Goal: Task Accomplishment & Management: Use online tool/utility

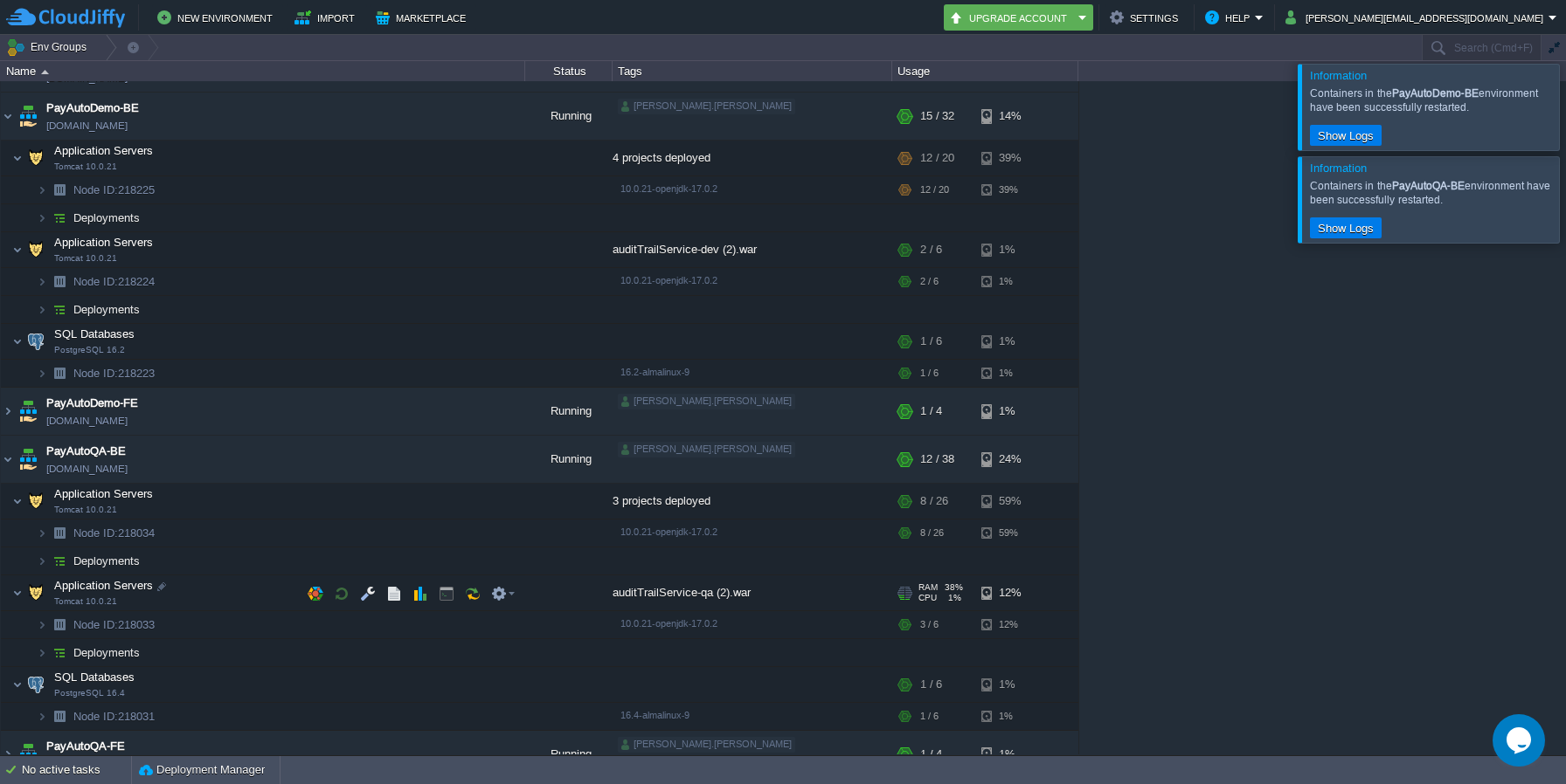
scroll to position [101, 0]
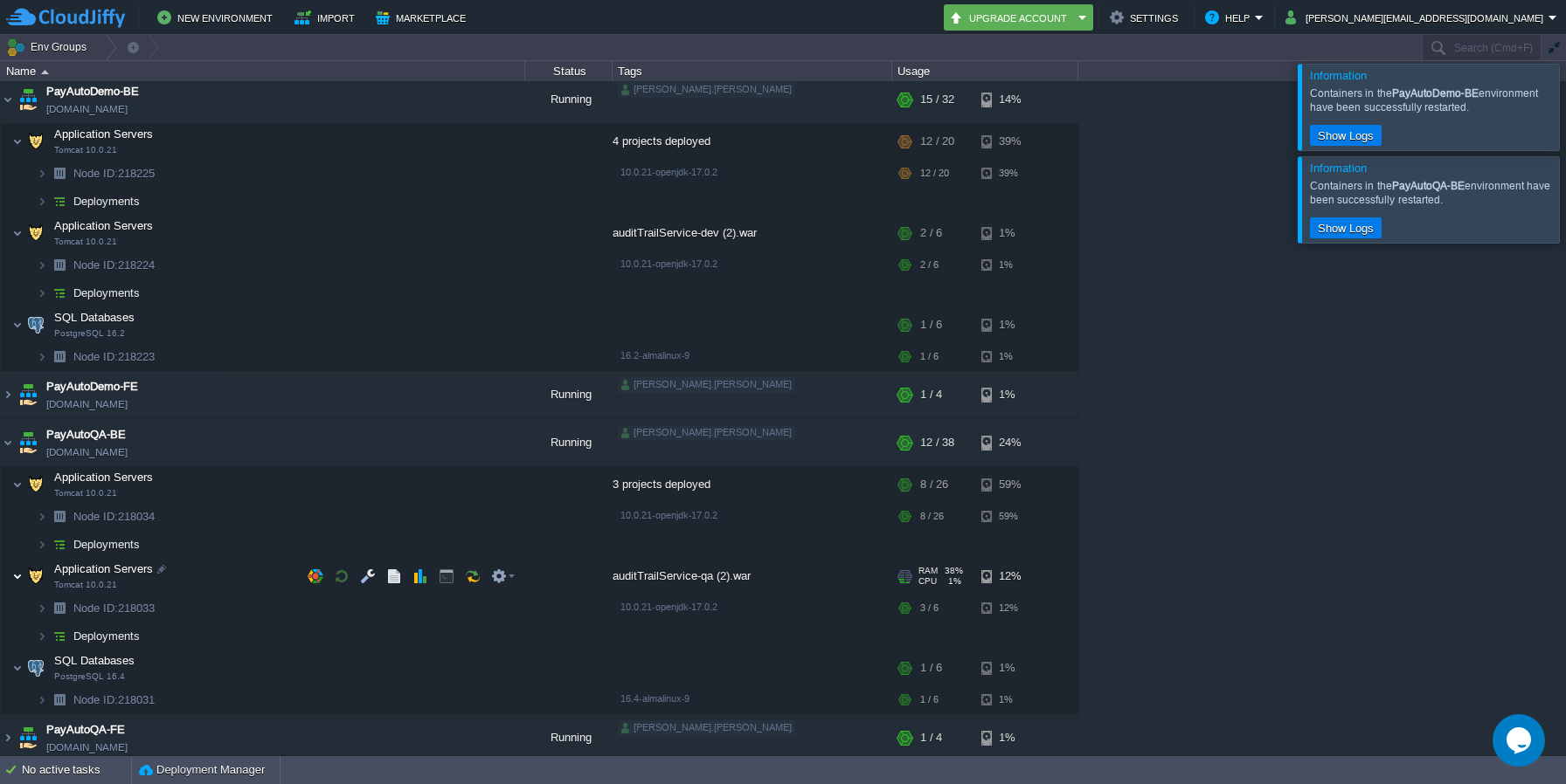
click at [16, 576] on img at bounding box center [17, 576] width 10 height 35
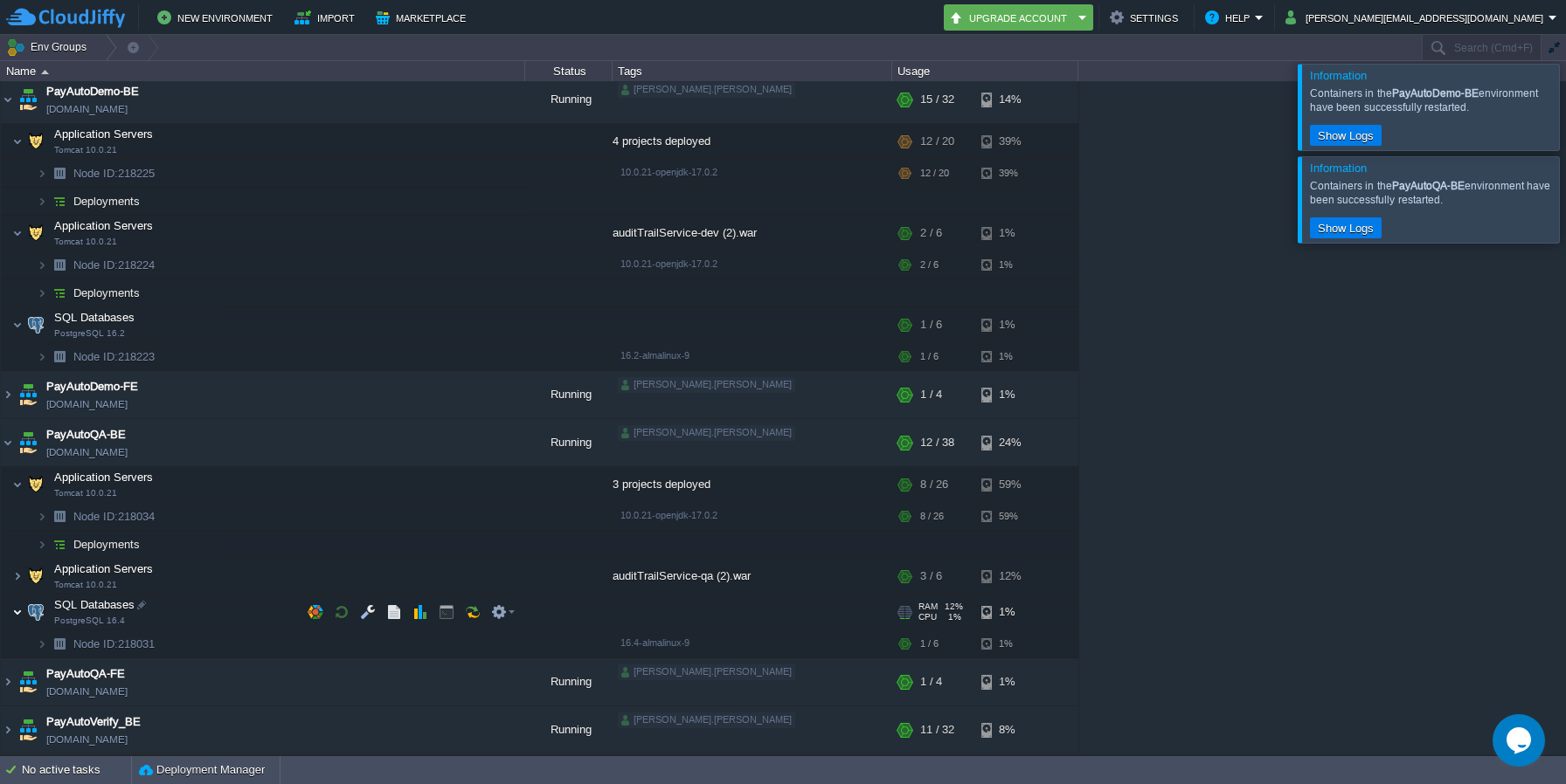
click at [17, 612] on img at bounding box center [17, 612] width 10 height 35
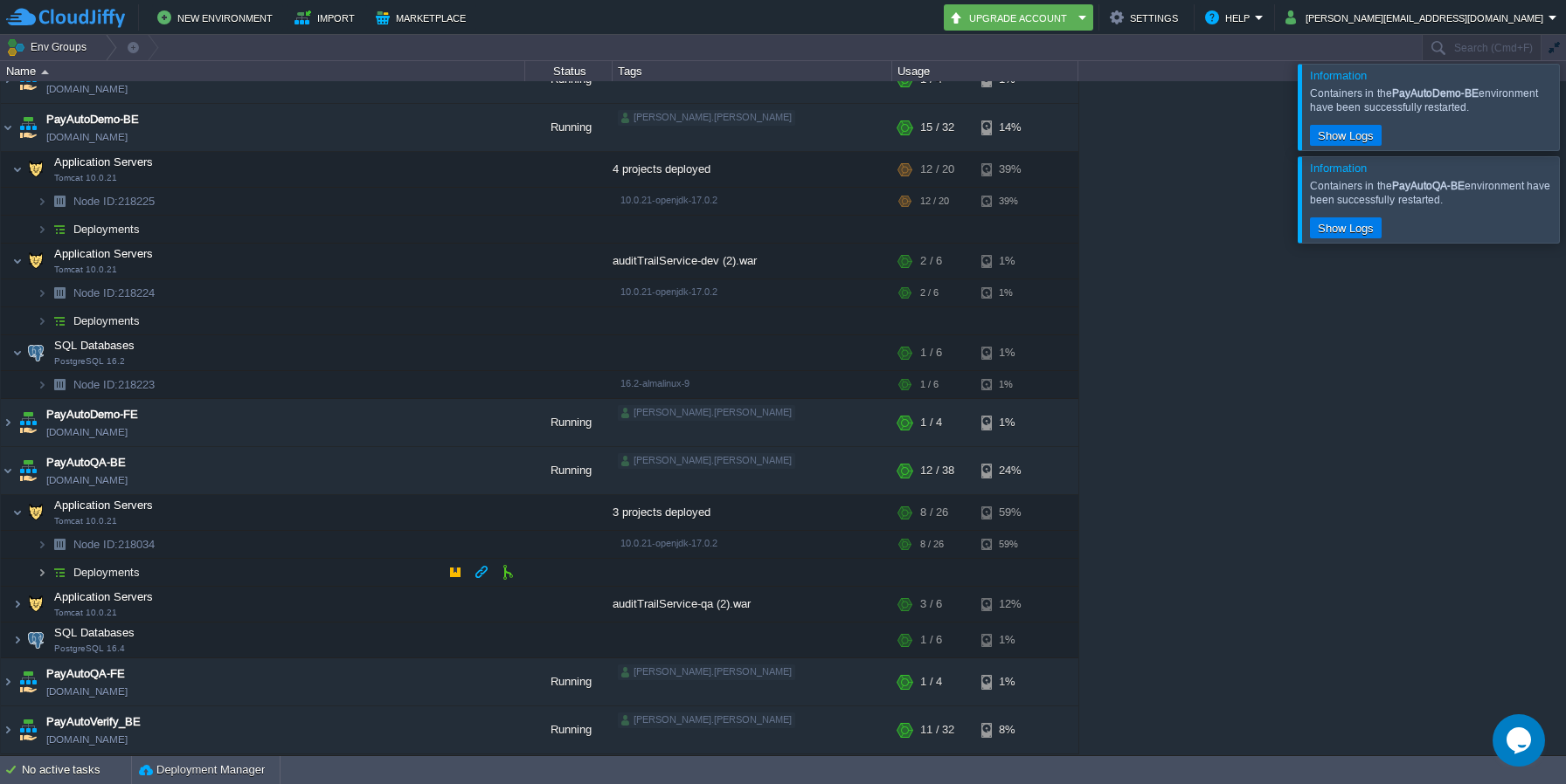
click at [44, 573] on img at bounding box center [42, 572] width 10 height 27
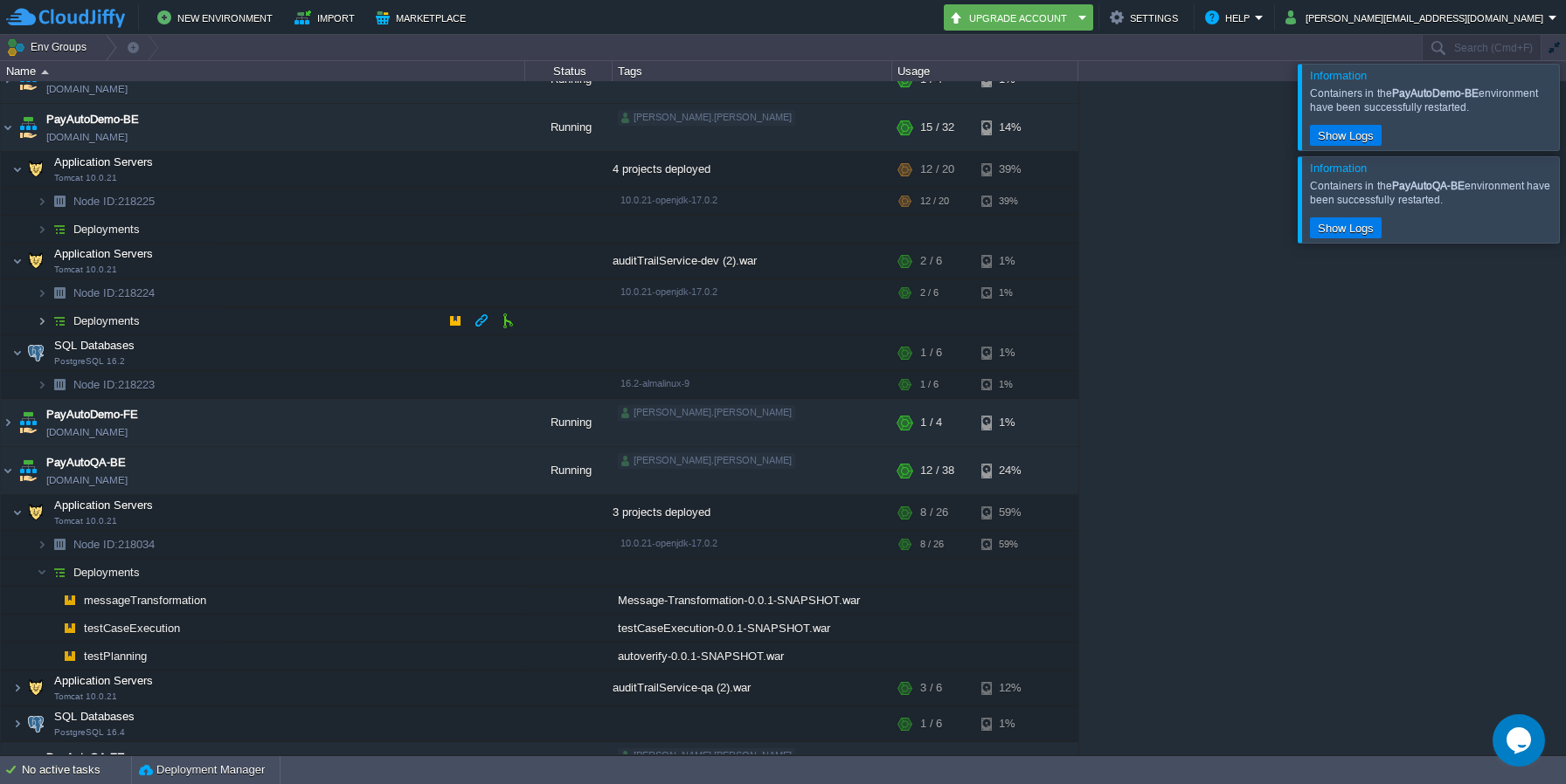
click at [42, 319] on img at bounding box center [42, 320] width 10 height 27
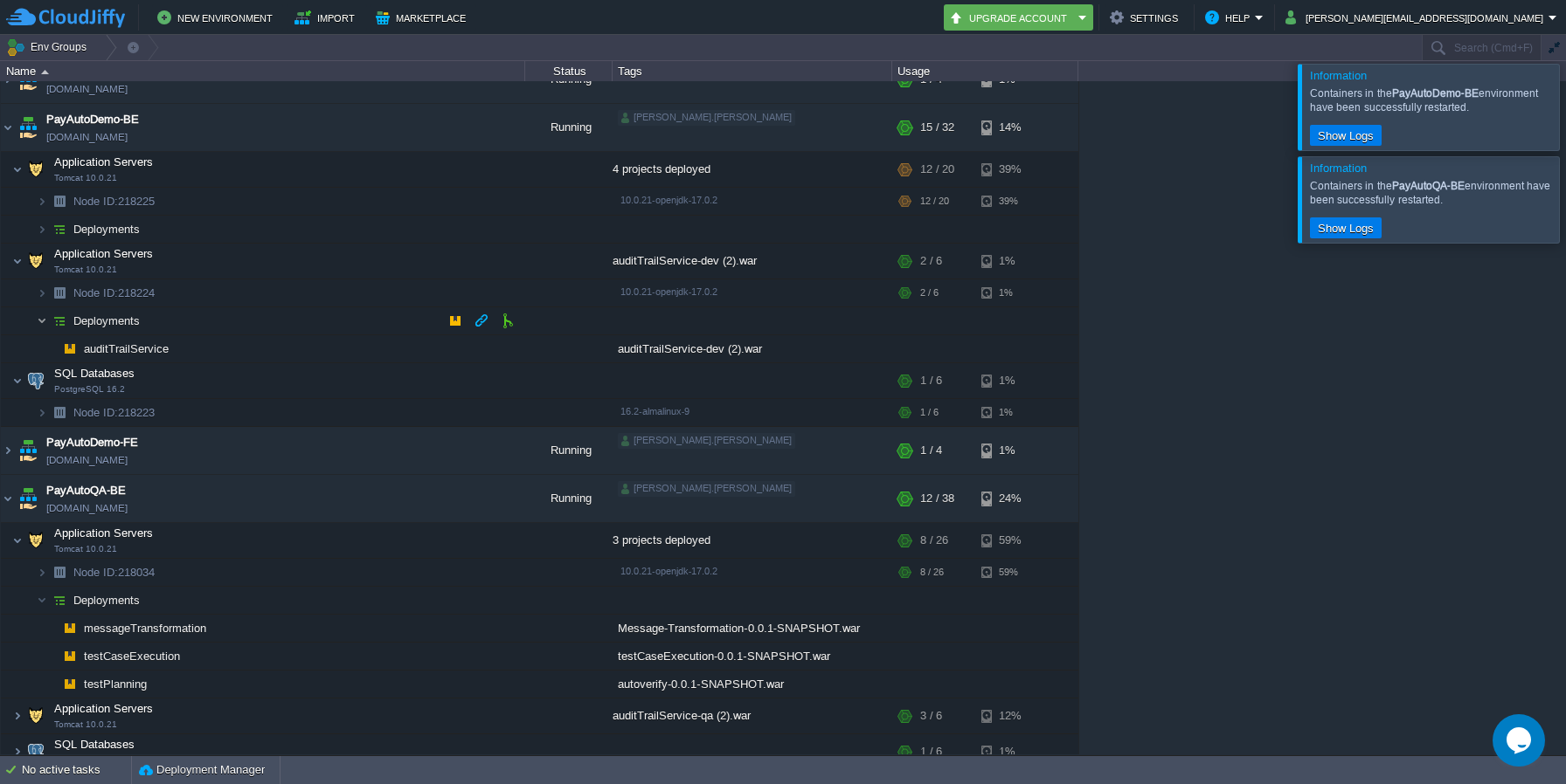
click at [42, 319] on img at bounding box center [42, 320] width 10 height 27
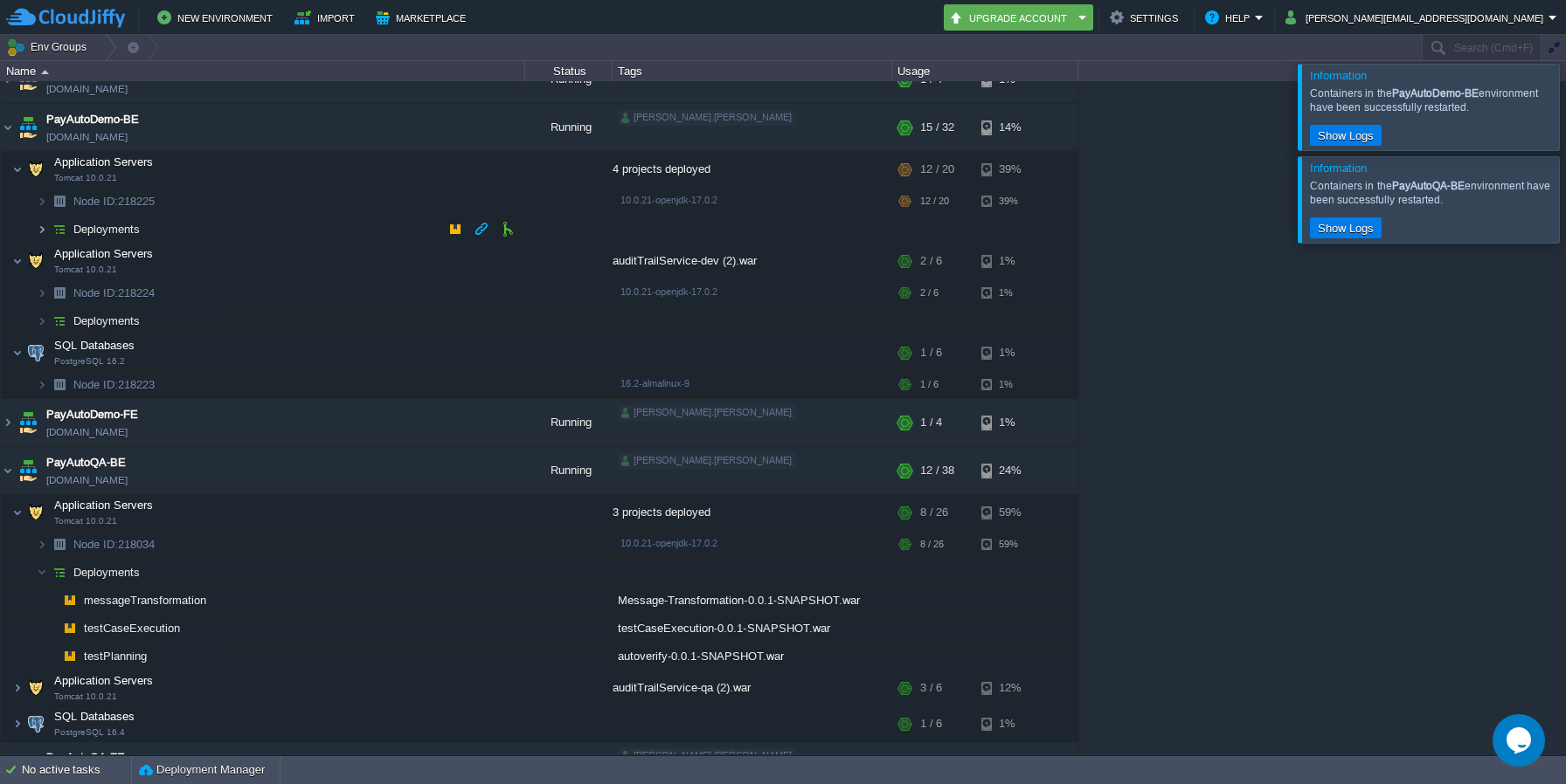
click at [43, 231] on img at bounding box center [42, 229] width 10 height 27
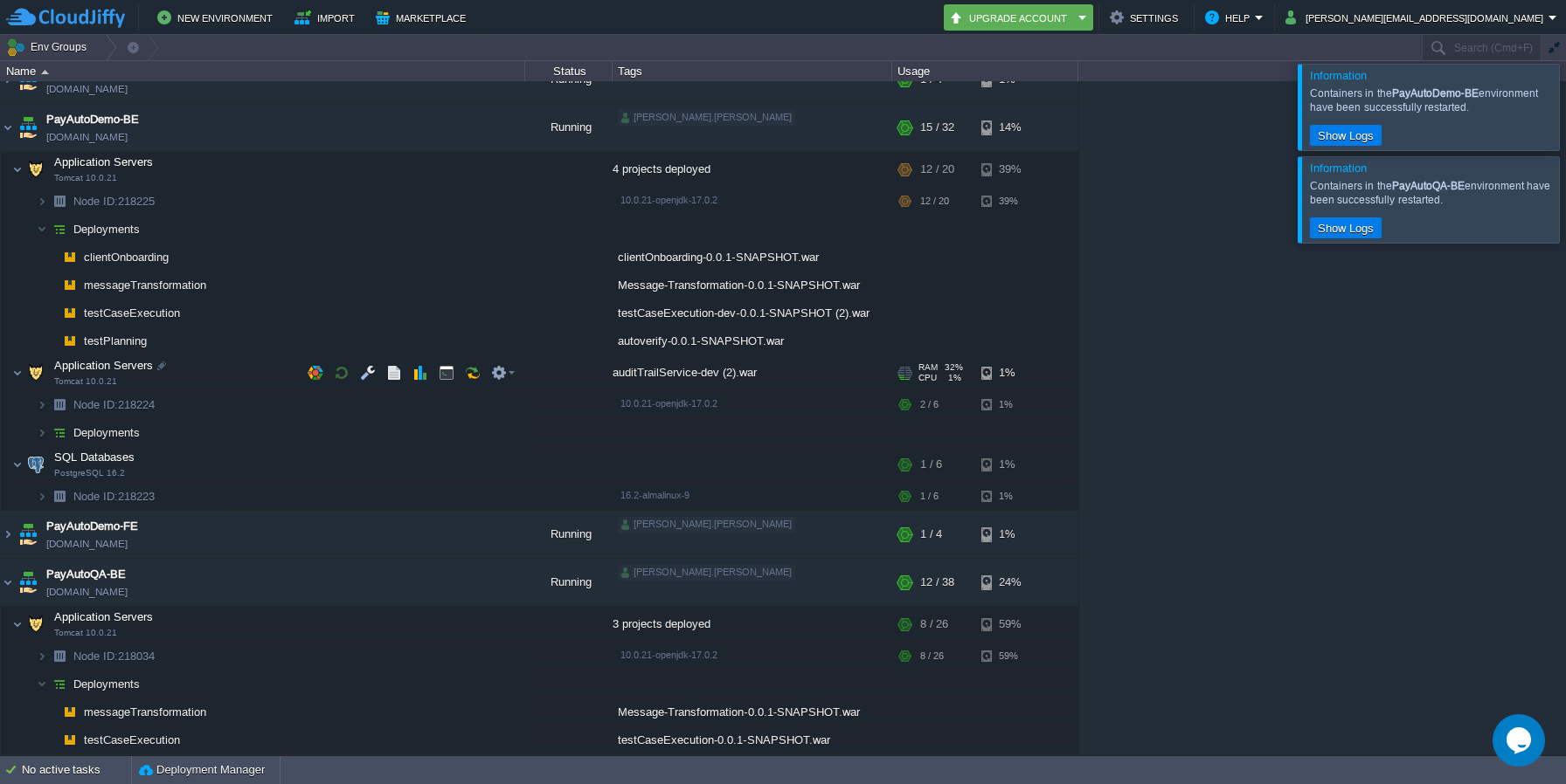
scroll to position [113, 0]
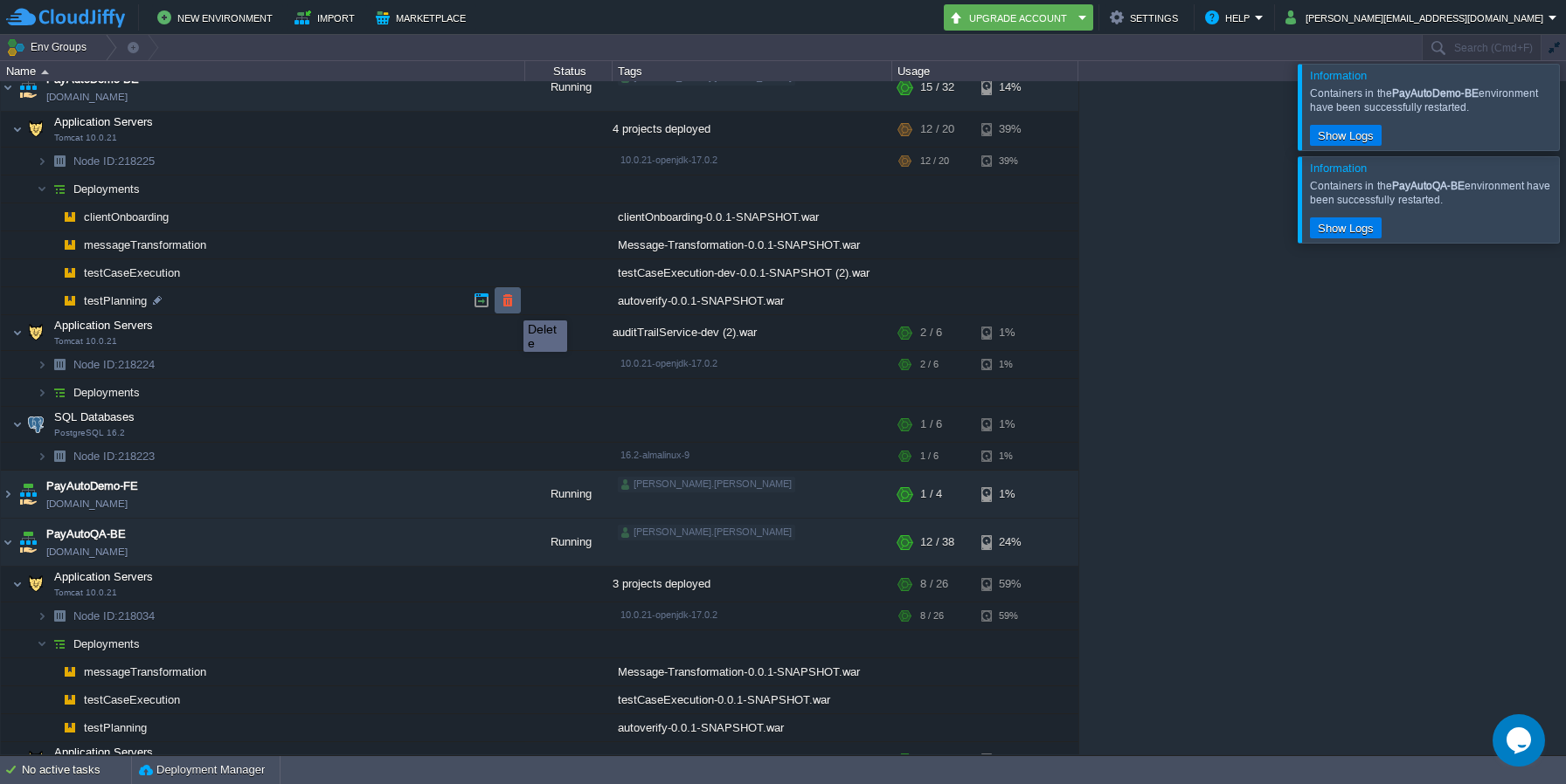
click at [510, 305] on button "button" at bounding box center [508, 300] width 16 height 16
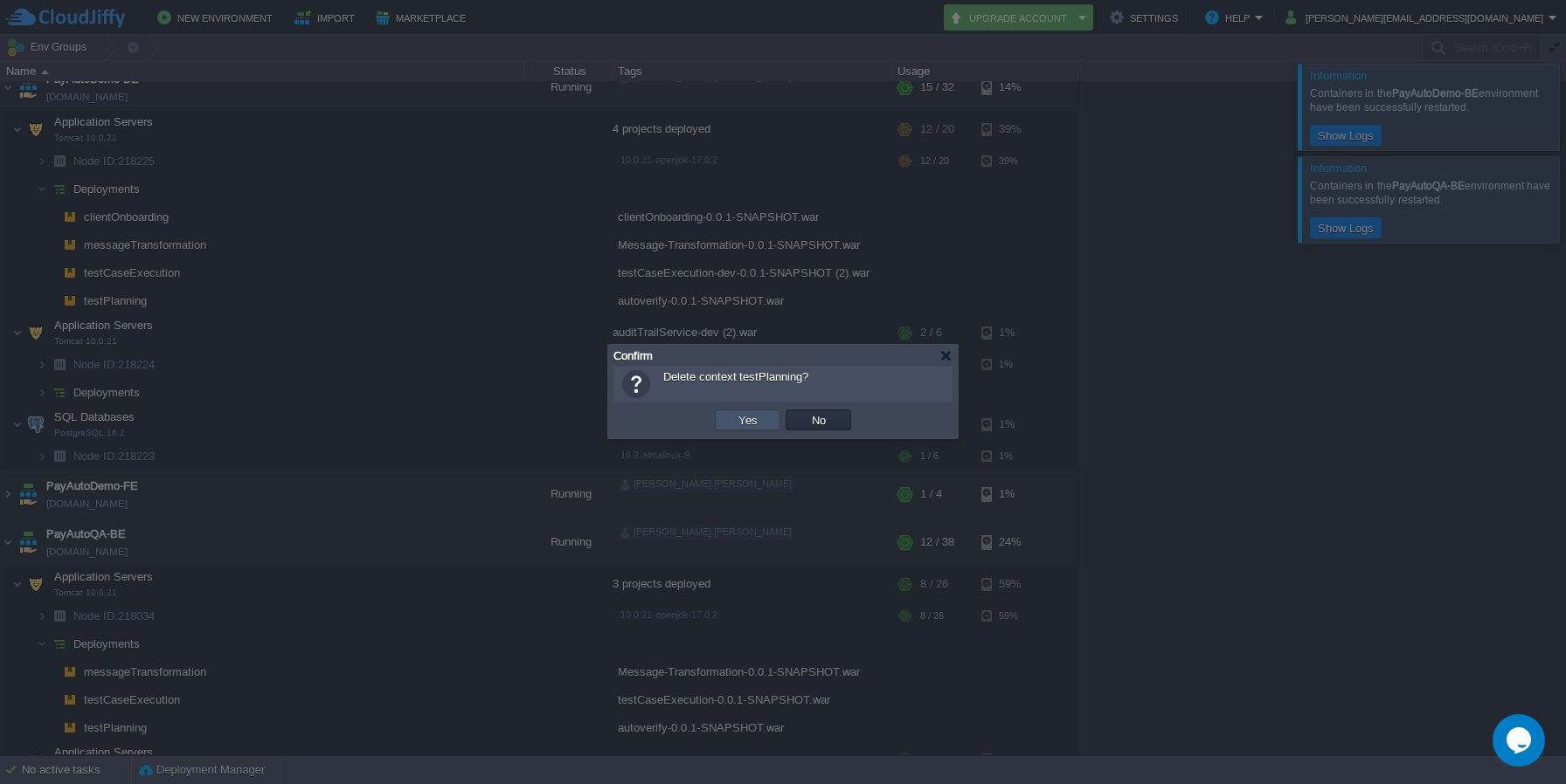
click at [740, 423] on button "Yes" at bounding box center [748, 420] width 30 height 16
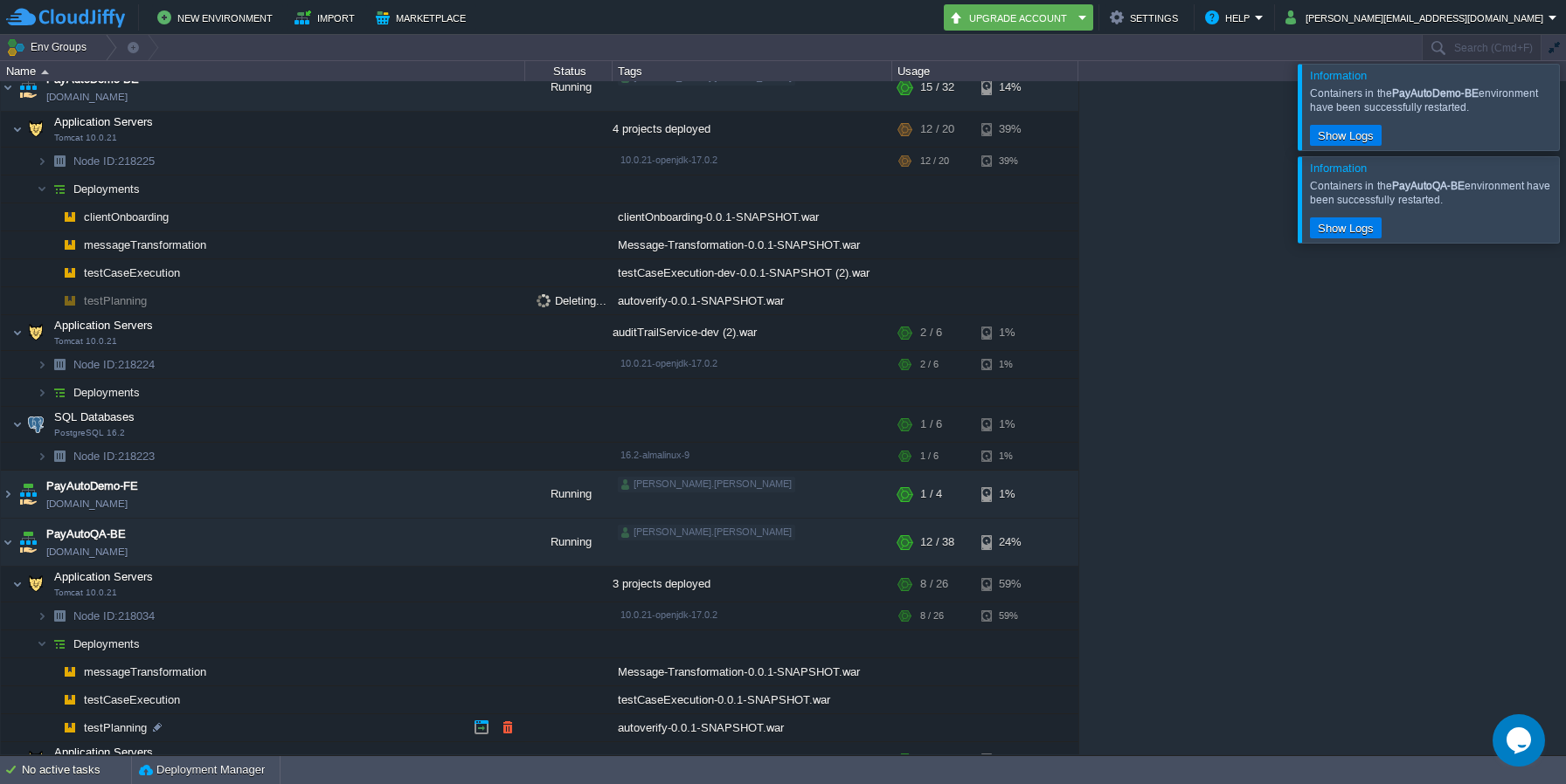
click at [107, 731] on span "testPlanning" at bounding box center [115, 728] width 67 height 15
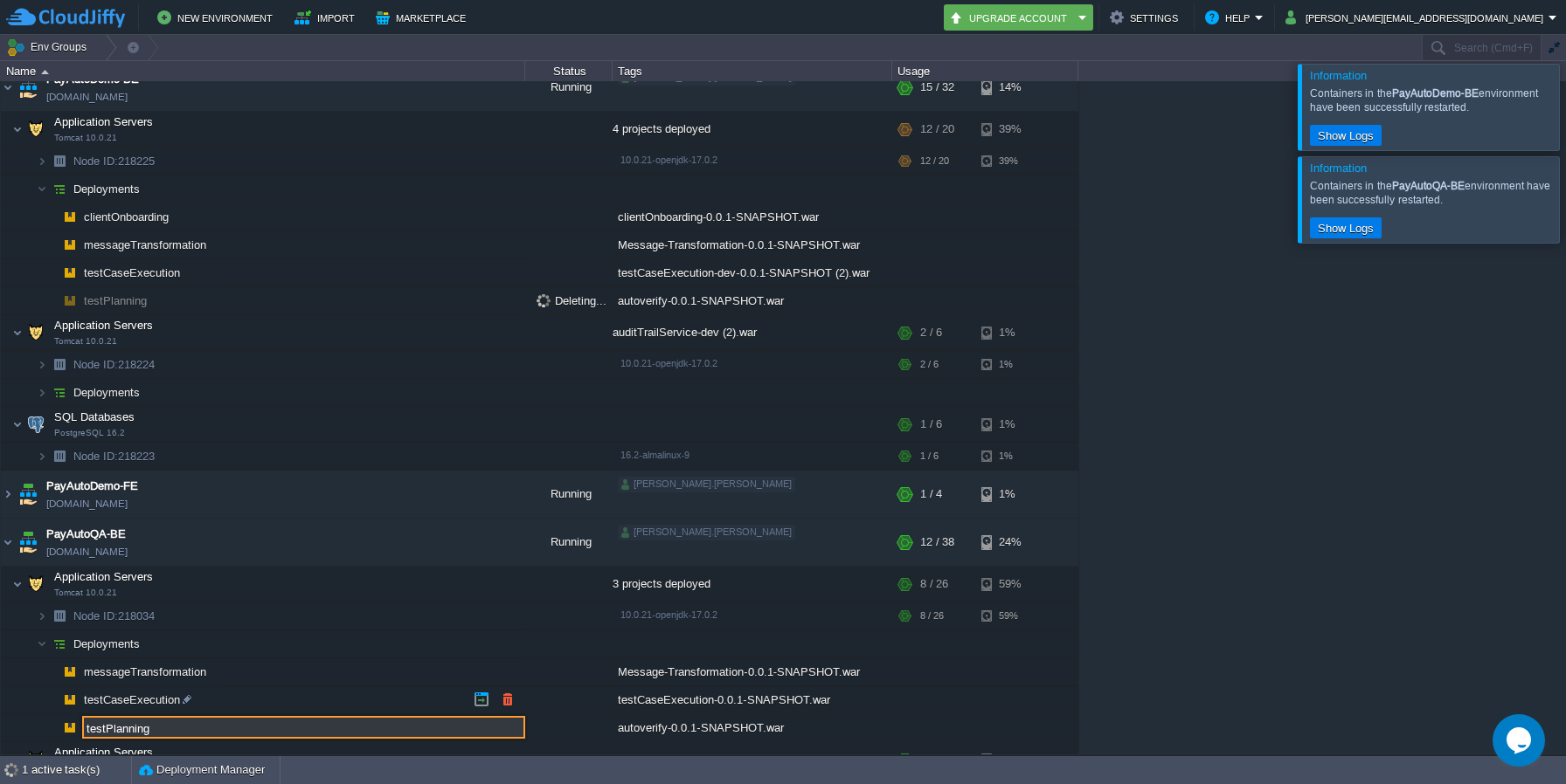
click at [261, 710] on td "testCaseExecution" at bounding box center [263, 700] width 524 height 28
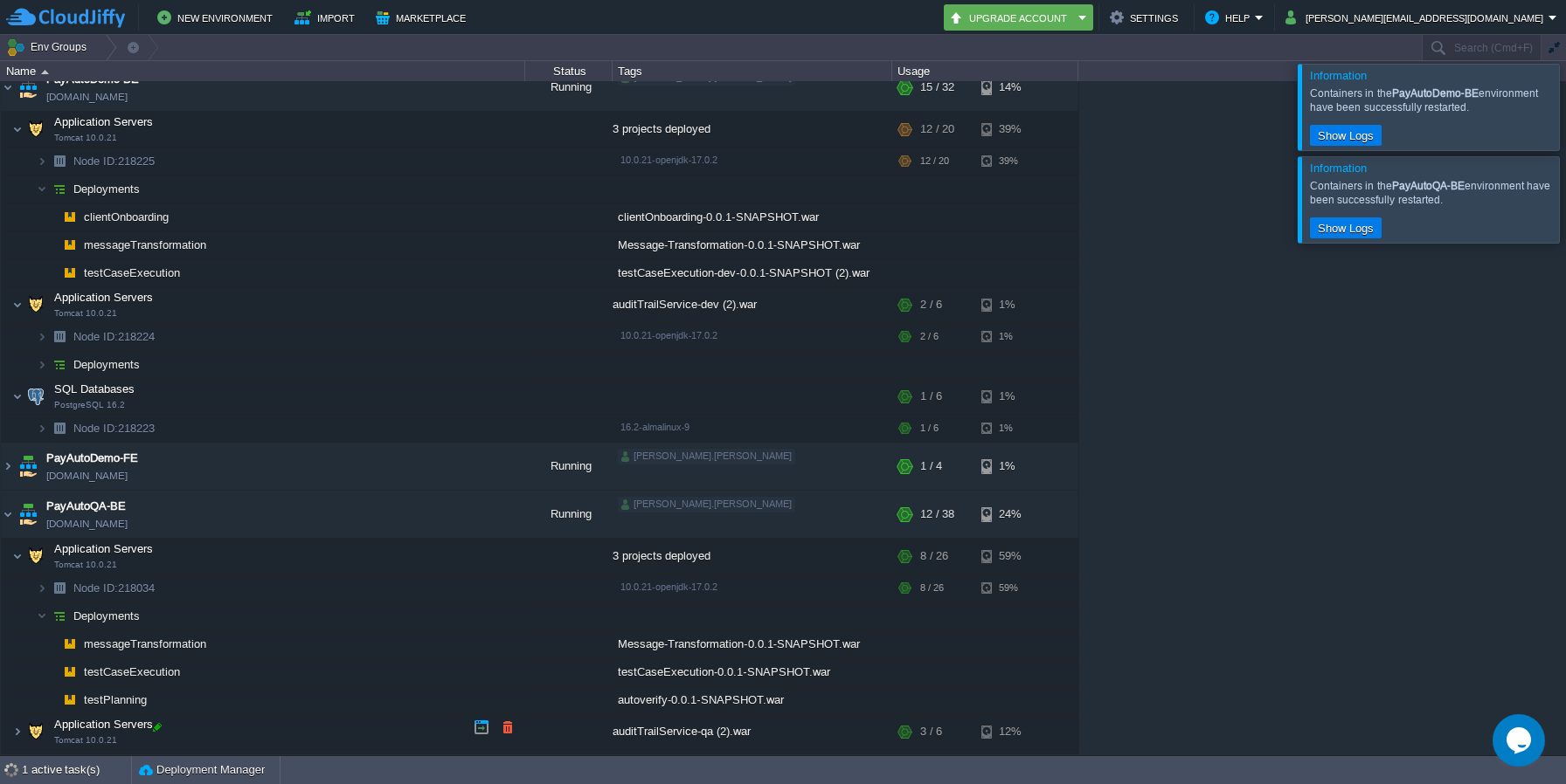
click at [152, 728] on div at bounding box center [157, 727] width 16 height 16
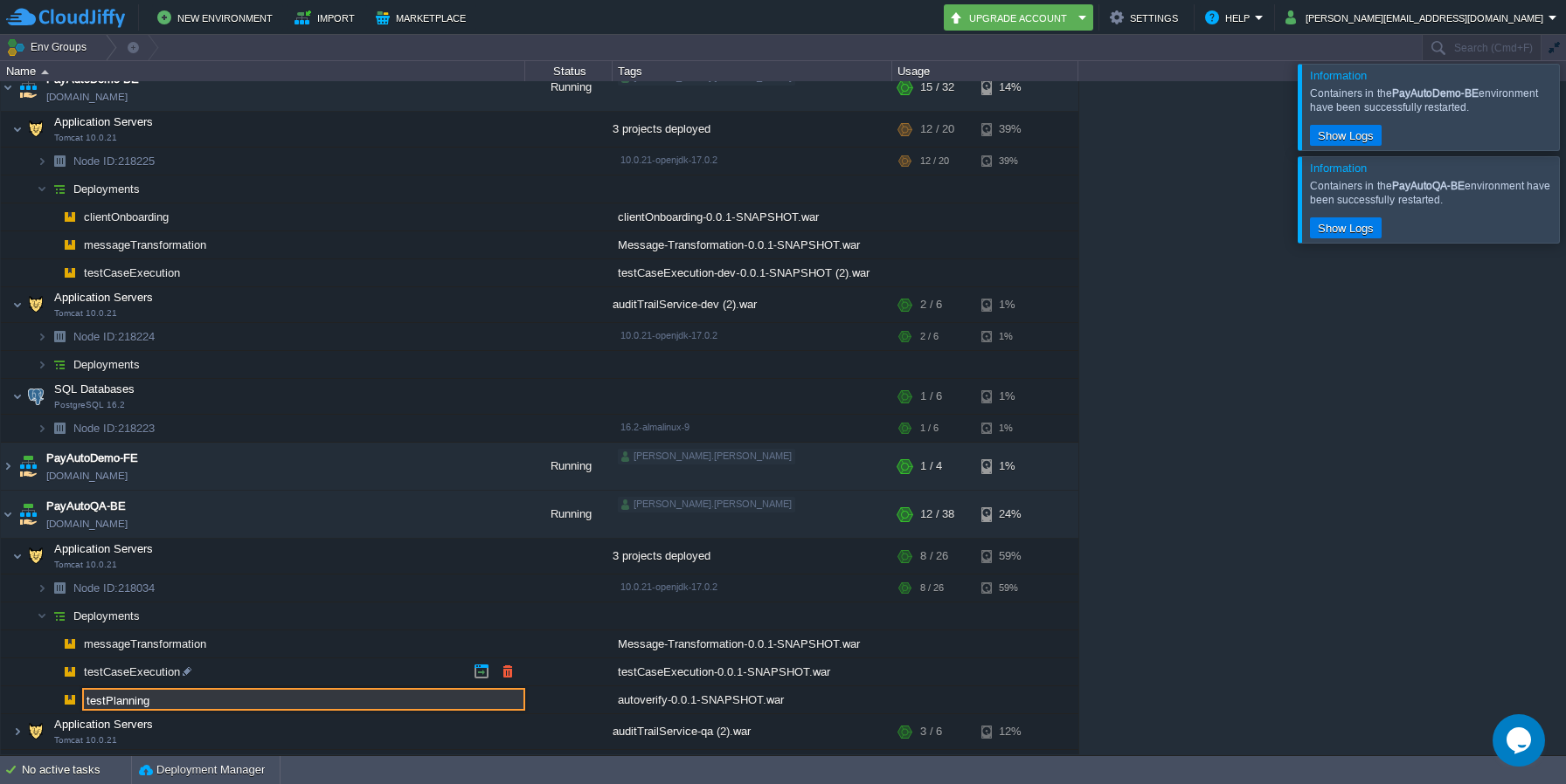
click at [233, 676] on td "testCaseExecution" at bounding box center [263, 672] width 524 height 28
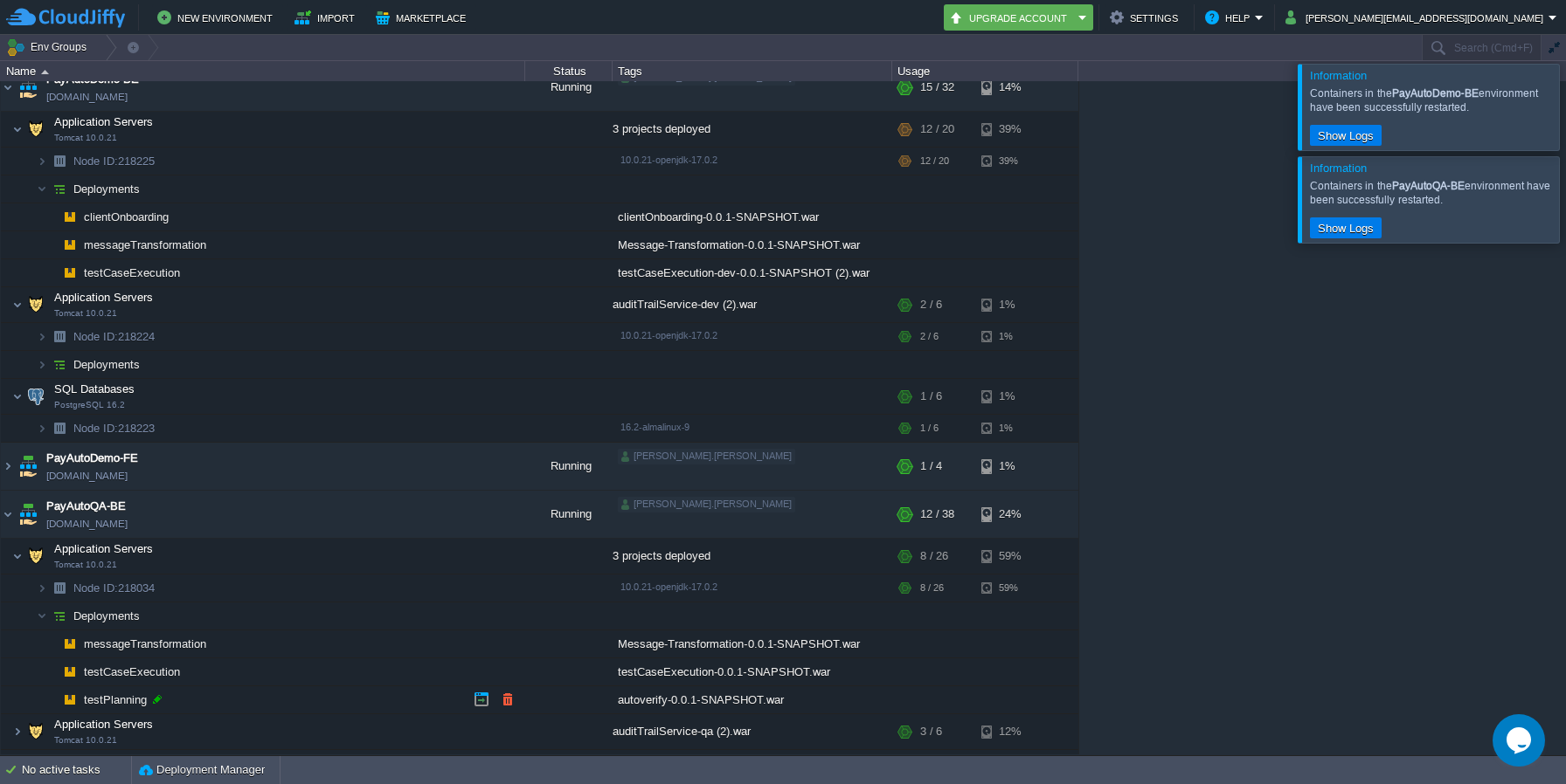
click at [161, 696] on div at bounding box center [157, 699] width 16 height 16
type input "testPlanning"
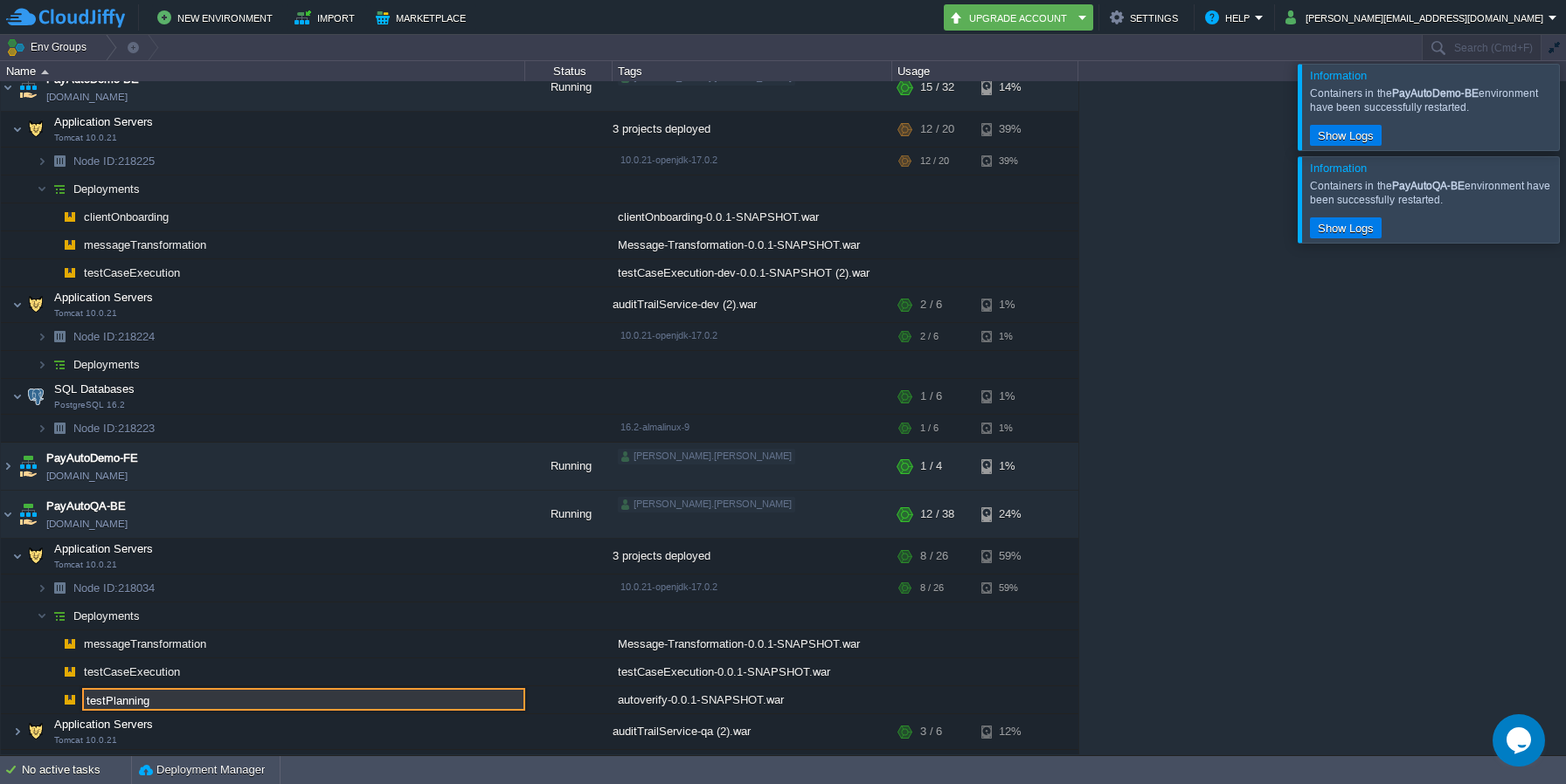
click at [139, 703] on input "testPlanning" at bounding box center [304, 699] width 443 height 23
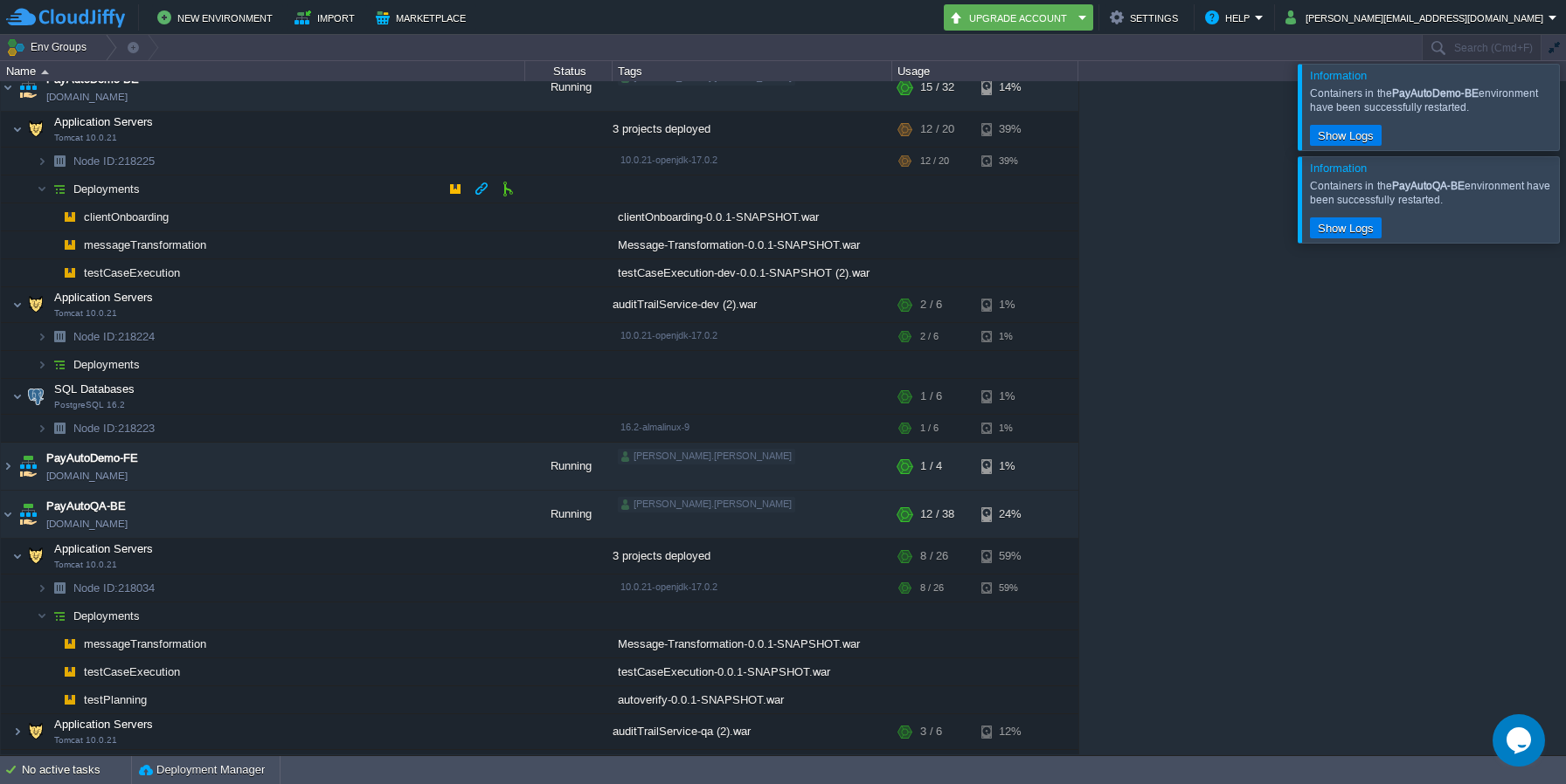
click at [189, 190] on td "Deployments" at bounding box center [263, 189] width 524 height 28
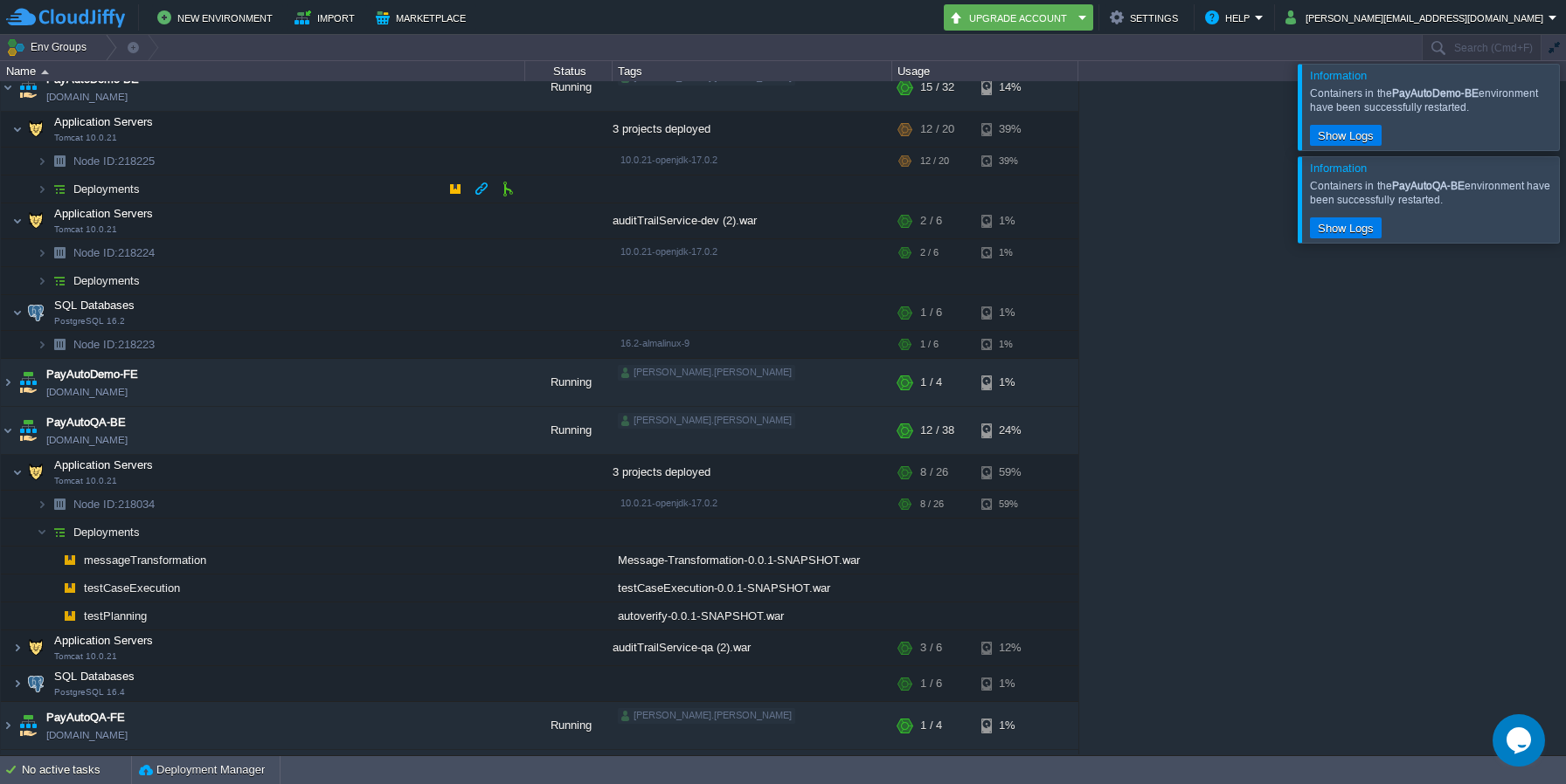
click at [189, 190] on td "Deployments" at bounding box center [263, 189] width 524 height 28
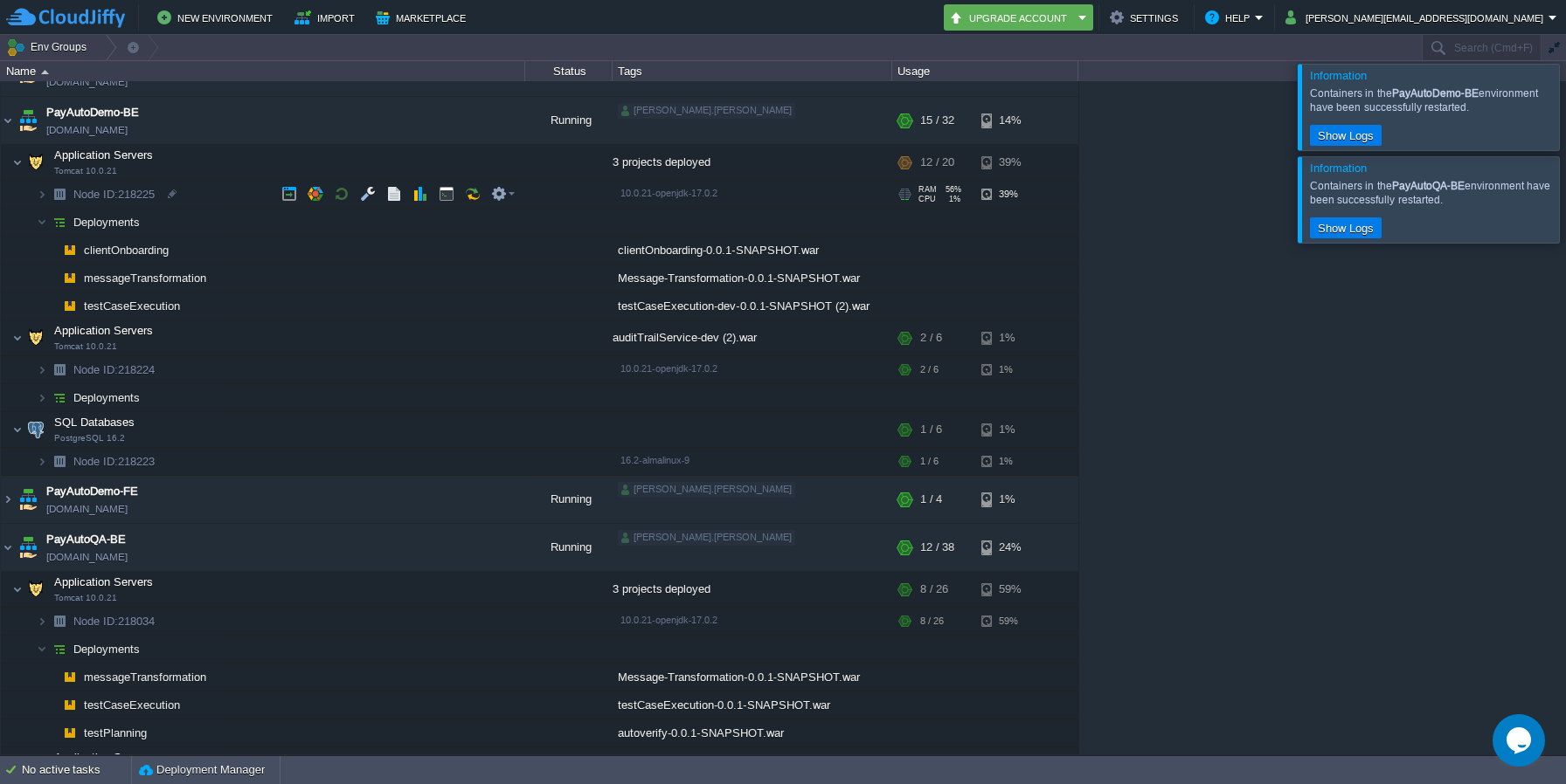
scroll to position [73, 0]
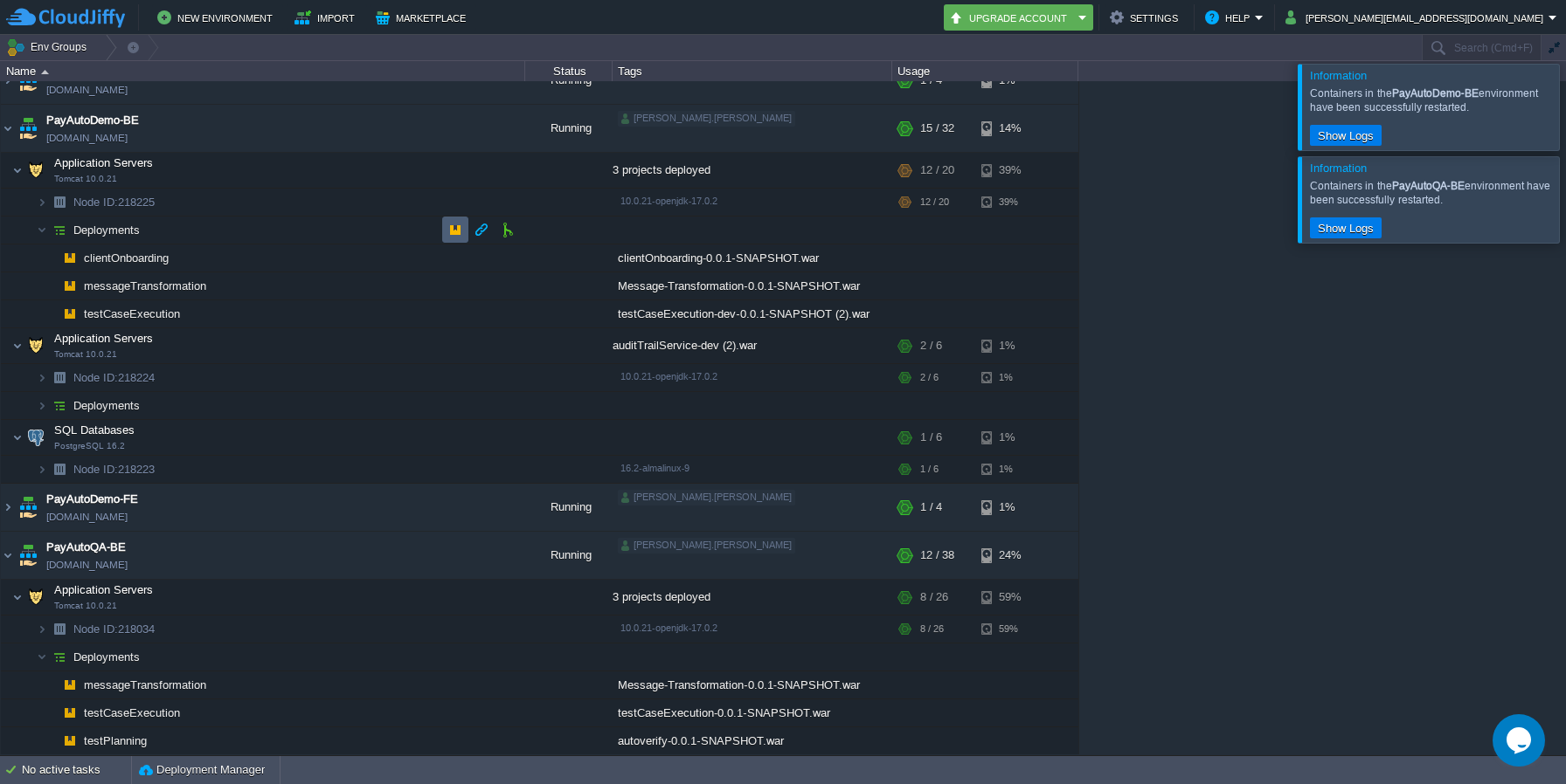
click at [454, 232] on button "button" at bounding box center [455, 230] width 16 height 16
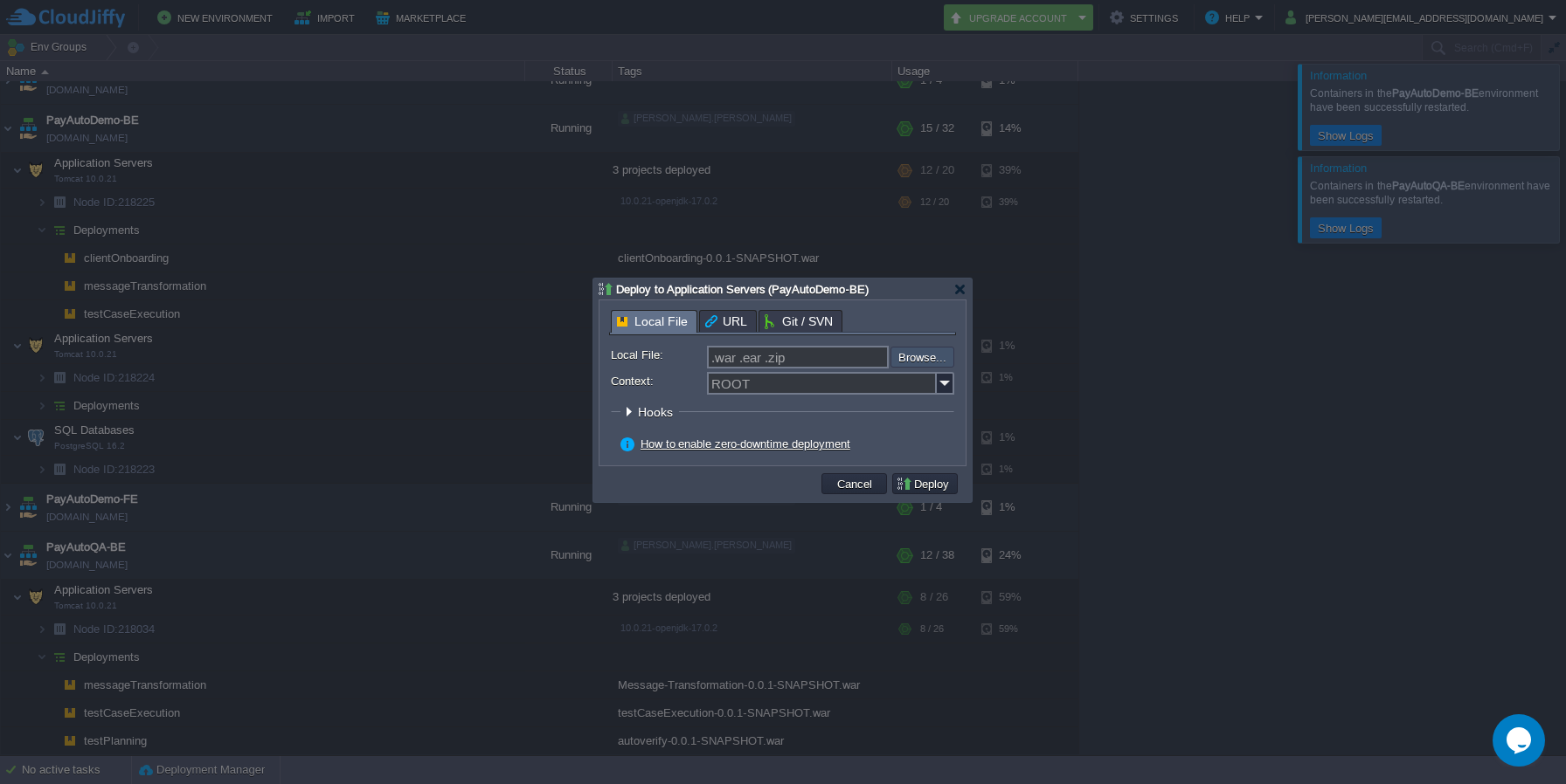
click at [909, 366] on input "file" at bounding box center [844, 357] width 221 height 21
type input "C:\fakepath\autoverify-0.0.1-SNAPSHOT.war"
type input "autoverify-0.0.1-SNAPSHOT.war"
click at [734, 376] on input "Context:" at bounding box center [821, 383] width 230 height 23
paste input "testPlanning"
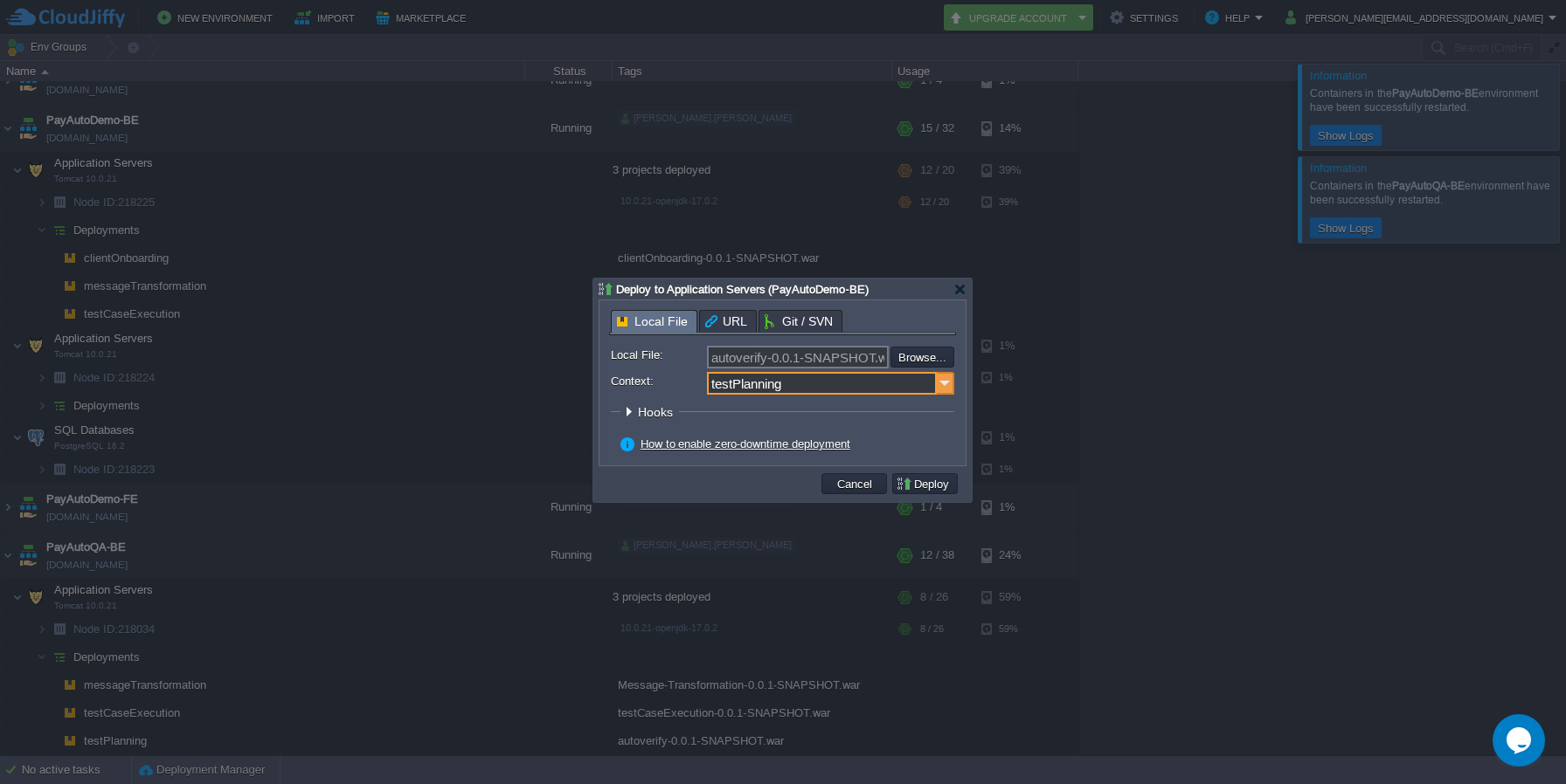
type input "testPlanning"
click at [944, 386] on img at bounding box center [945, 383] width 18 height 23
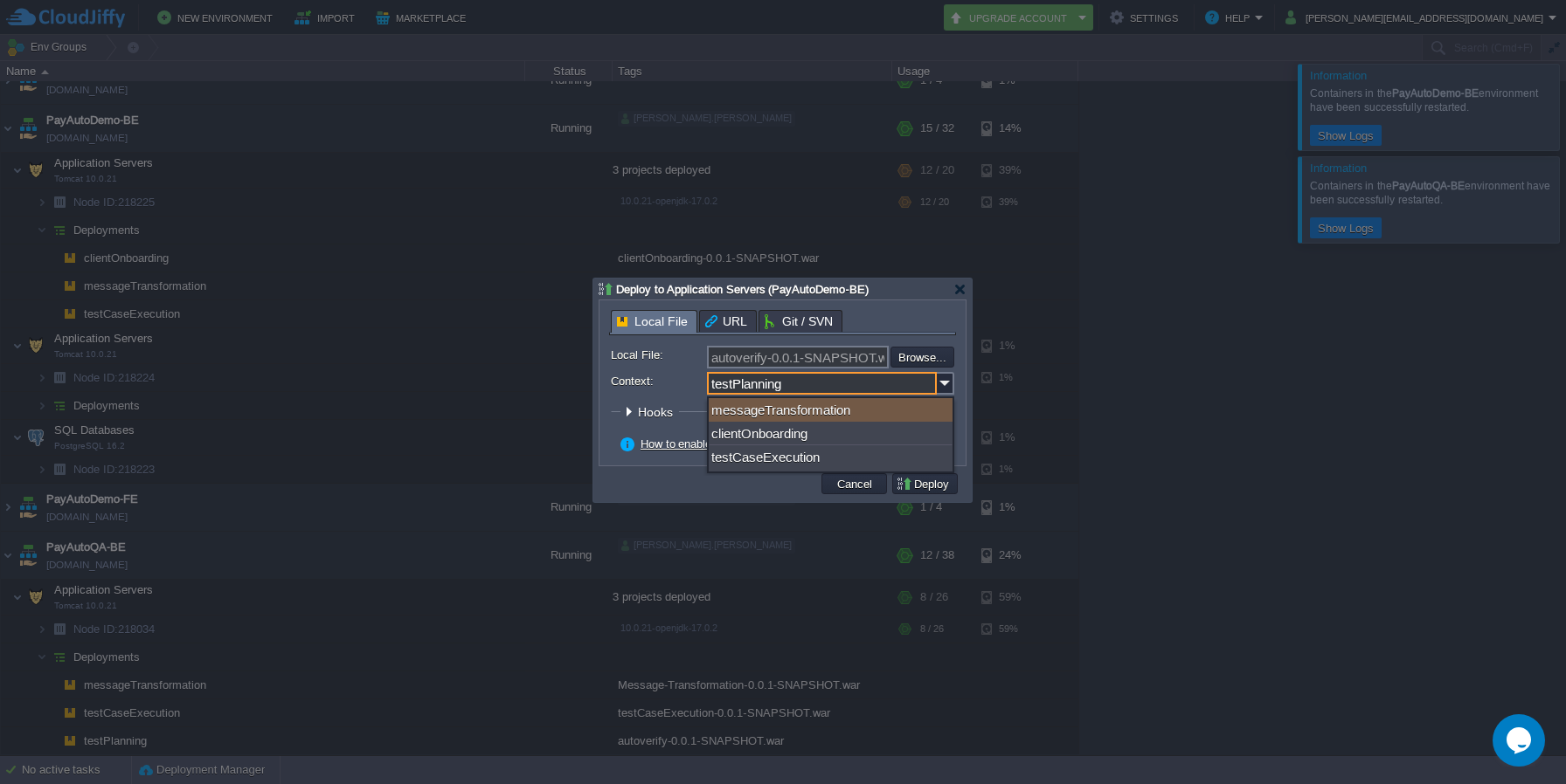
click at [884, 388] on input "testPlanning" at bounding box center [821, 383] width 230 height 23
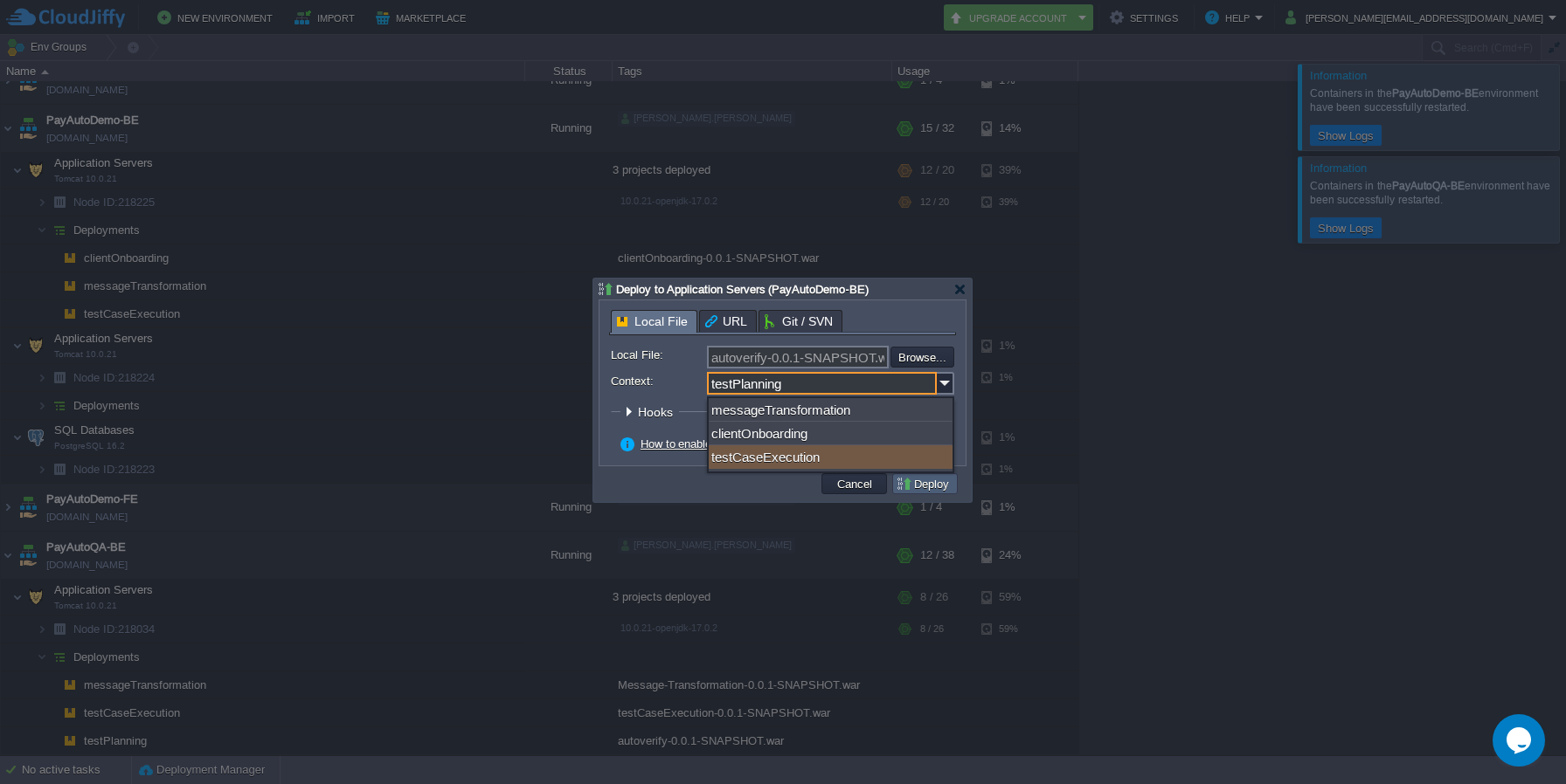
click at [916, 487] on button "Deploy" at bounding box center [925, 483] width 58 height 16
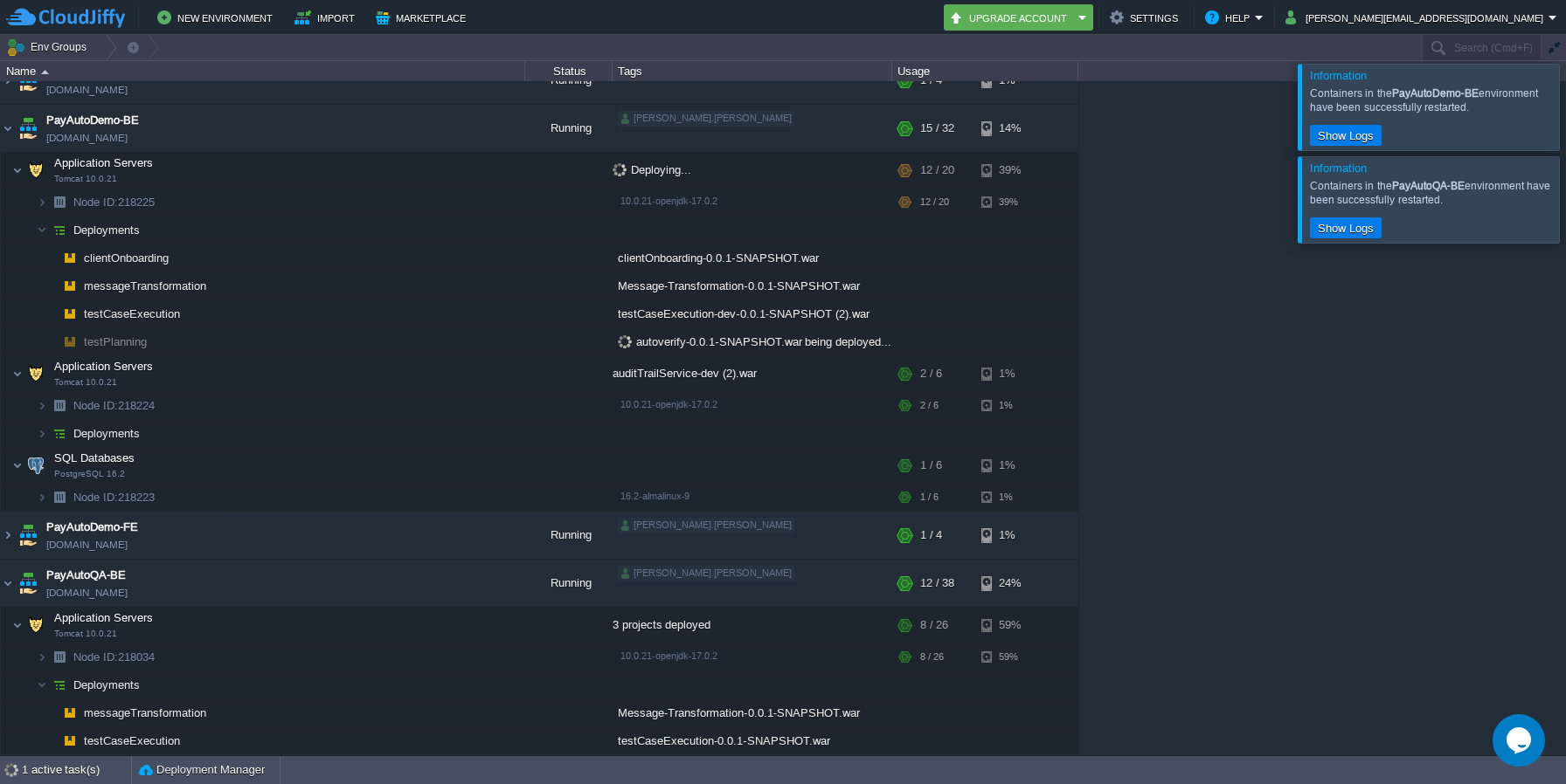
click at [1565, 198] on div at bounding box center [1587, 199] width 0 height 86
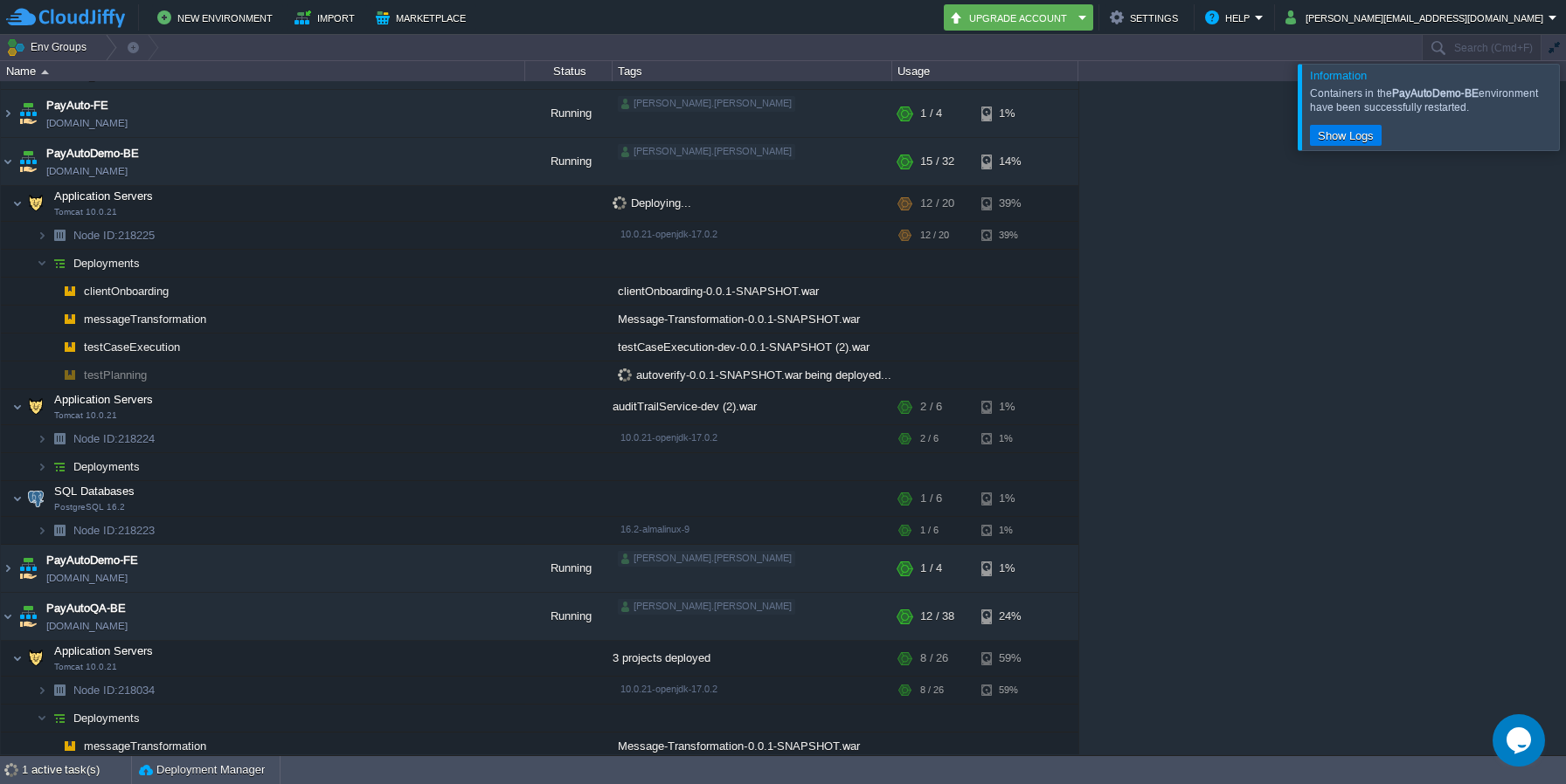
scroll to position [0, 0]
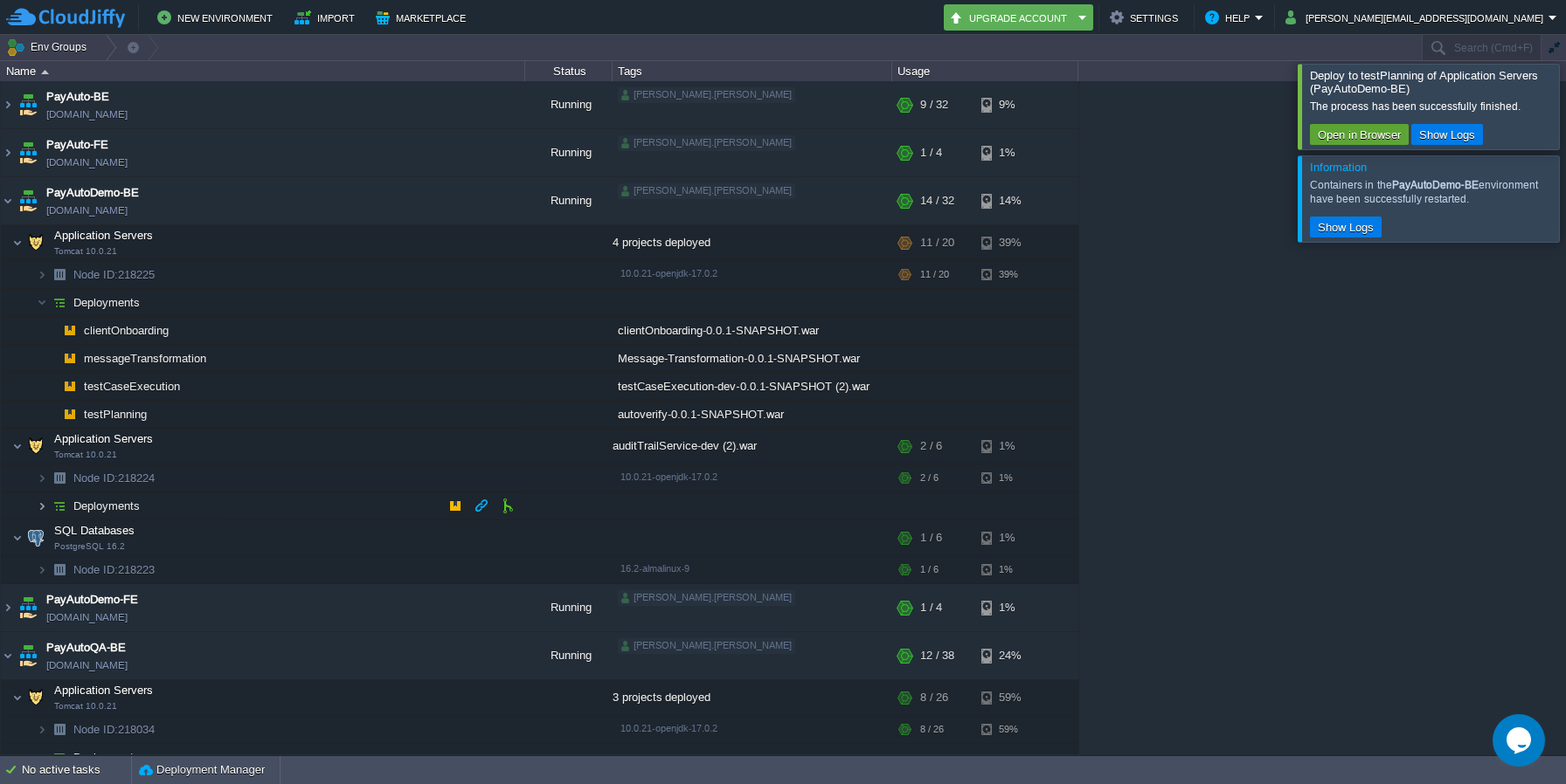
click at [40, 510] on img at bounding box center [42, 505] width 10 height 27
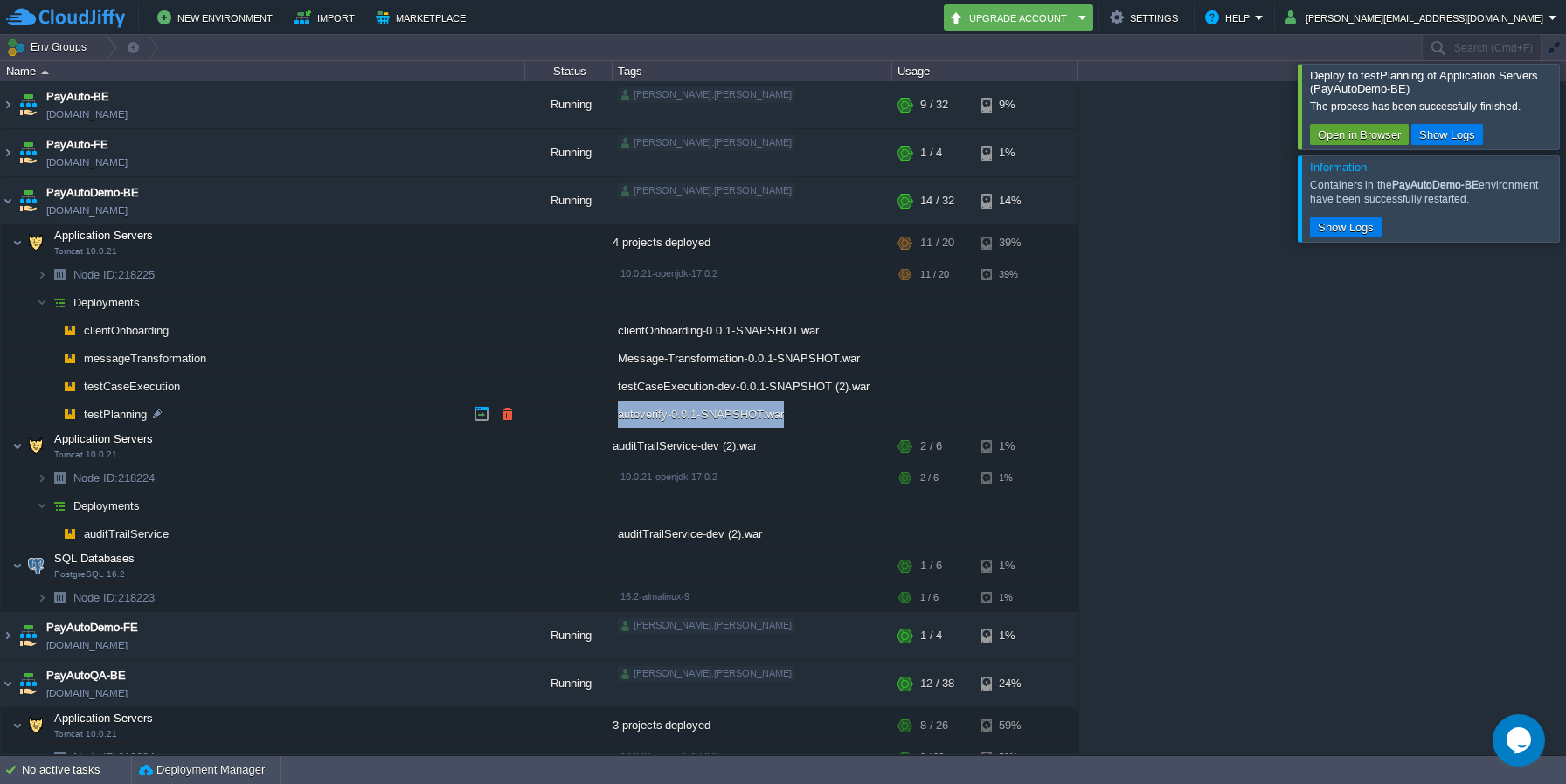
drag, startPoint x: 618, startPoint y: 412, endPoint x: 780, endPoint y: 412, distance: 162.0
click at [780, 412] on div "autoverify-0.0.1-SNAPSHOT.war" at bounding box center [752, 414] width 280 height 27
click at [133, 418] on span "testPlanning" at bounding box center [115, 414] width 67 height 15
type input "testPlanning"
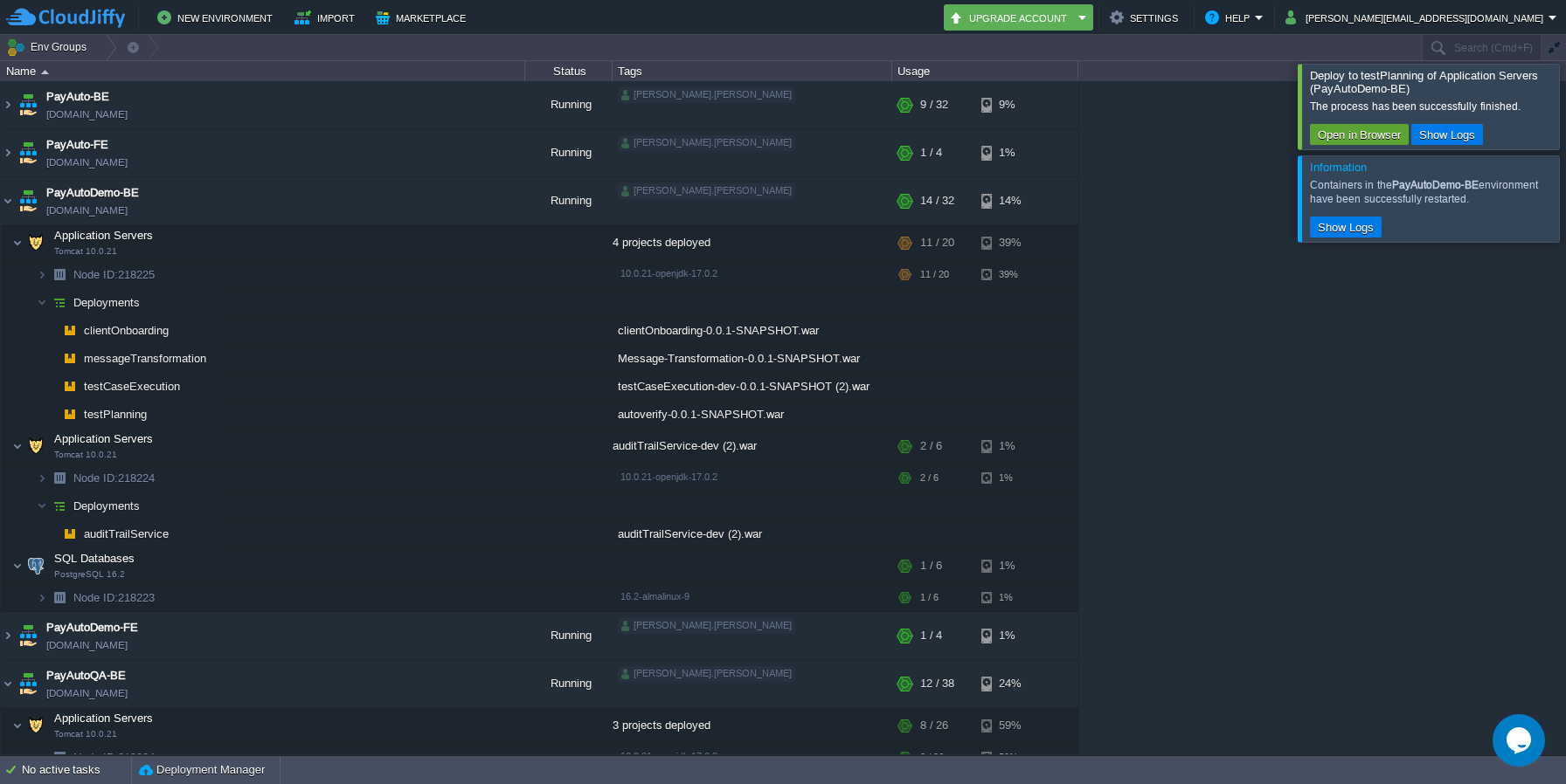
click at [568, 414] on td at bounding box center [568, 415] width 88 height 28
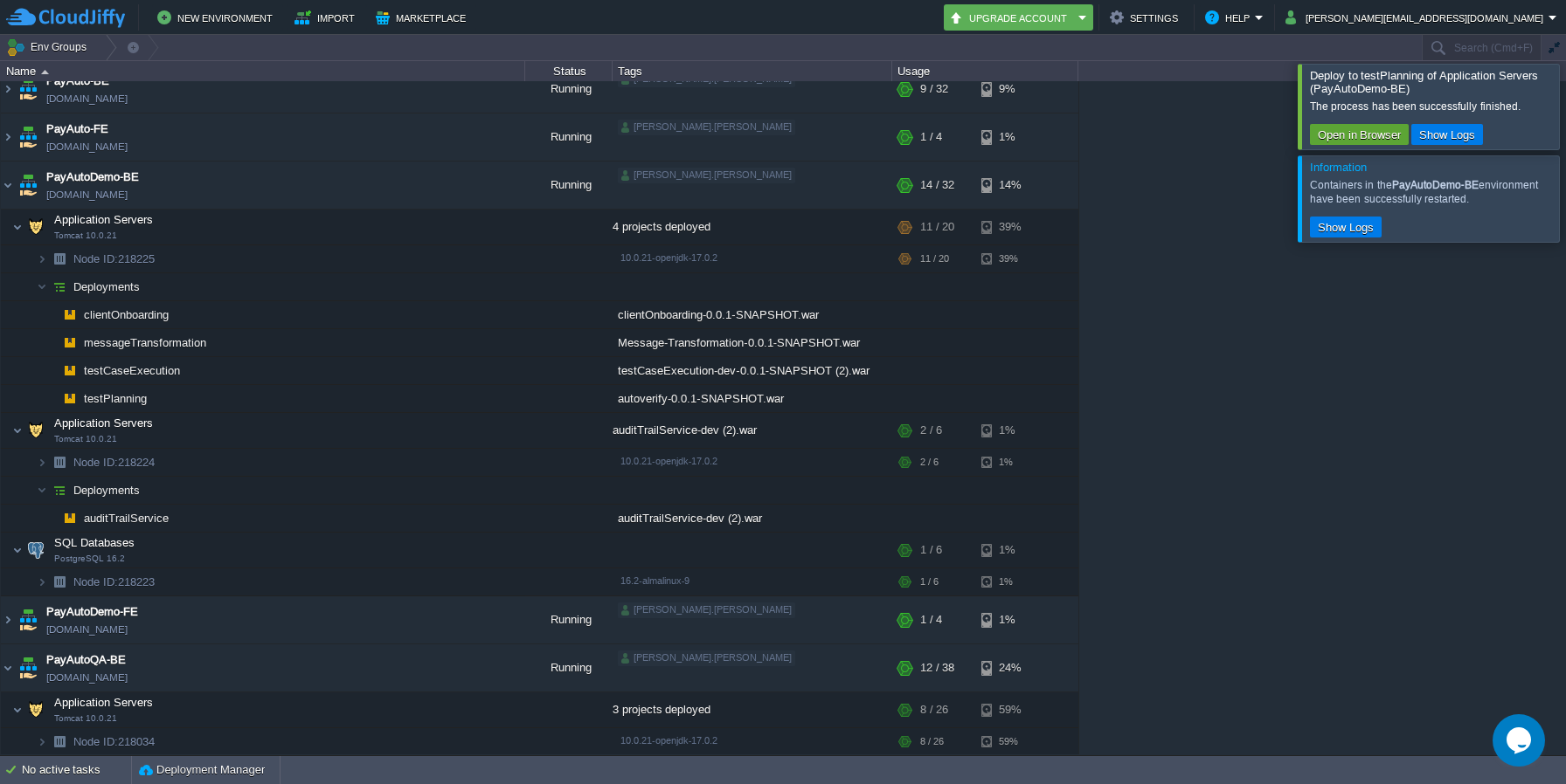
scroll to position [20, 0]
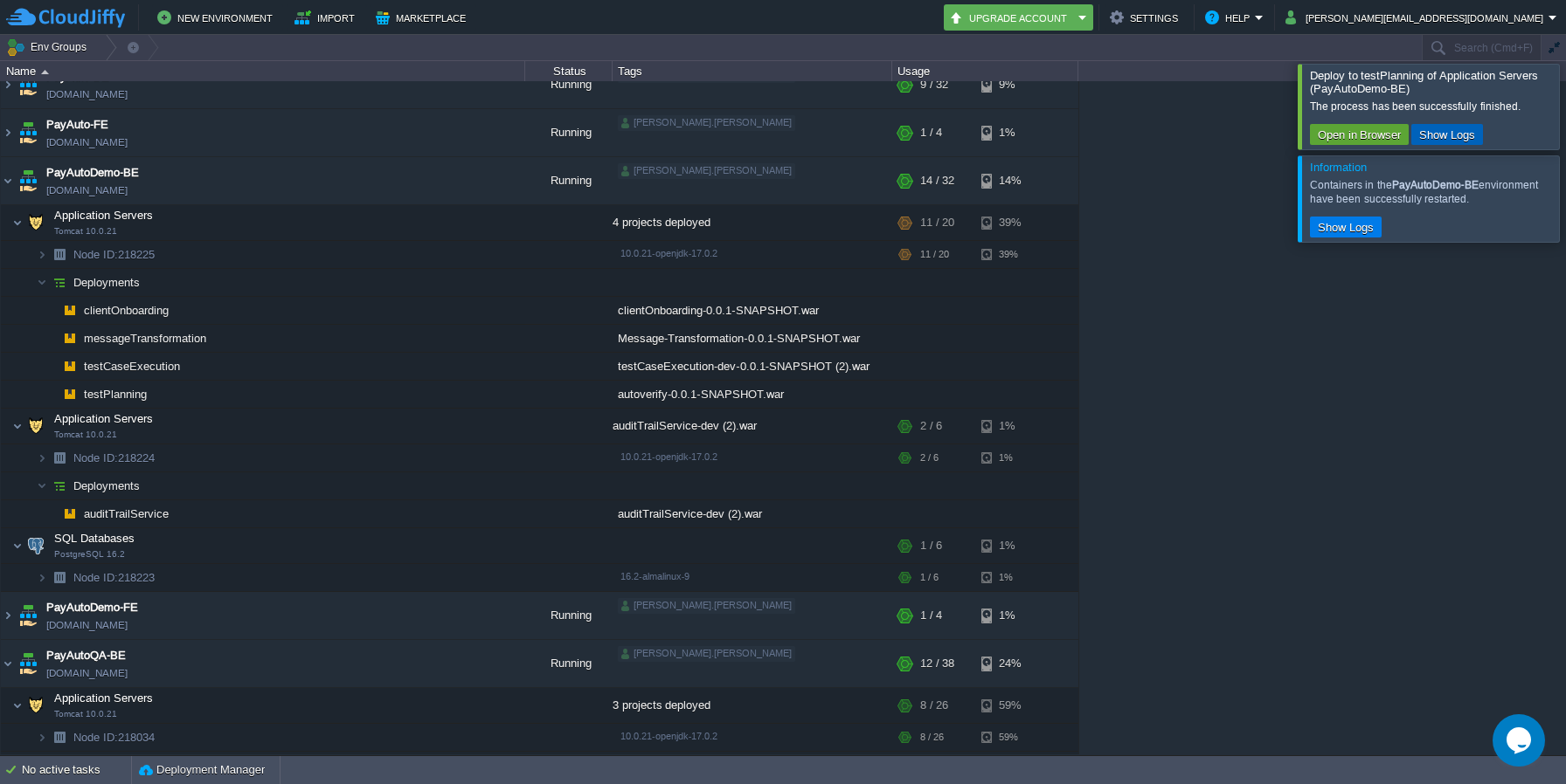
click at [1455, 139] on button "Show Logs" at bounding box center [1447, 134] width 66 height 16
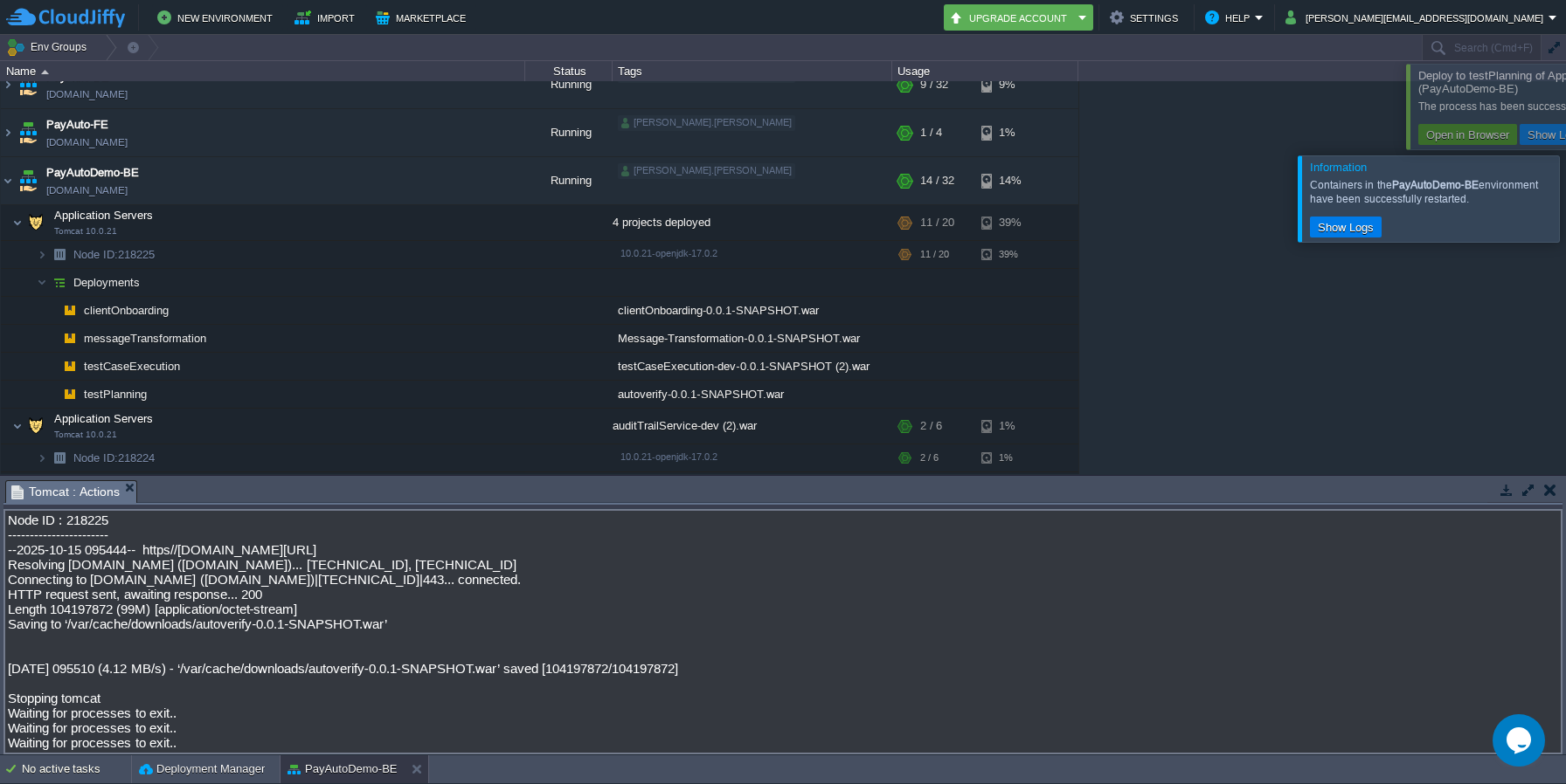
scroll to position [76, 0]
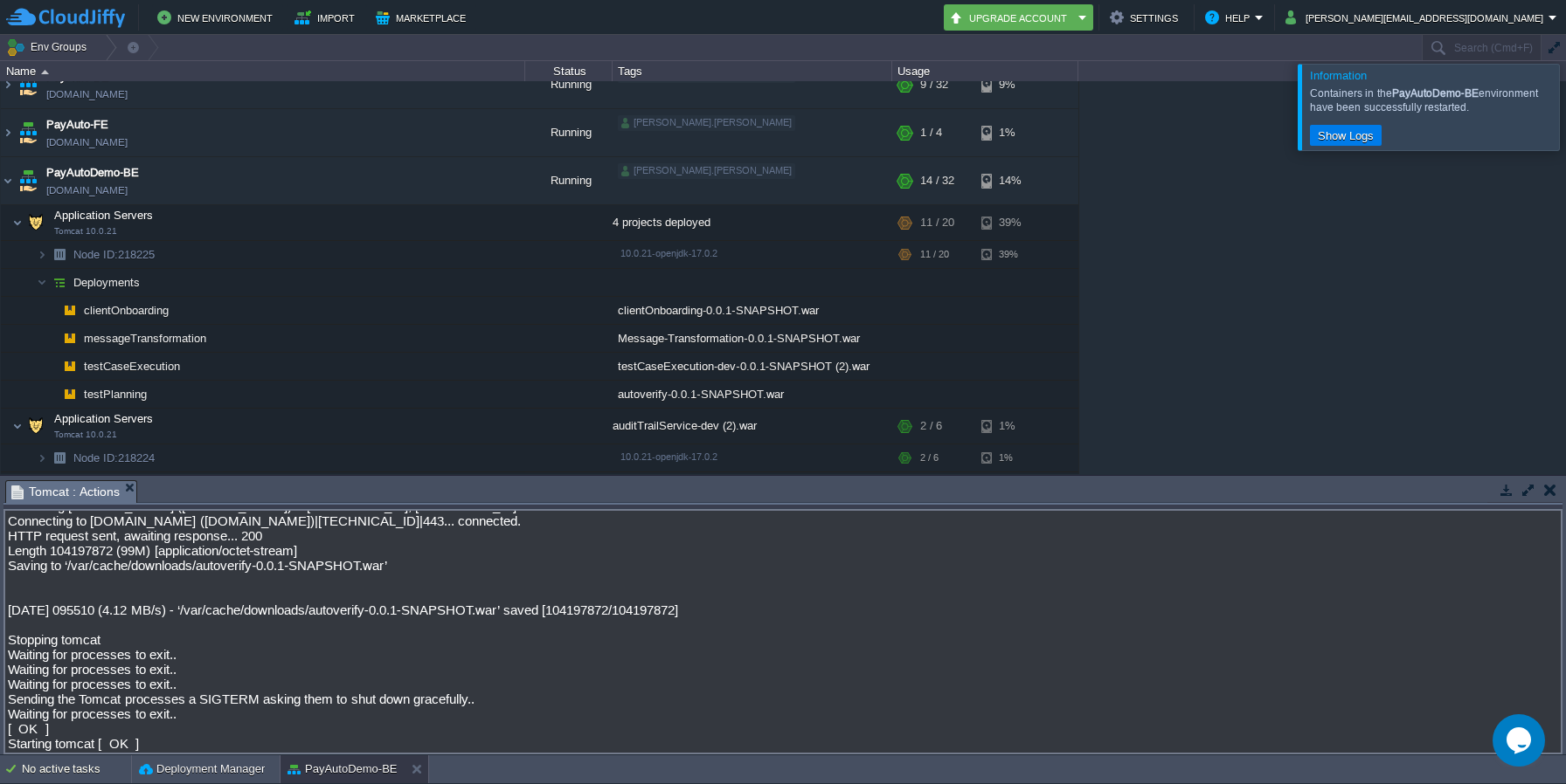
drag, startPoint x: 949, startPoint y: 482, endPoint x: 949, endPoint y: 410, distance: 72.0
click at [949, 410] on body "New Environment Import Marketplace Bonus ₹0.00 Upgrade Account Settings Help [P…" at bounding box center [783, 392] width 1566 height 784
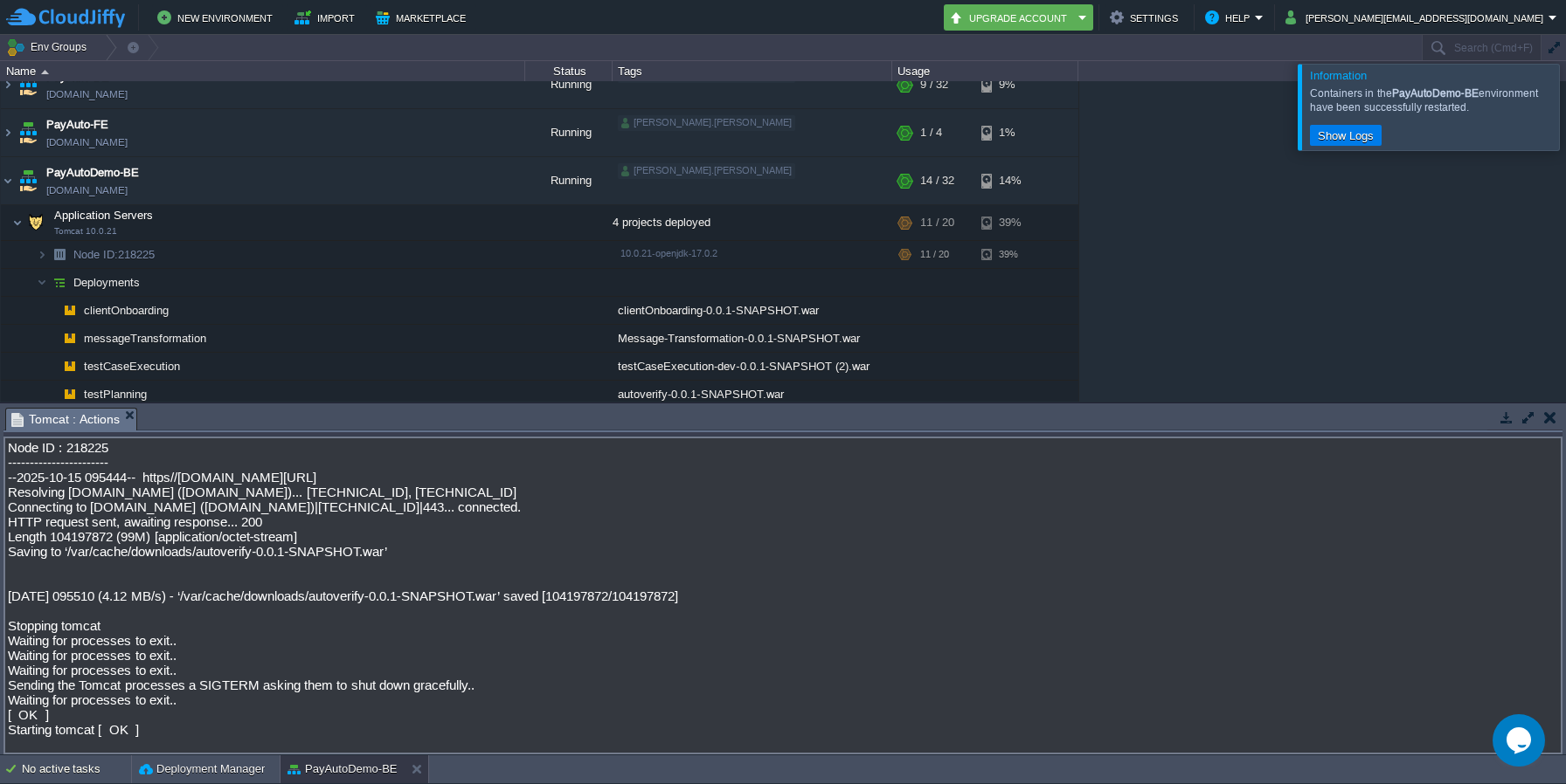
scroll to position [4, 0]
click at [44, 636] on textarea "Node ID : 218225 ----------------------- --2025-10-15 095444-- https//[DOMAIN_N…" at bounding box center [783, 596] width 1560 height 318
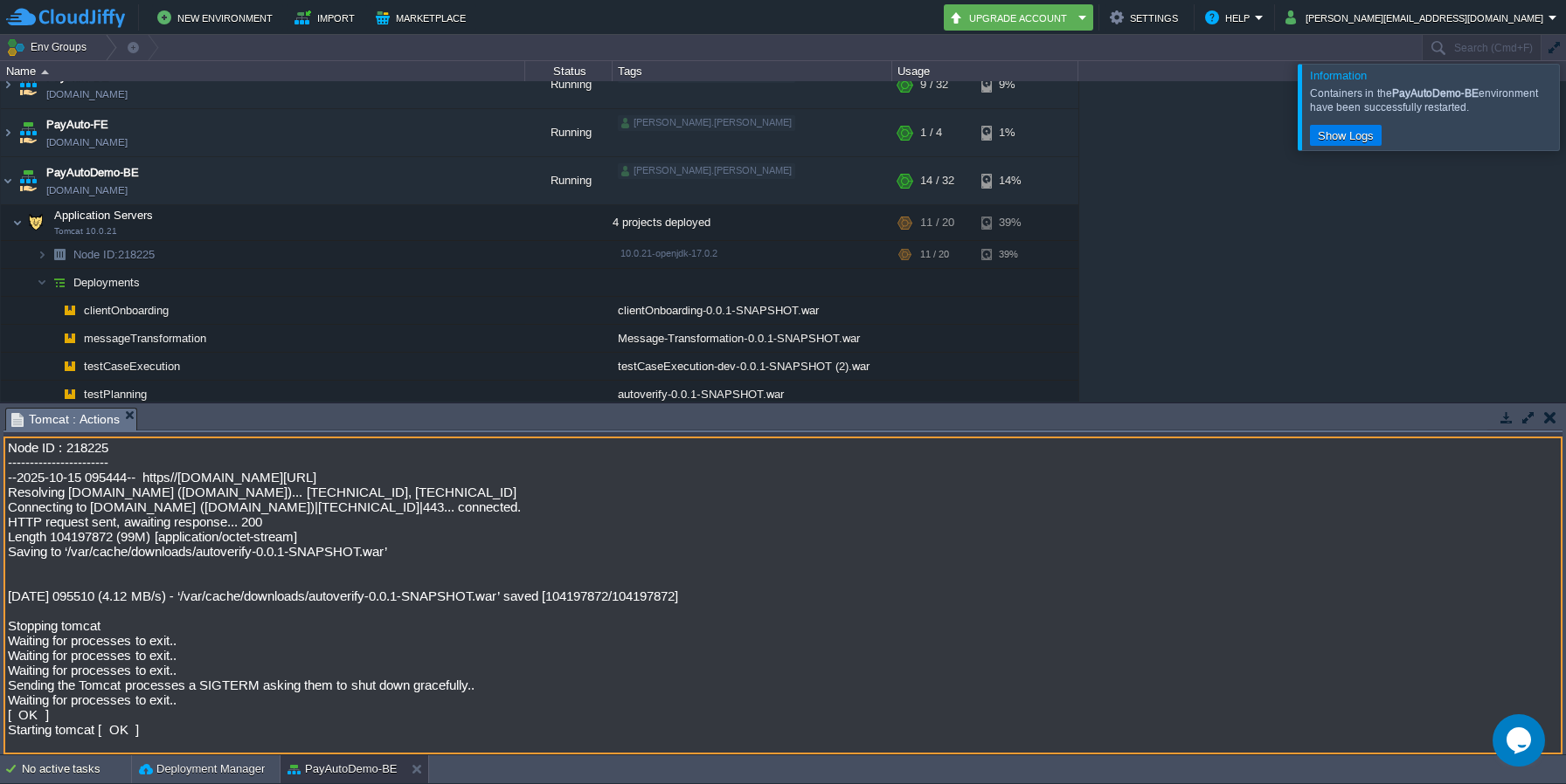
click at [44, 636] on textarea "Node ID : 218225 ----------------------- --2025-10-15 095444-- https//[DOMAIN_N…" at bounding box center [783, 596] width 1560 height 318
drag, startPoint x: 27, startPoint y: 649, endPoint x: 212, endPoint y: 648, distance: 185.0
click at [212, 648] on textarea "Node ID : 218225 ----------------------- --2025-10-15 095444-- https//[DOMAIN_N…" at bounding box center [783, 596] width 1560 height 318
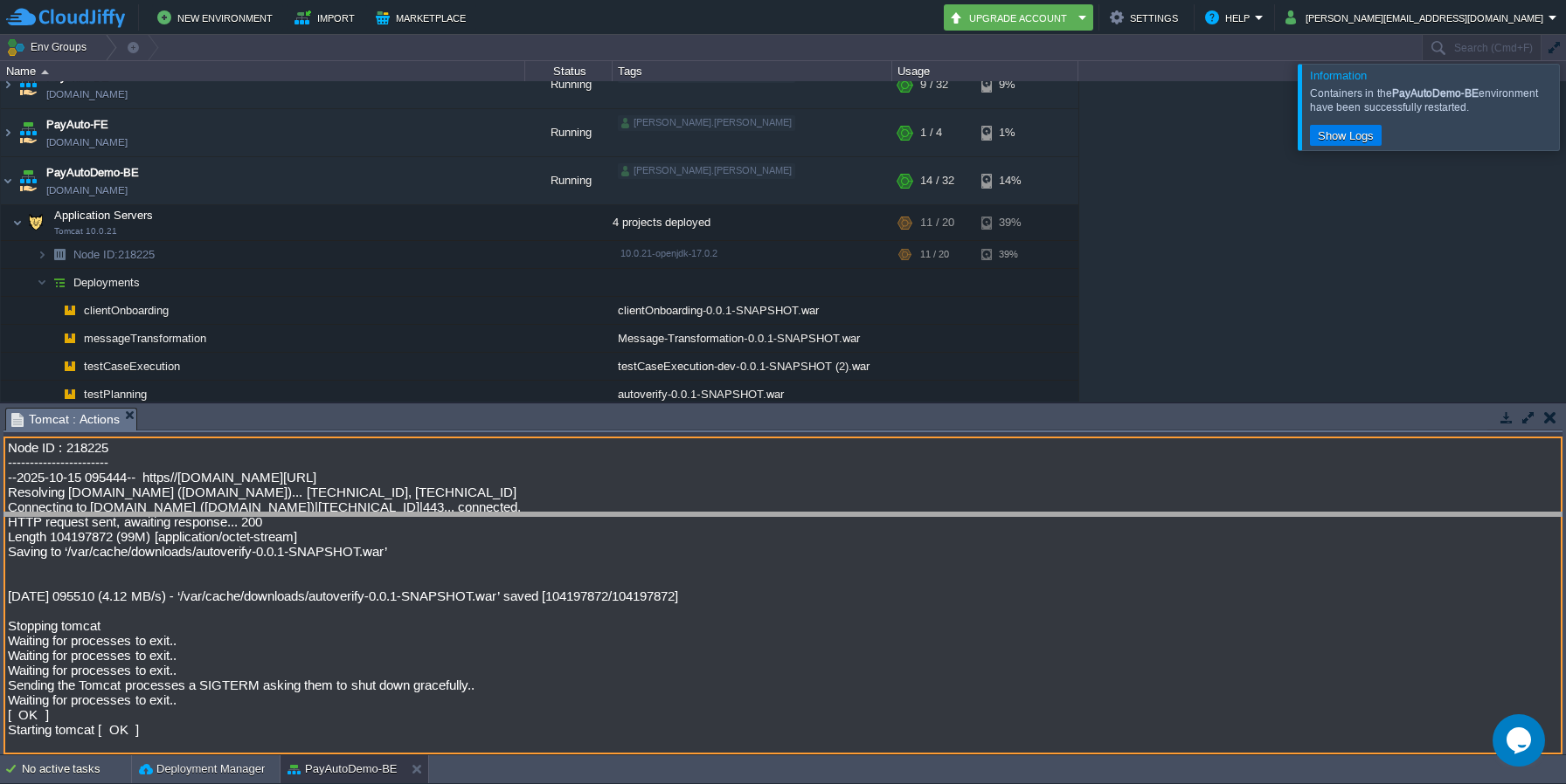
drag, startPoint x: 469, startPoint y: 410, endPoint x: 469, endPoint y: 516, distance: 106.0
click at [469, 516] on body "New Environment Import Marketplace Bonus ₹0.00 Upgrade Account Settings Help [P…" at bounding box center [783, 392] width 1566 height 784
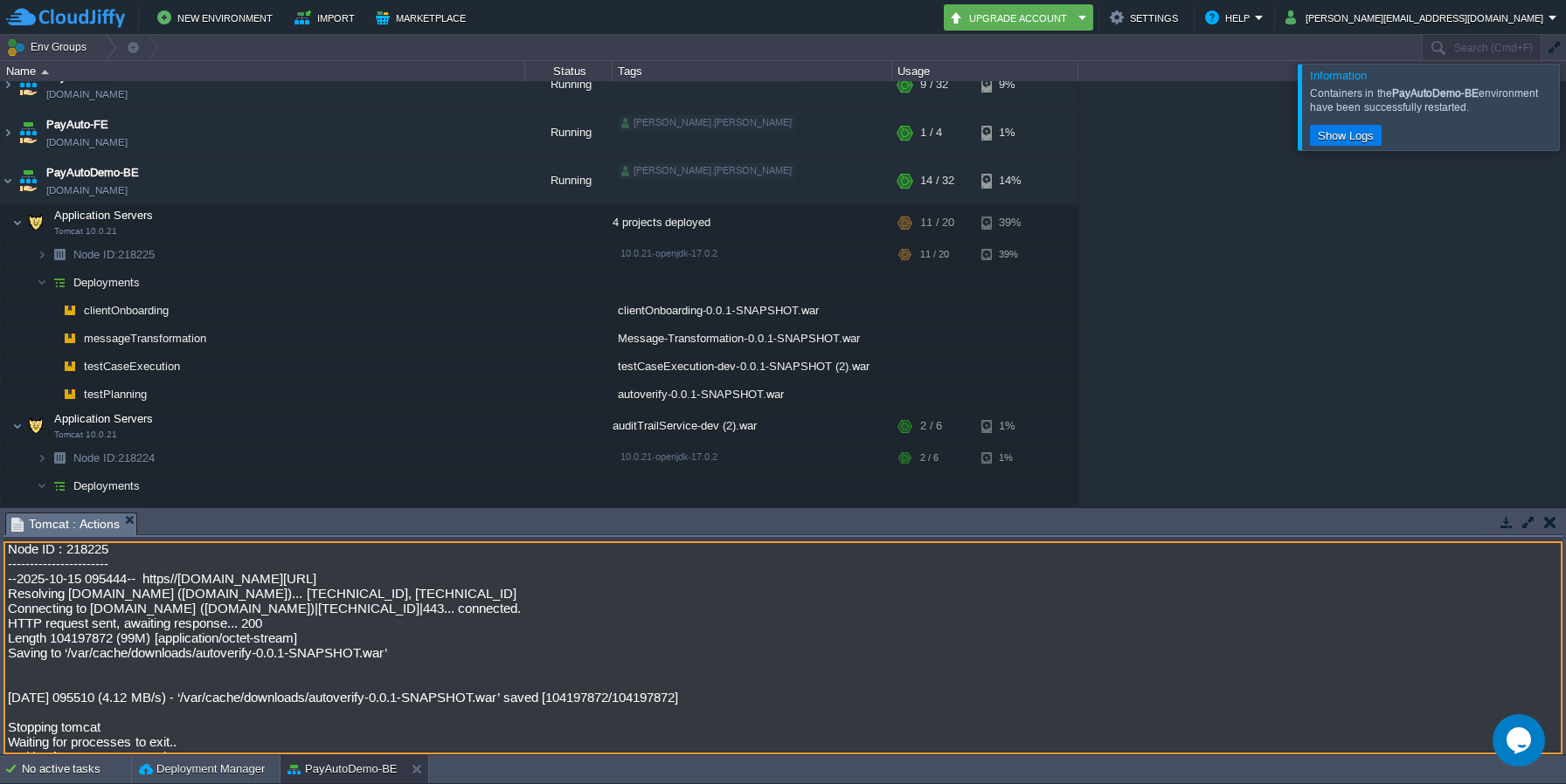
click at [1549, 524] on button "button" at bounding box center [1550, 522] width 12 height 16
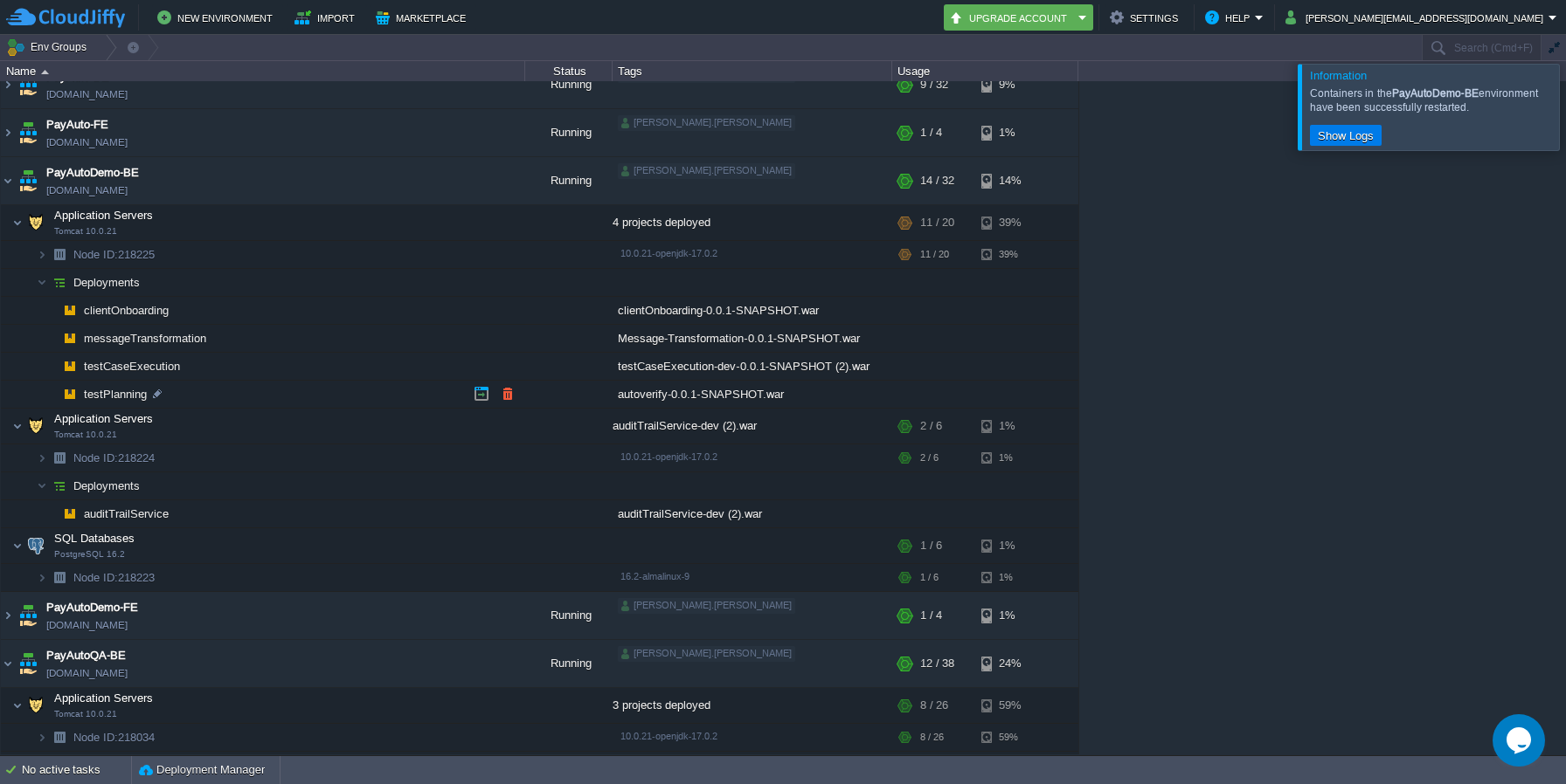
drag, startPoint x: 203, startPoint y: 399, endPoint x: 190, endPoint y: 318, distance: 82.0
click at [200, 382] on td "testPlanning" at bounding box center [263, 395] width 524 height 28
click at [374, 255] on button "button" at bounding box center [367, 254] width 16 height 16
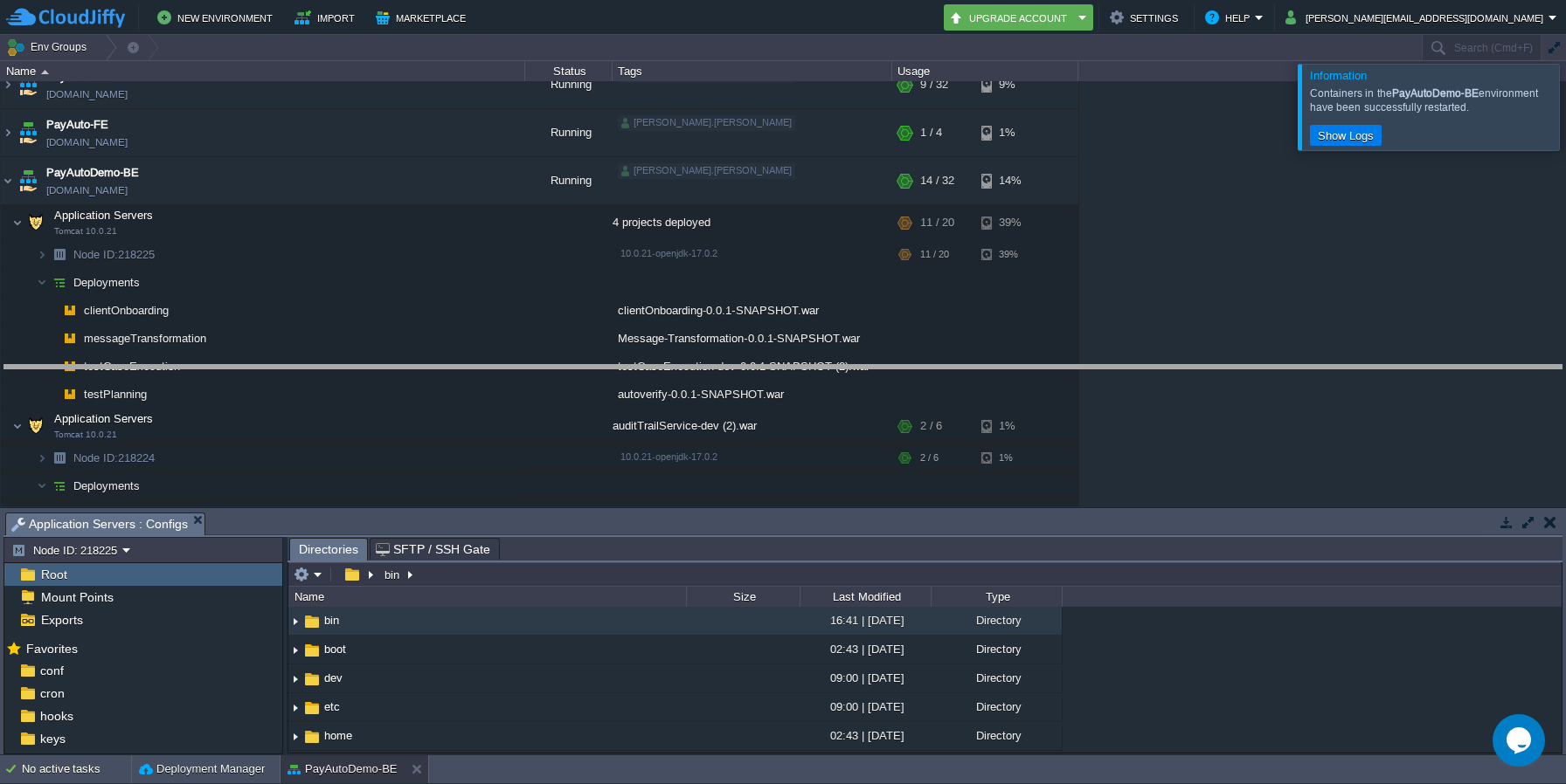
drag, startPoint x: 503, startPoint y: 512, endPoint x: 511, endPoint y: 363, distance: 149.2
click at [511, 363] on body "New Environment Import Marketplace Bonus ₹0.00 Upgrade Account Settings Help [P…" at bounding box center [783, 392] width 1566 height 784
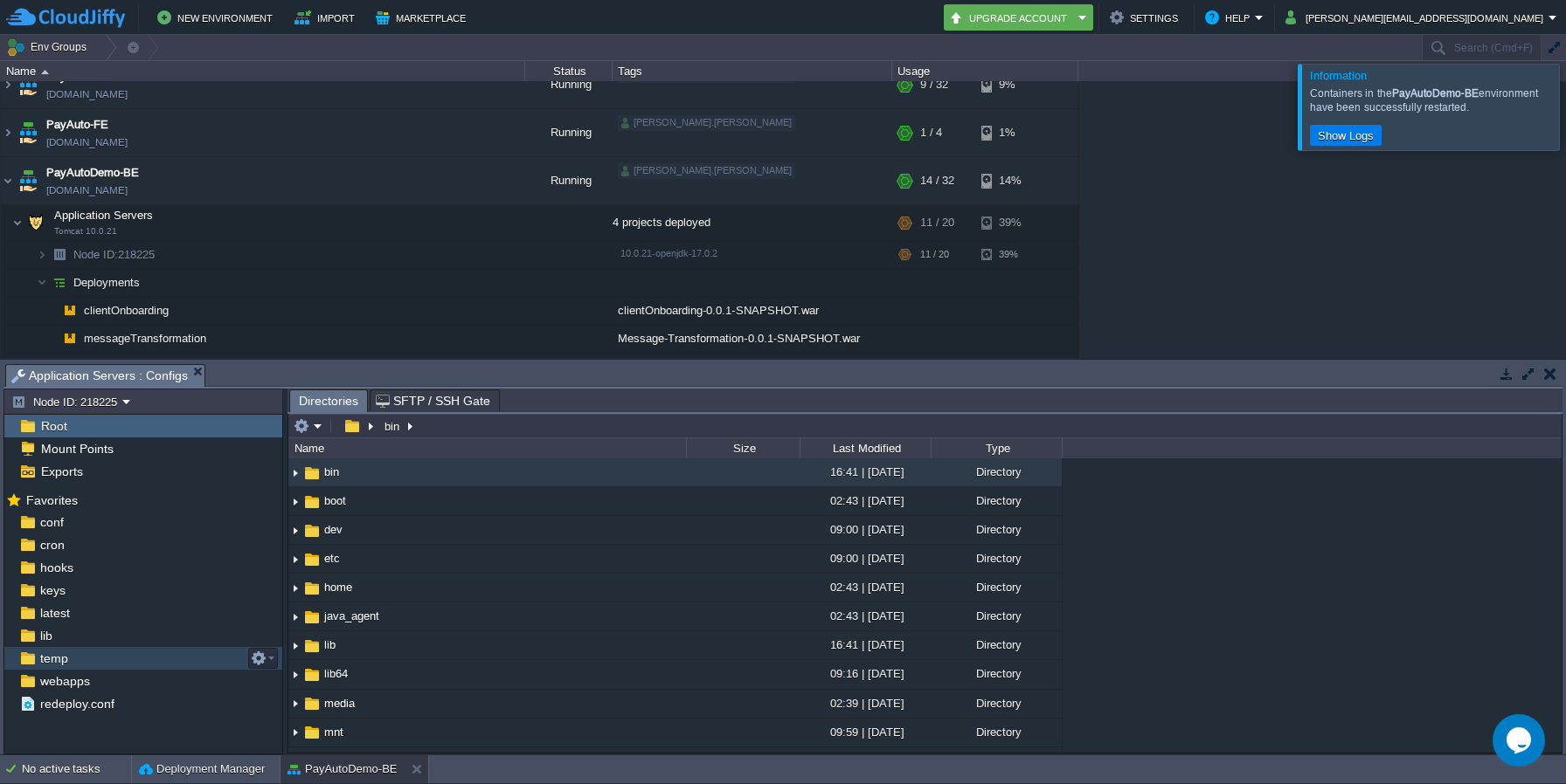
click at [42, 659] on span "temp" at bounding box center [54, 659] width 34 height 16
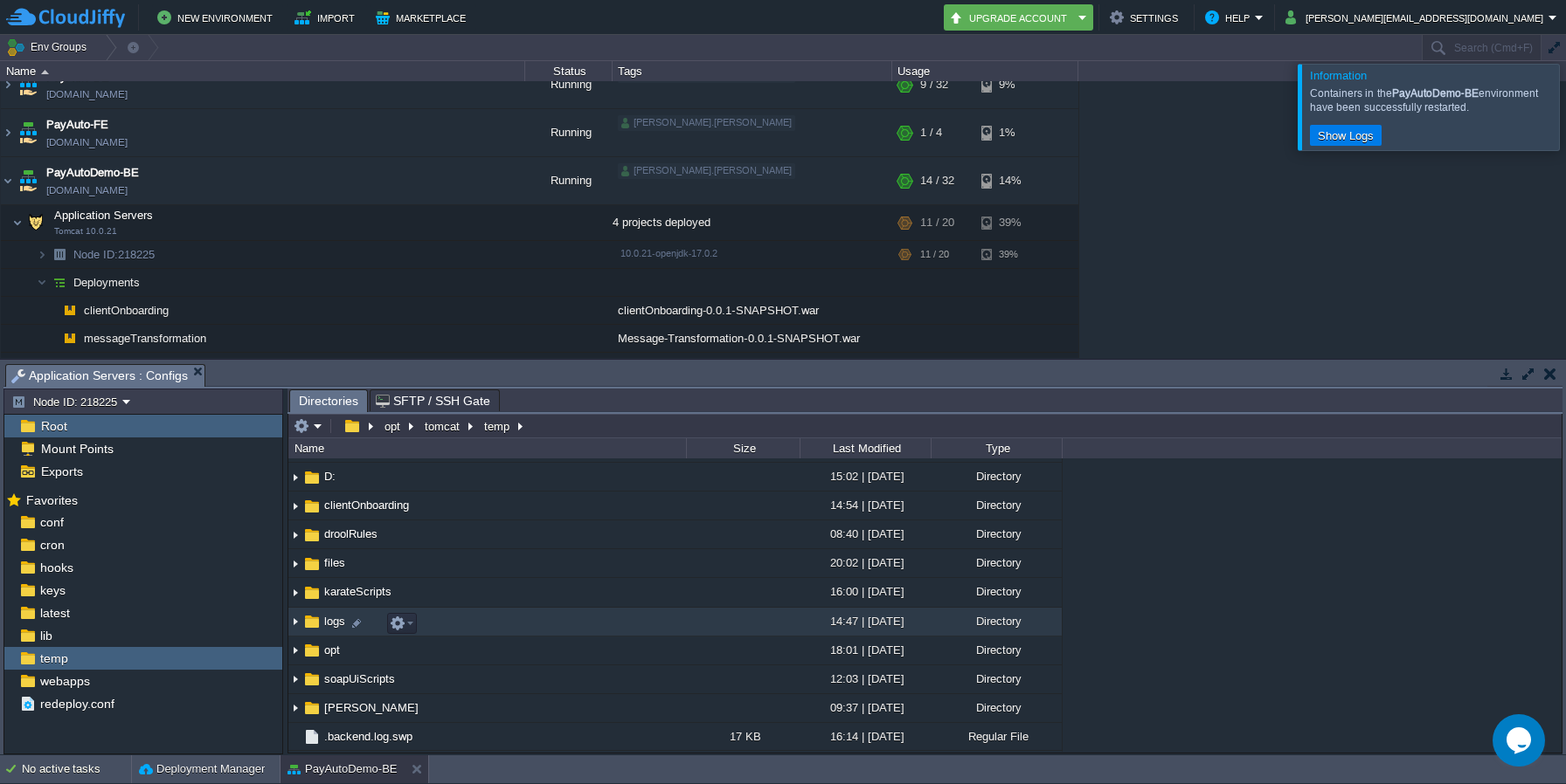
scroll to position [115, 0]
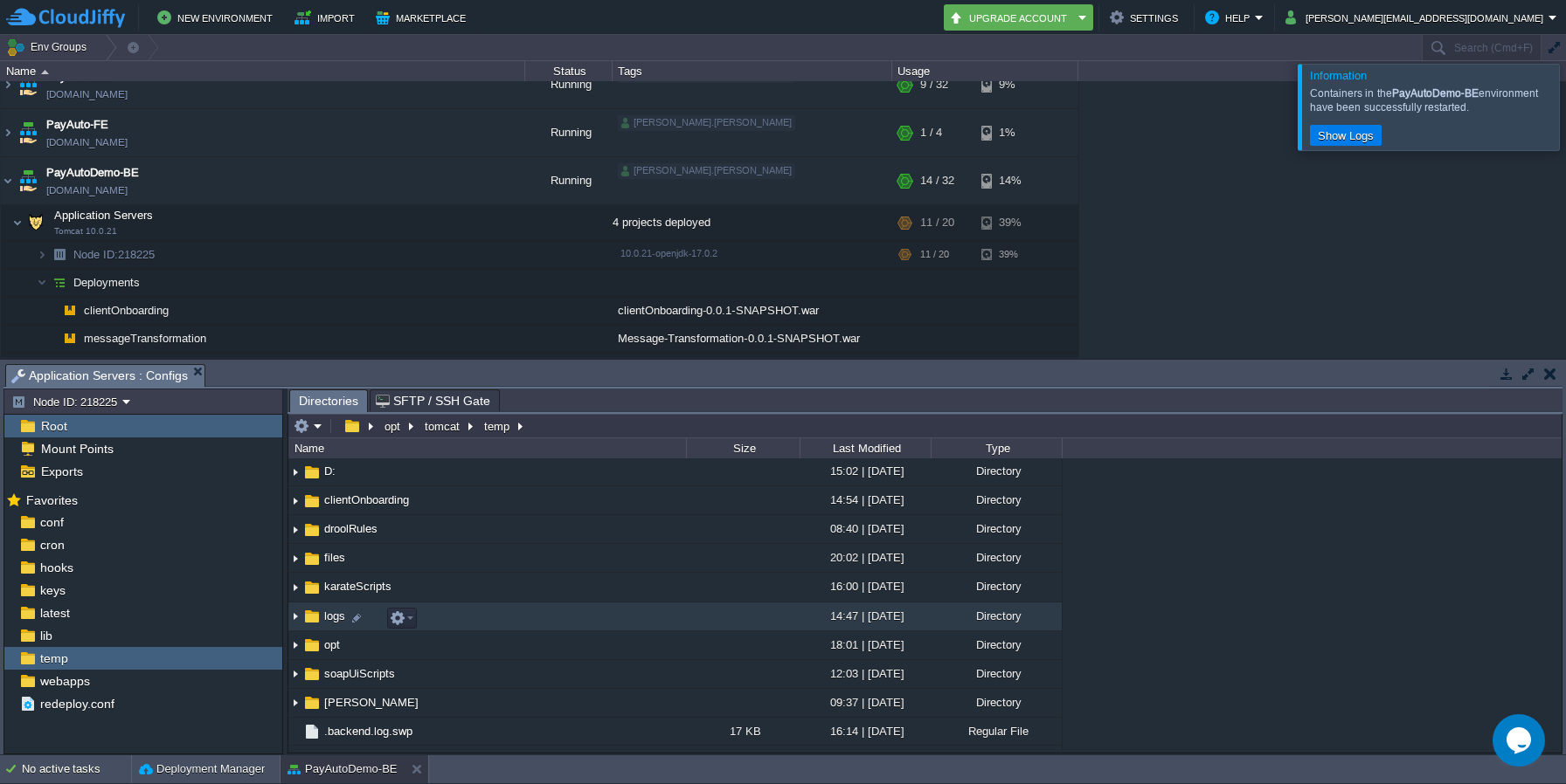
click at [322, 617] on span "logs" at bounding box center [335, 616] width 26 height 15
click at [335, 621] on span "logs" at bounding box center [335, 616] width 26 height 15
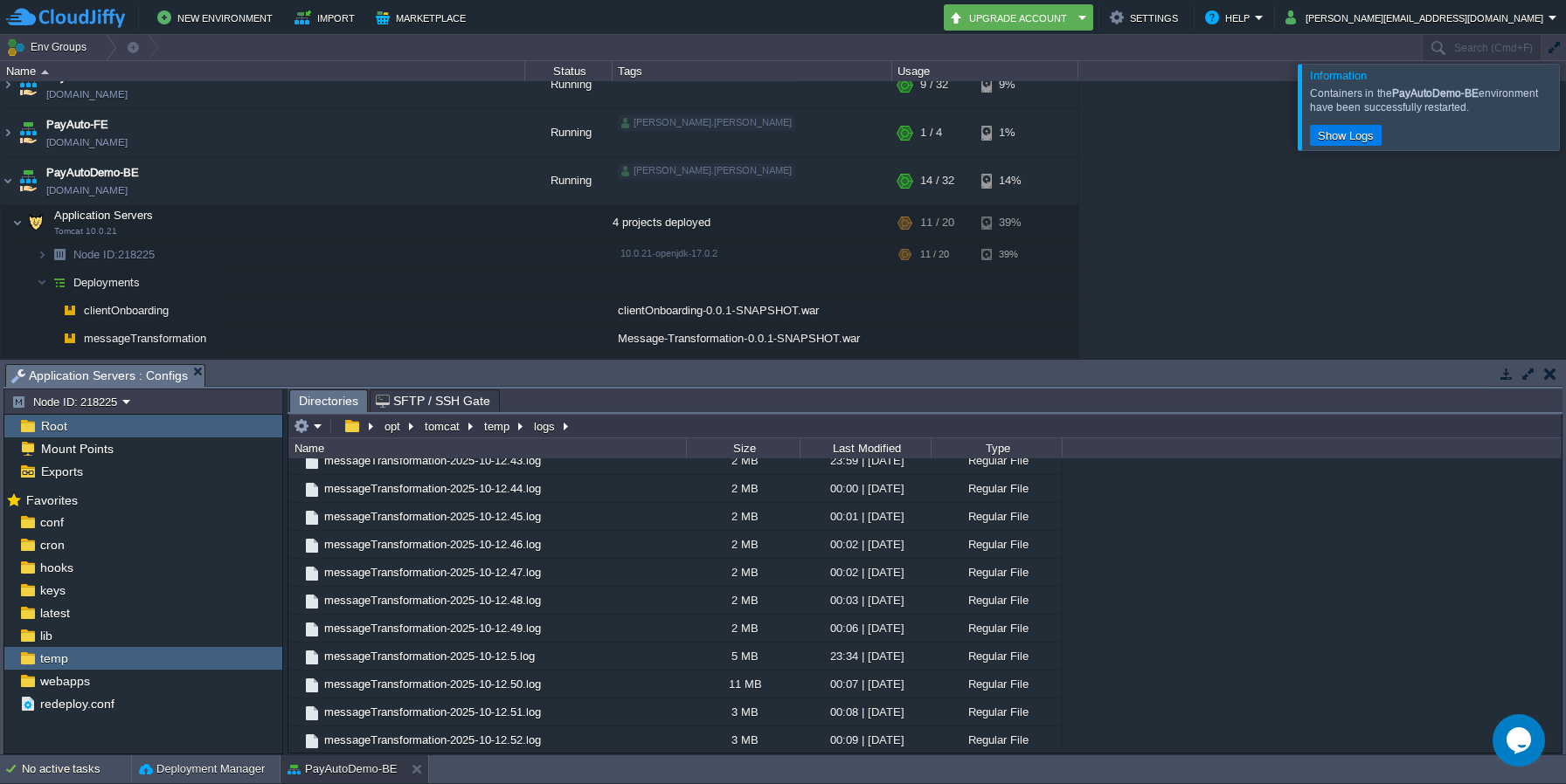
scroll to position [6500, 0]
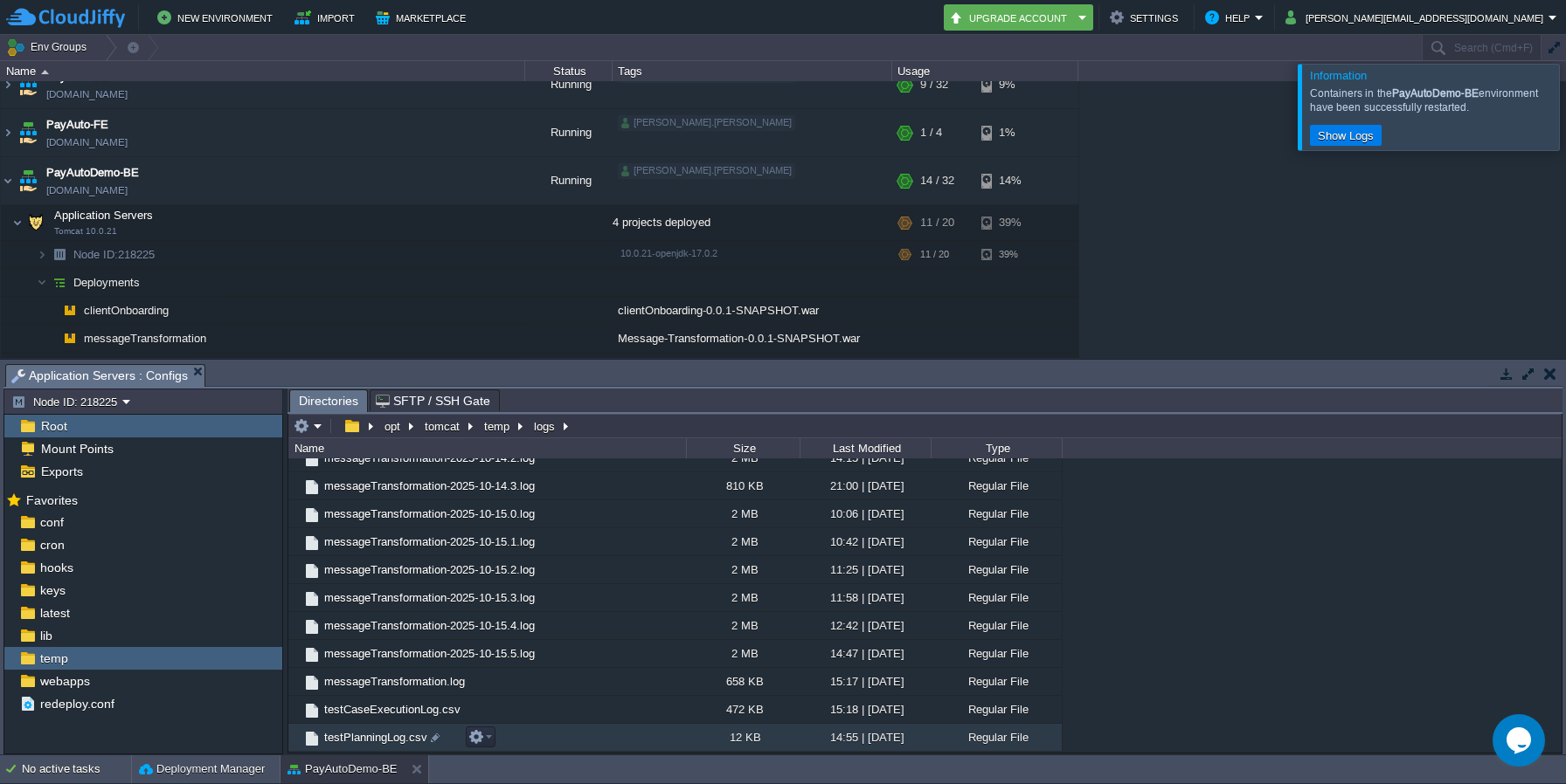
click at [380, 737] on span "testPlanningLog.csv" at bounding box center [376, 738] width 108 height 15
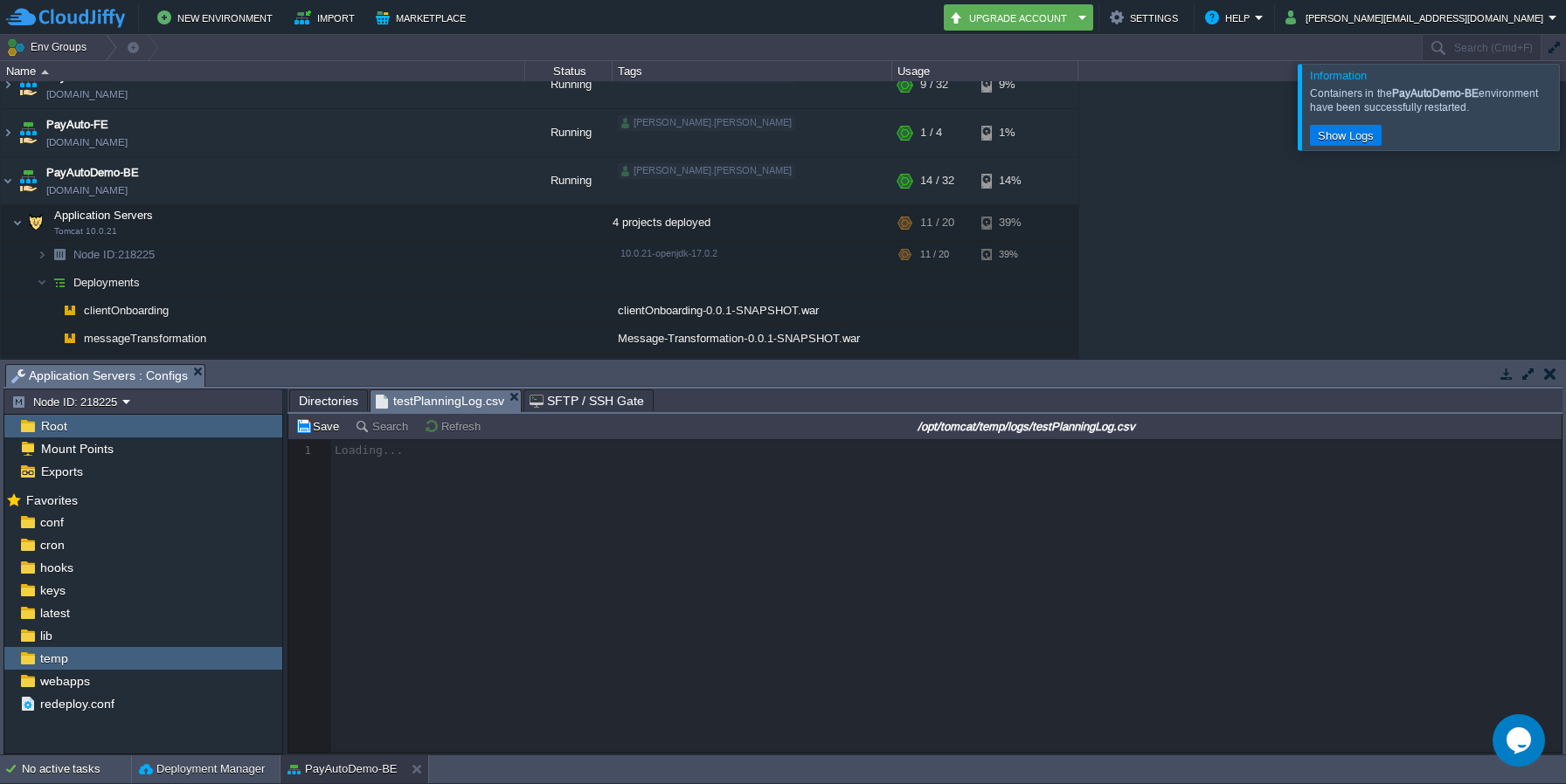
click at [380, 737] on div at bounding box center [926, 596] width 1273 height 314
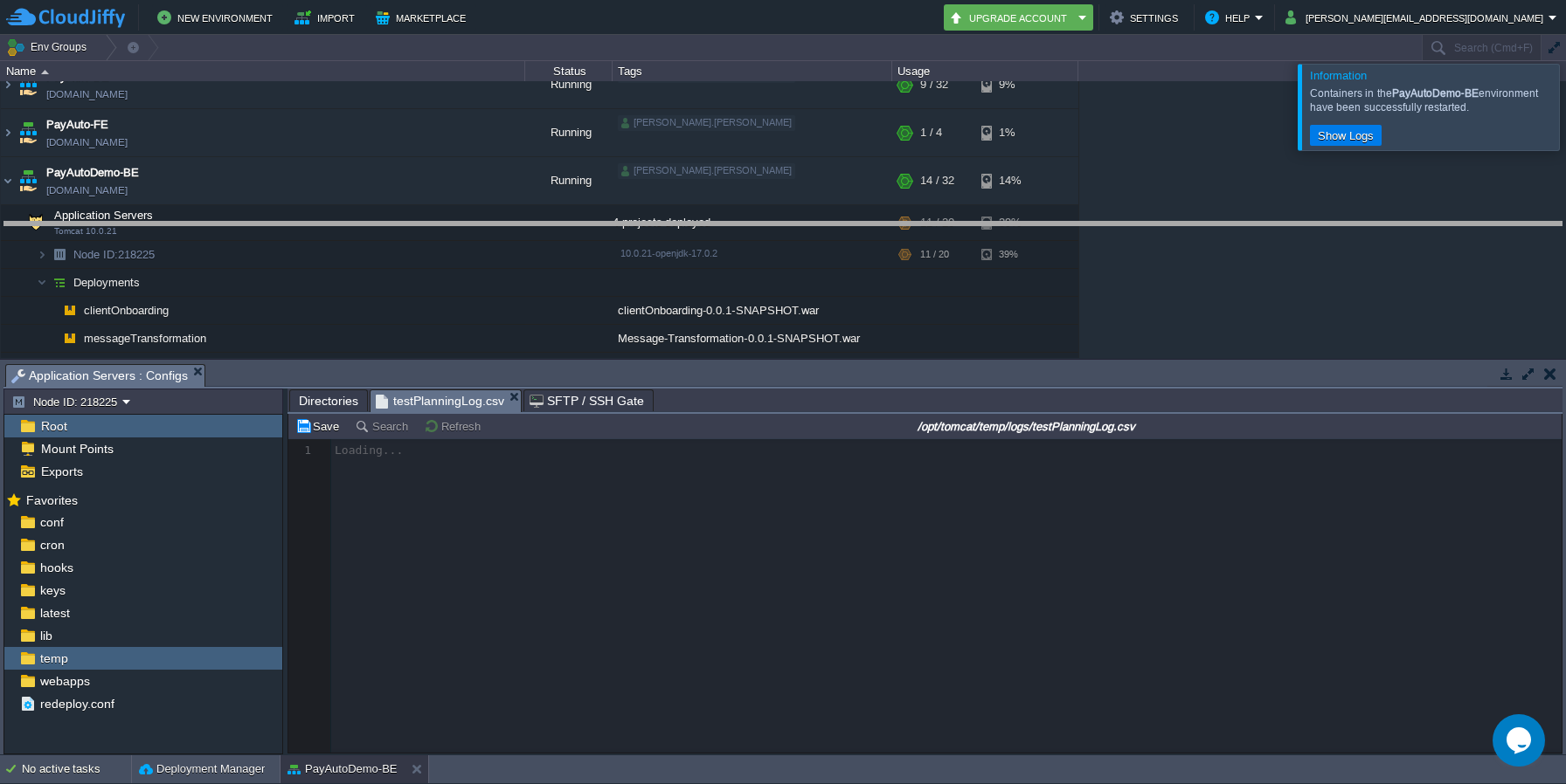
drag, startPoint x: 1118, startPoint y: 382, endPoint x: 1118, endPoint y: 240, distance: 142.0
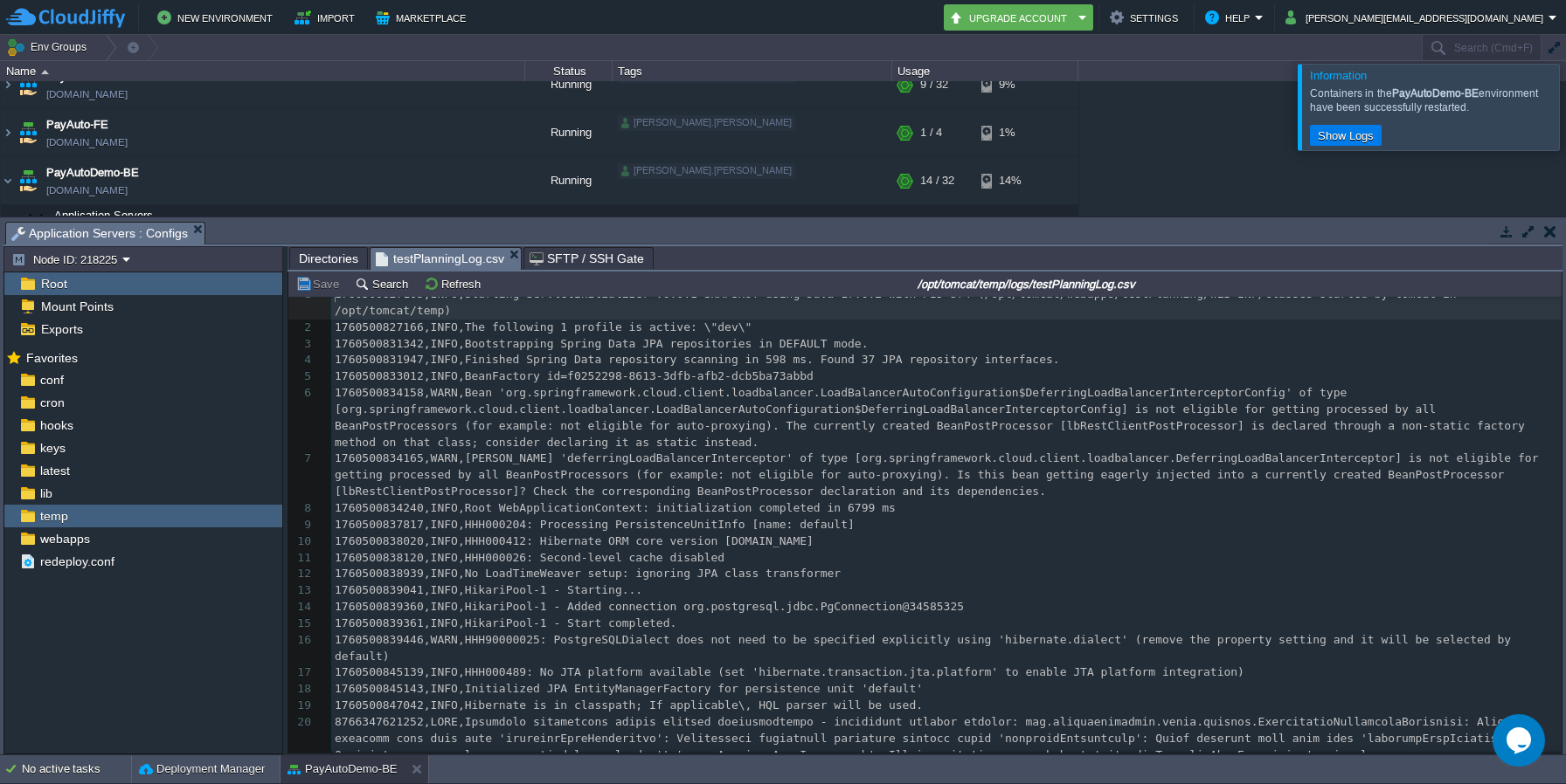
scroll to position [0, 0]
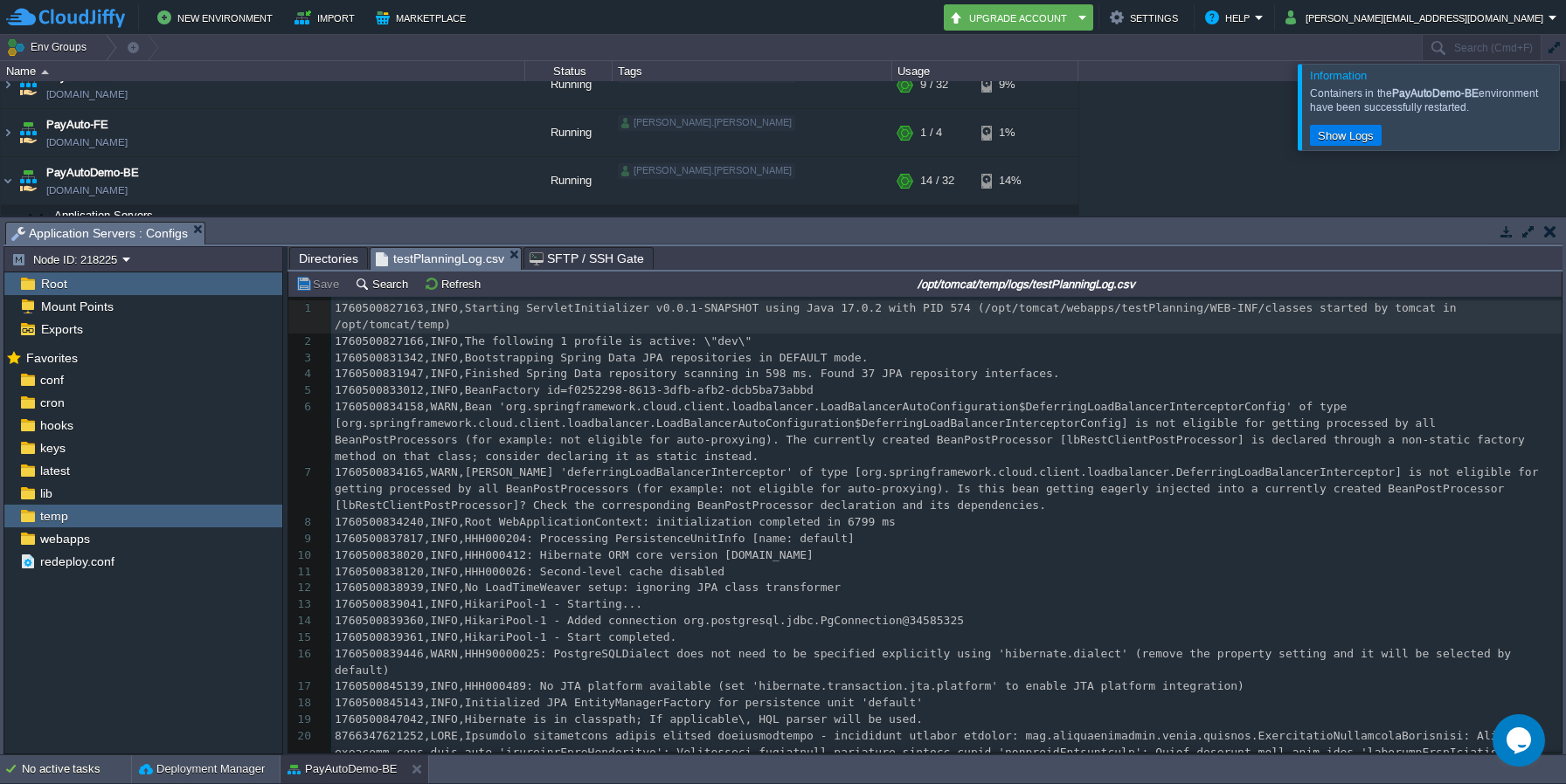
click at [587, 641] on div "82 1 1760500827163,INFO,Starting ServletInitializer v0.0.1-SNAPSHOT using Java …" at bounding box center [947, 654] width 1231 height 707
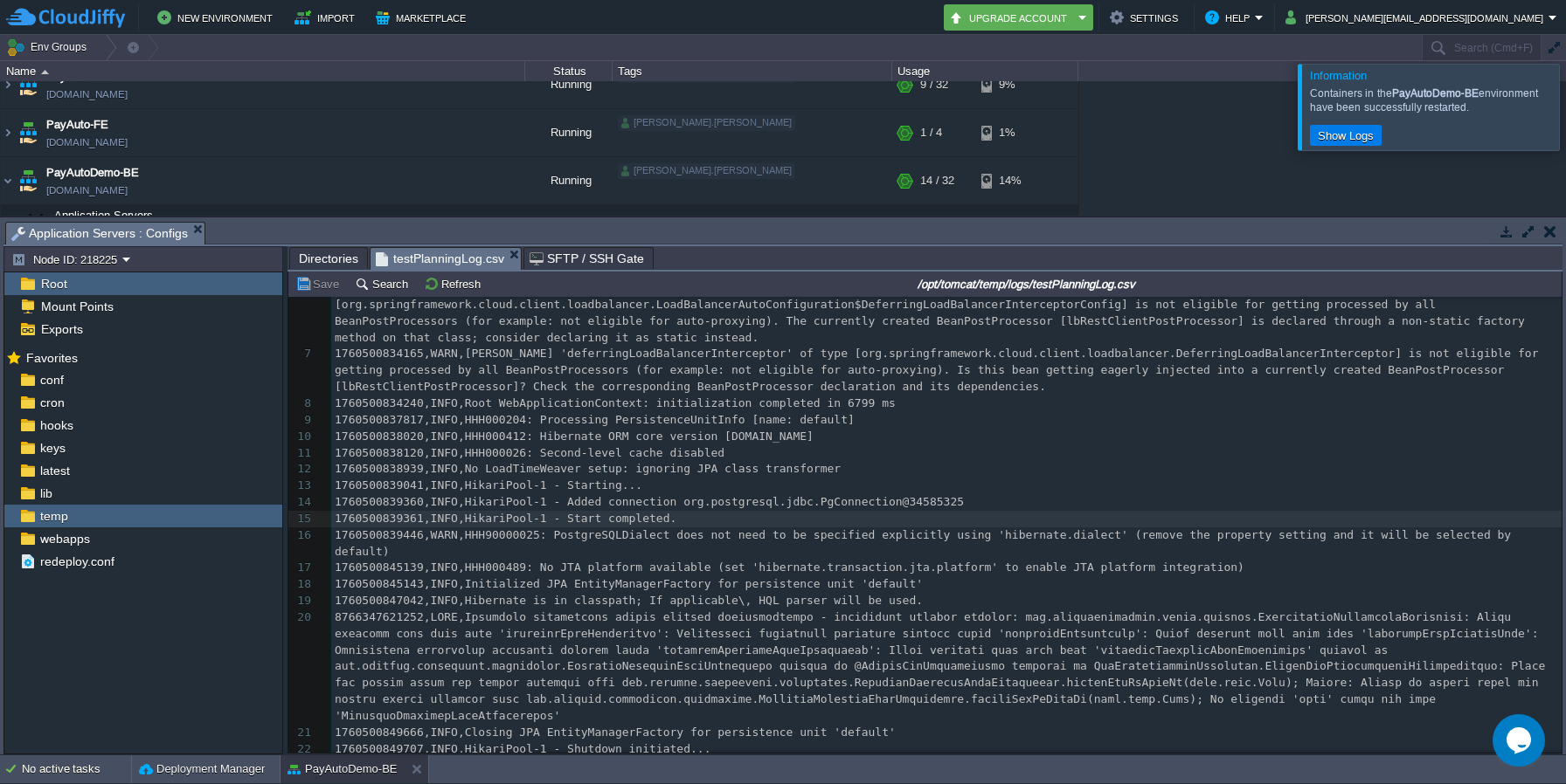
click at [616, 567] on div "82 1 1760500827163,INFO,Starting ServletInitializer v0.0.1-SNAPSHOT using Java …" at bounding box center [947, 535] width 1231 height 707
type textarea "platform"
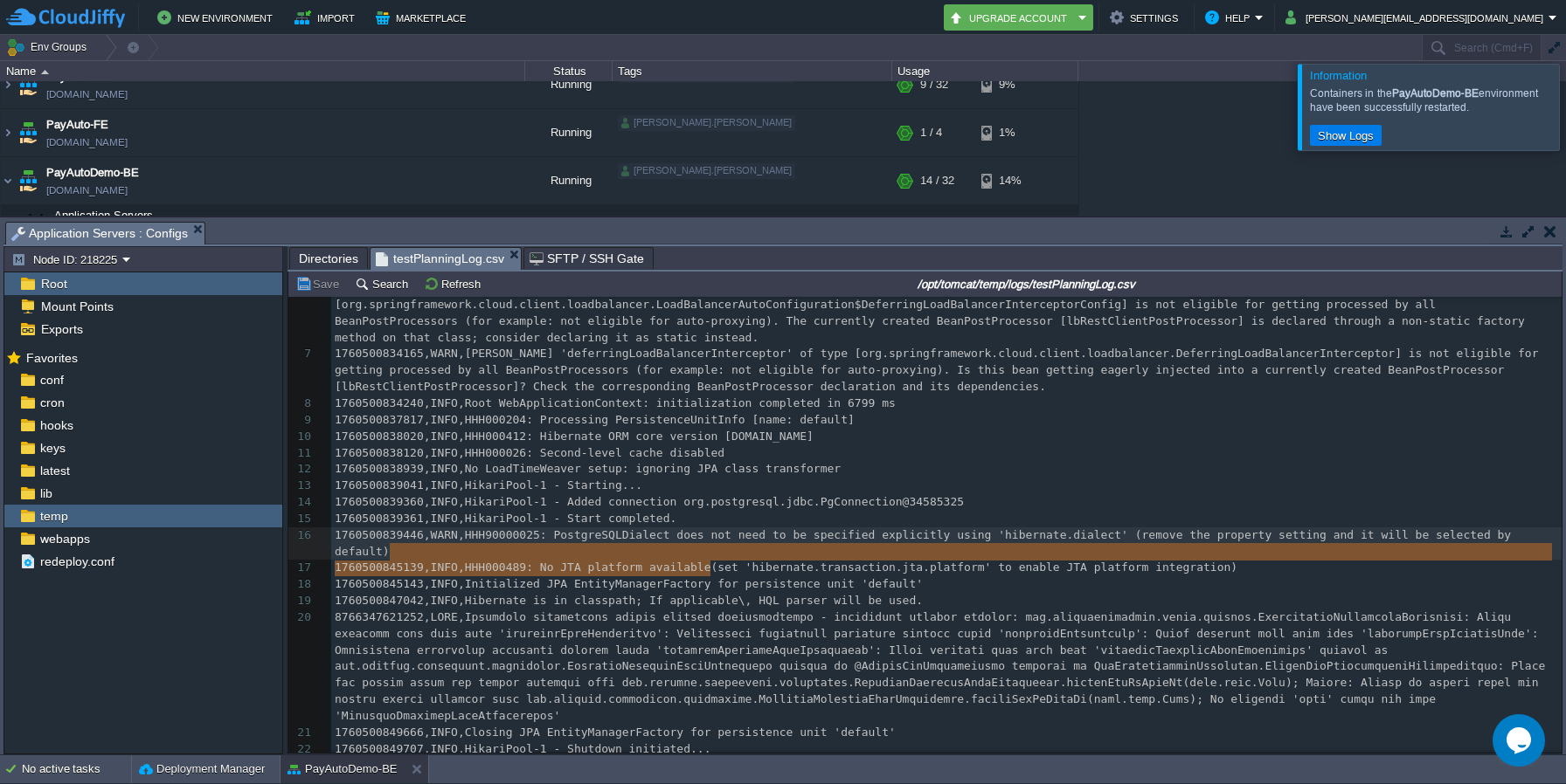
type textarea "No JTA platform available"
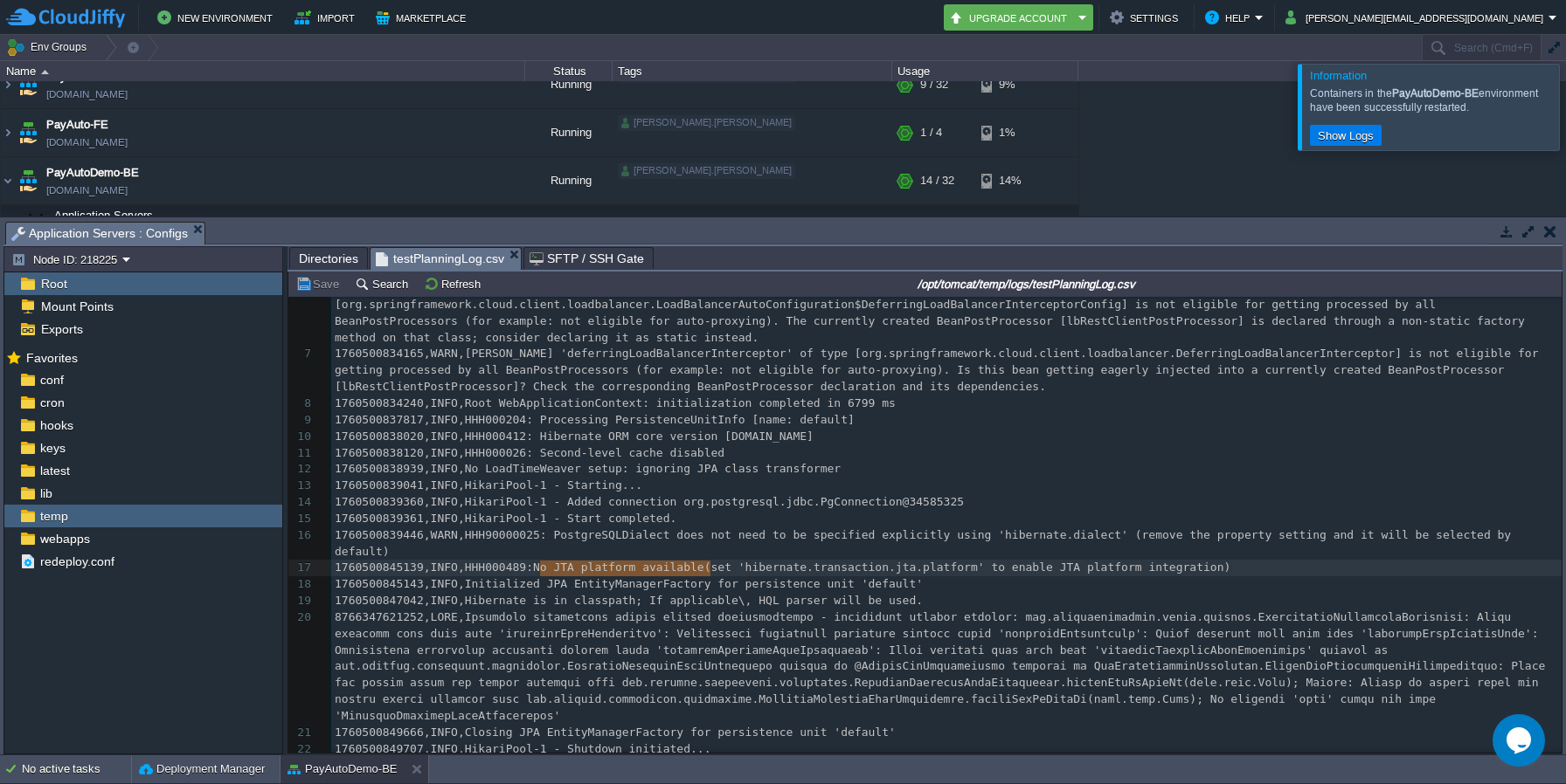
drag, startPoint x: 713, startPoint y: 566, endPoint x: 537, endPoint y: 564, distance: 176.0
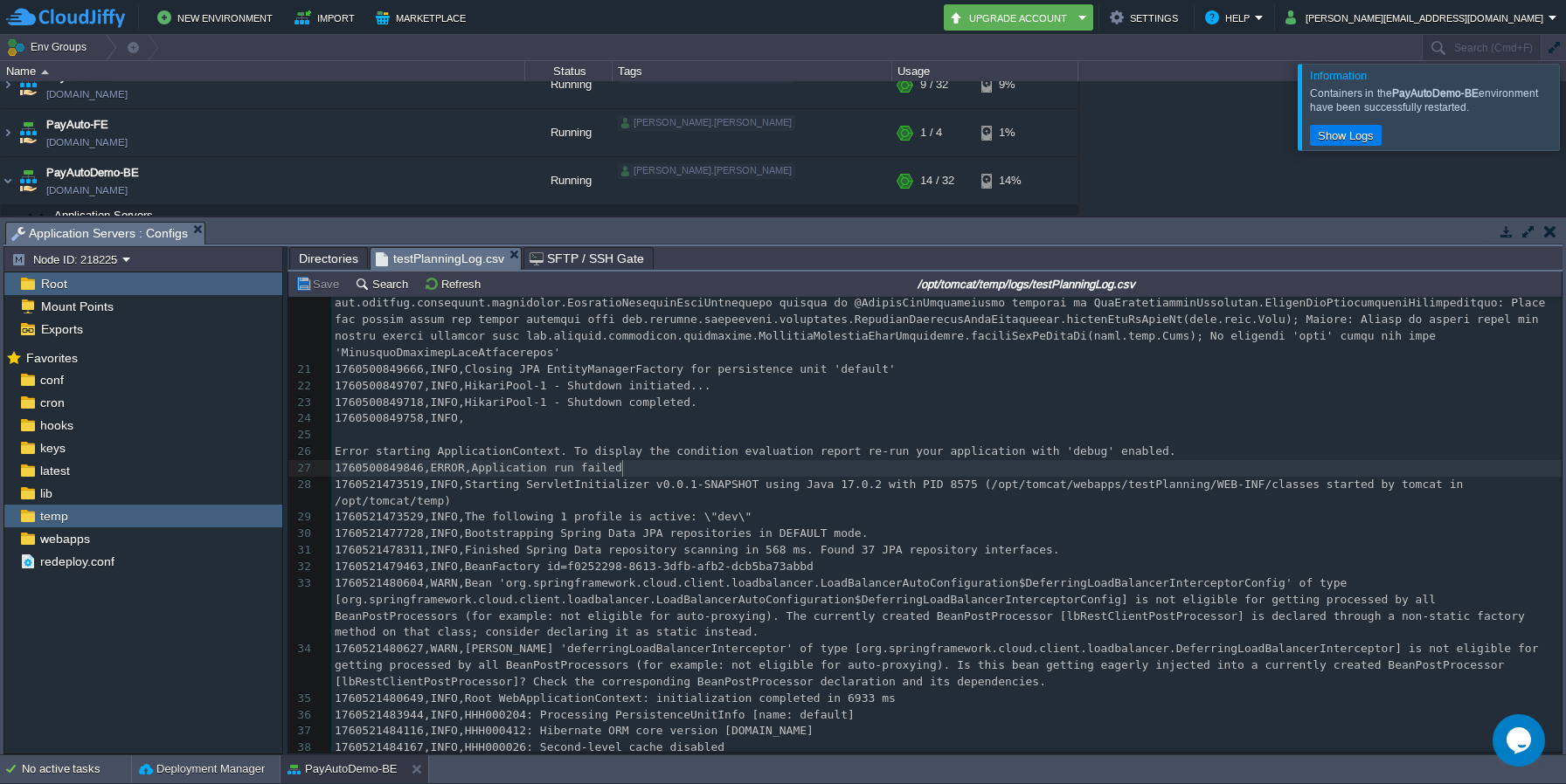
drag, startPoint x: 647, startPoint y: 469, endPoint x: 665, endPoint y: 469, distance: 18.0
click at [665, 469] on pre "1760500849846,ERROR,Application run failed" at bounding box center [947, 469] width 1231 height 17
click at [695, 452] on span "Error starting ApplicationContext. To display the condition evaluation report r…" at bounding box center [756, 451] width 842 height 13
type textarea "Error starting ApplicationContext. To display the condition evaluation report r…"
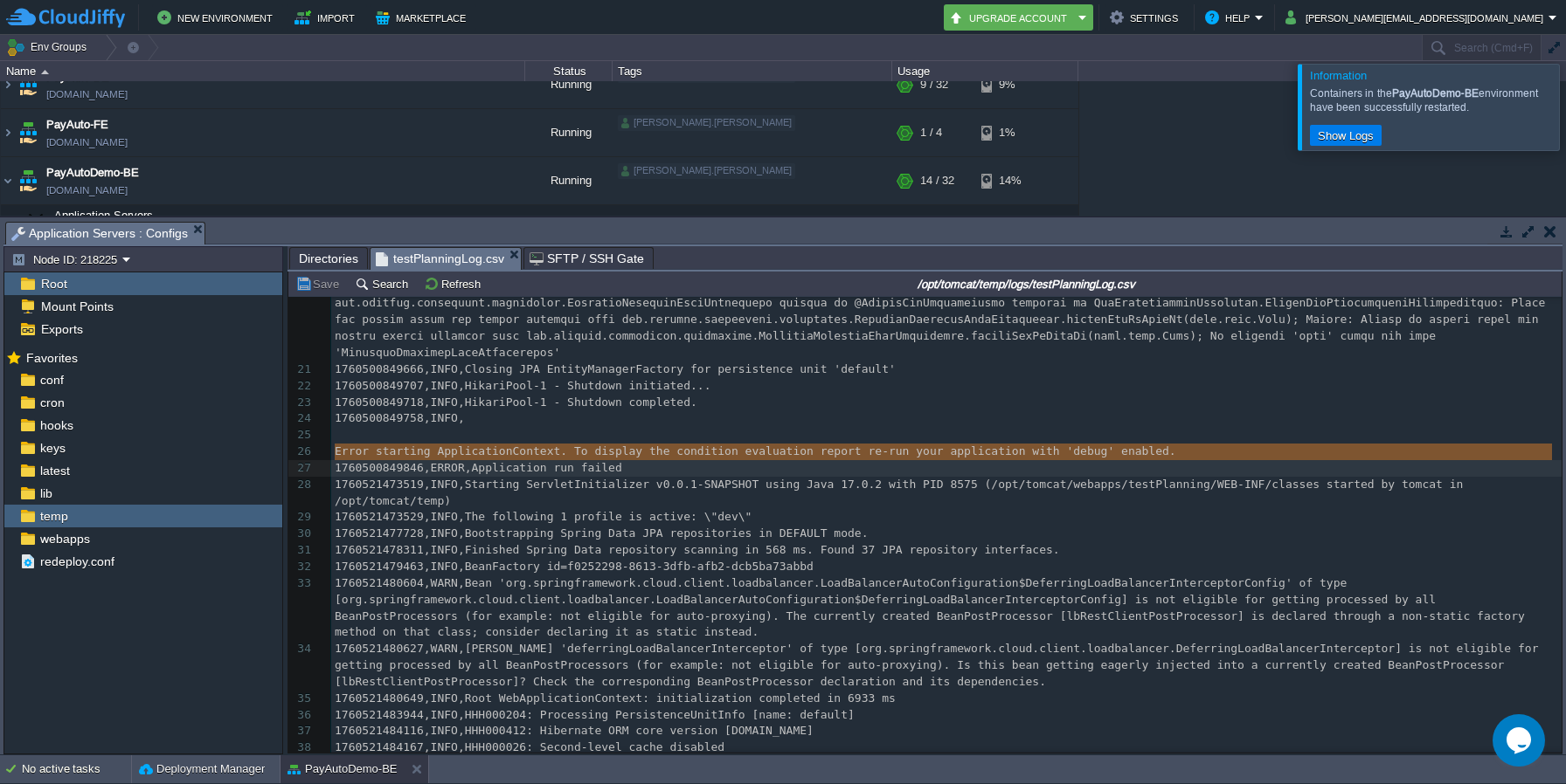
click at [831, 386] on pre "1760500849707,INFO,HikariPool-1 - Shutdown initiated..." at bounding box center [947, 386] width 1231 height 17
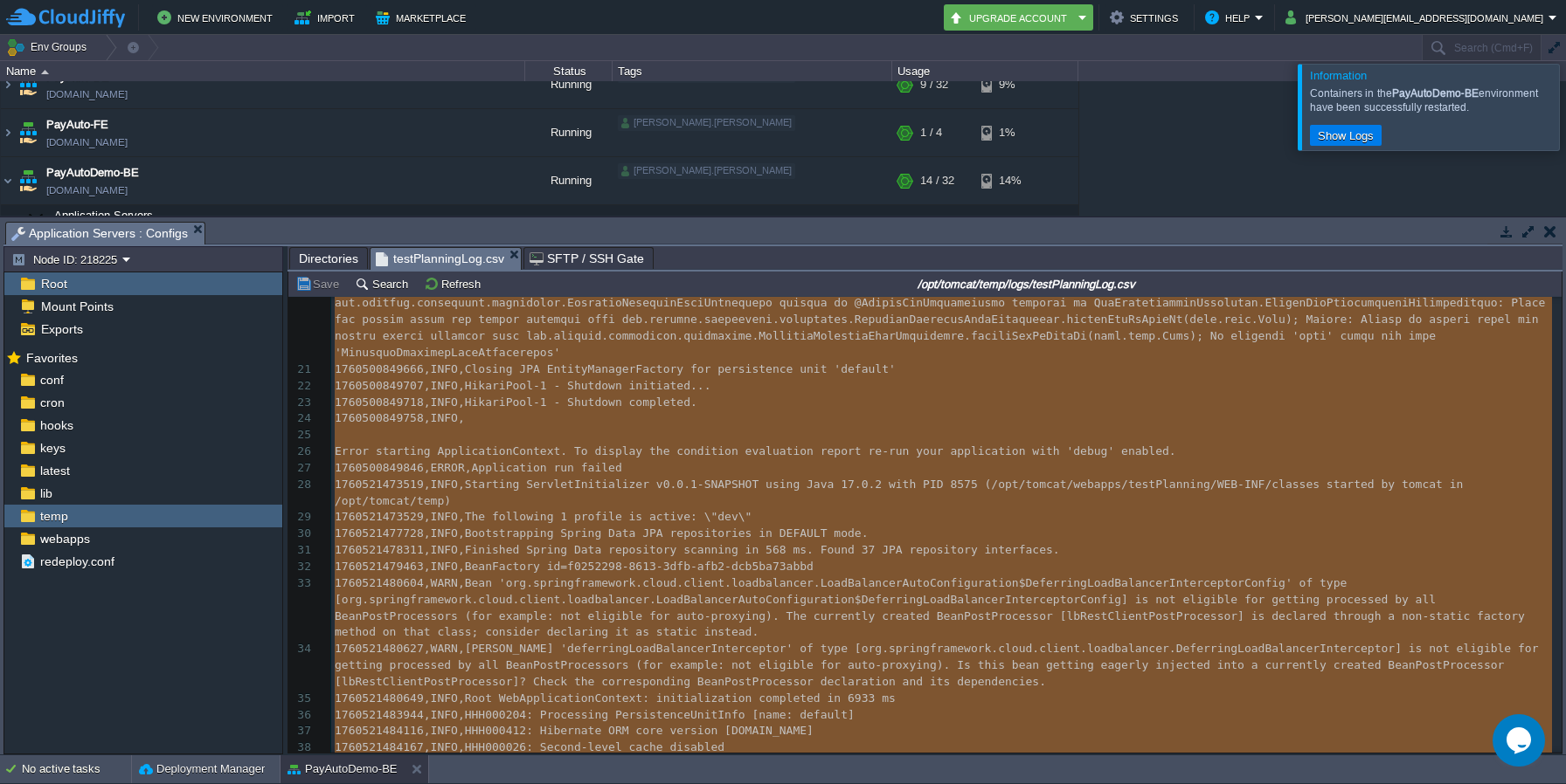
type textarea "-"
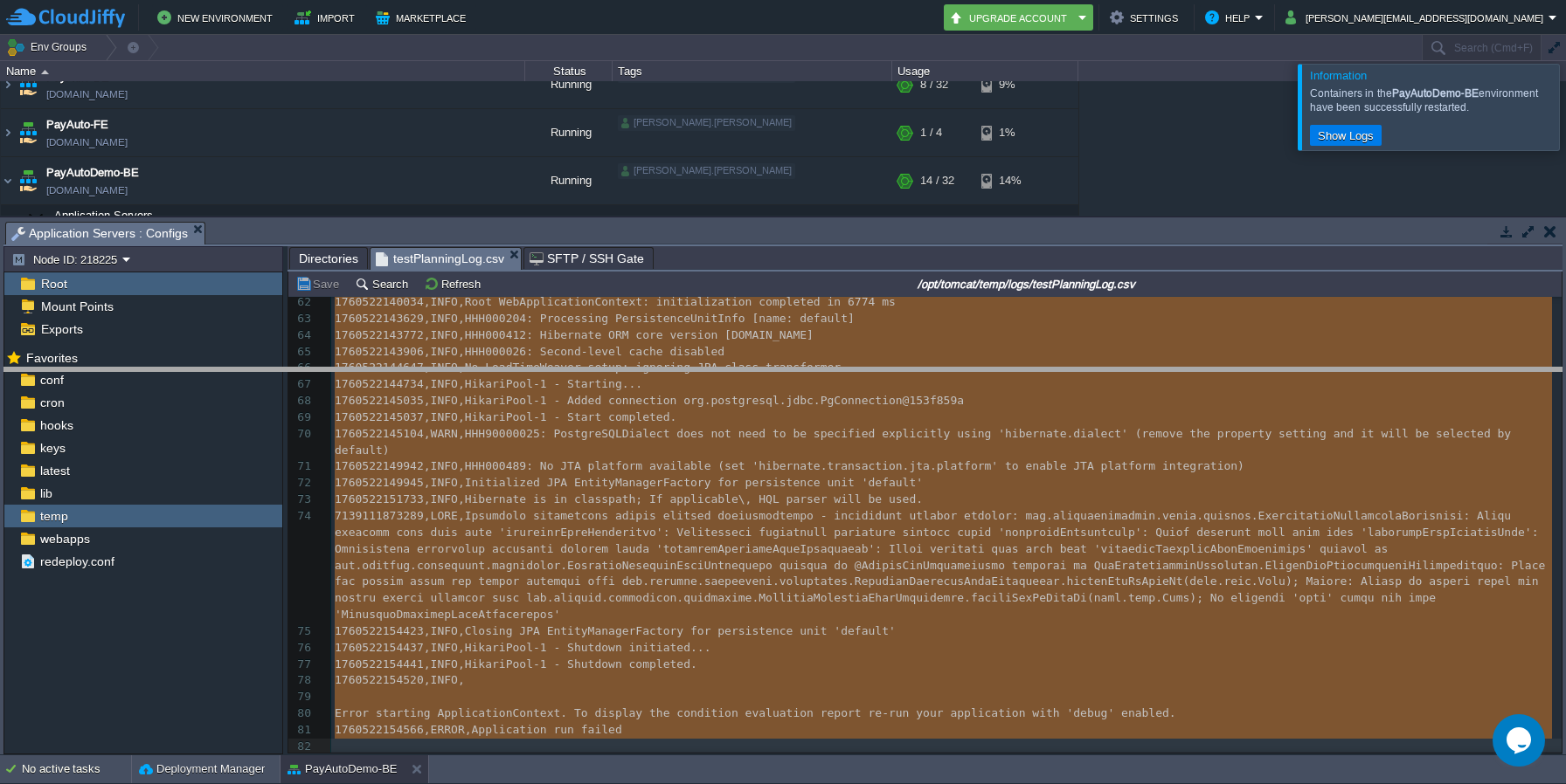
drag, startPoint x: 799, startPoint y: 226, endPoint x: 799, endPoint y: 371, distance: 145.0
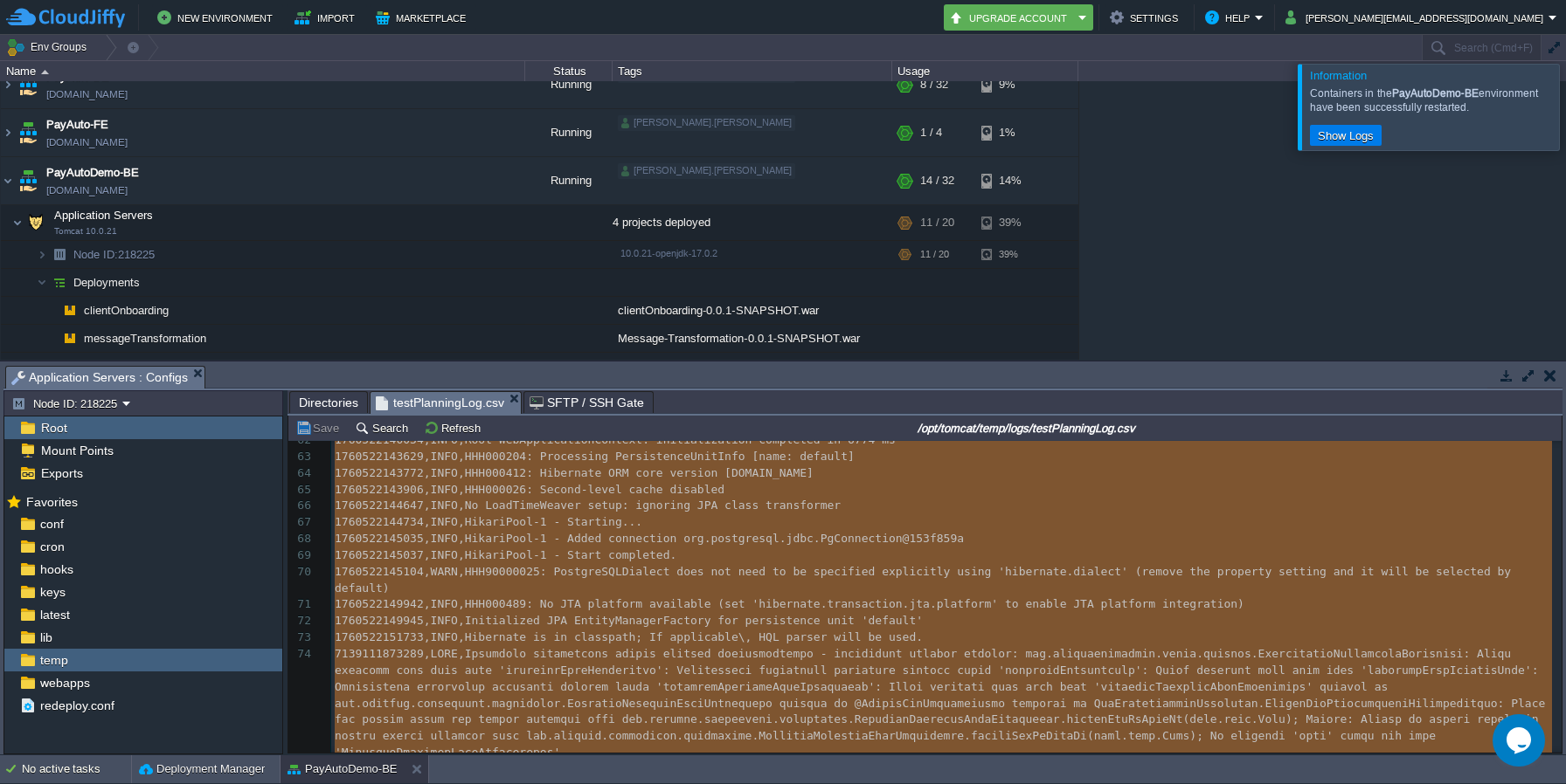
click at [1547, 374] on button "button" at bounding box center [1550, 375] width 12 height 16
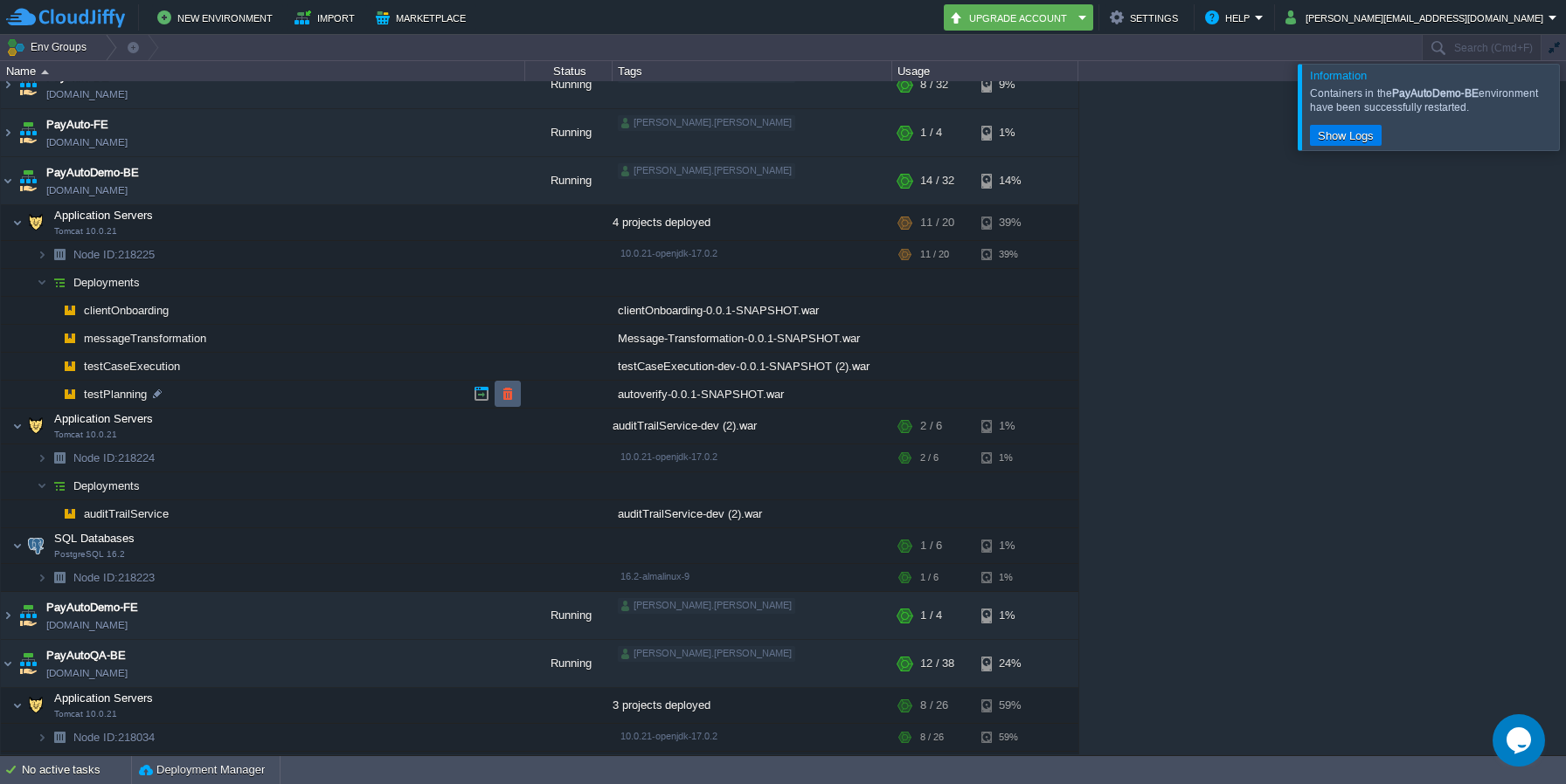
click at [517, 394] on td at bounding box center [508, 394] width 26 height 26
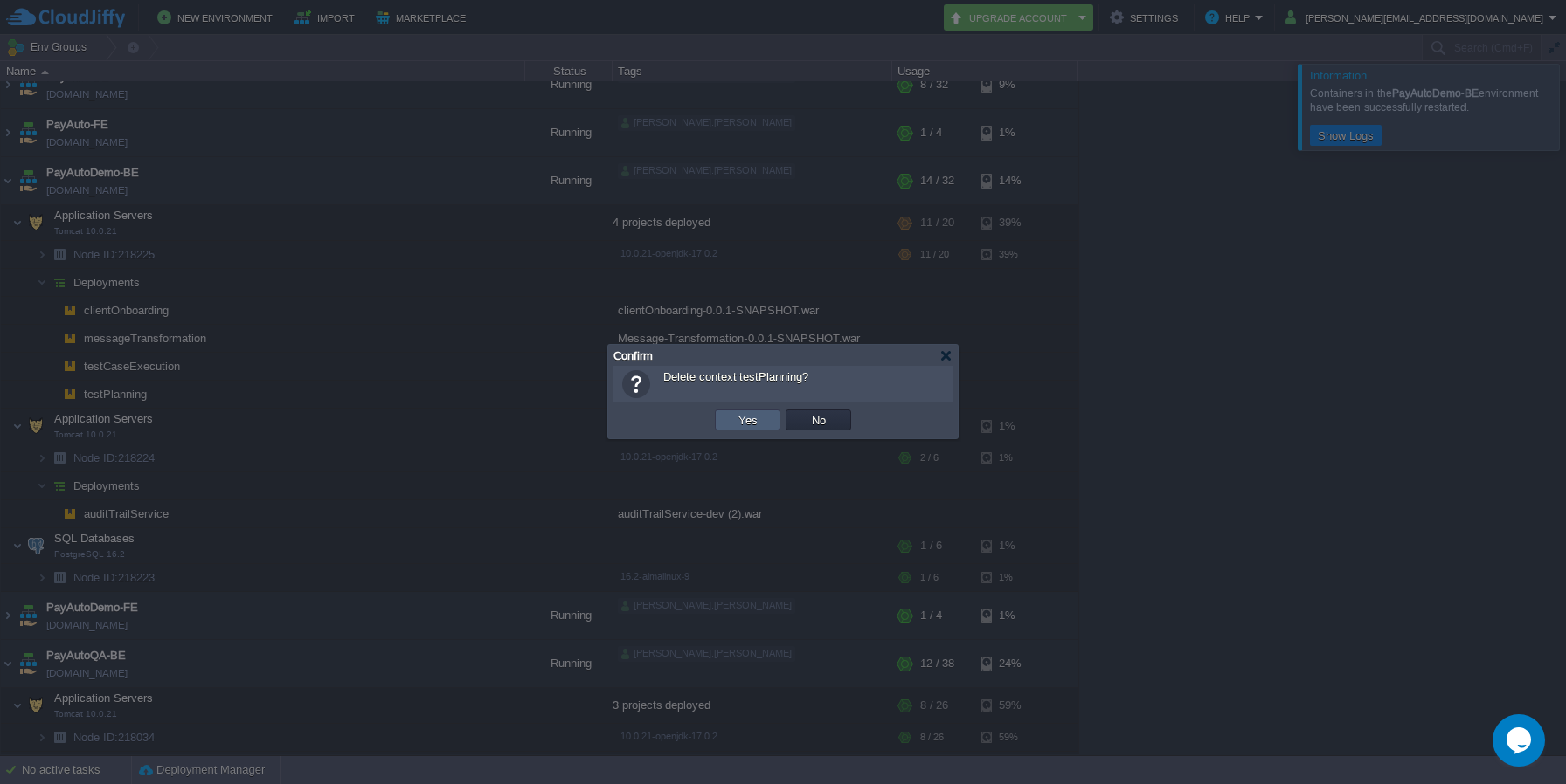
click at [770, 426] on td "Yes" at bounding box center [747, 420] width 66 height 21
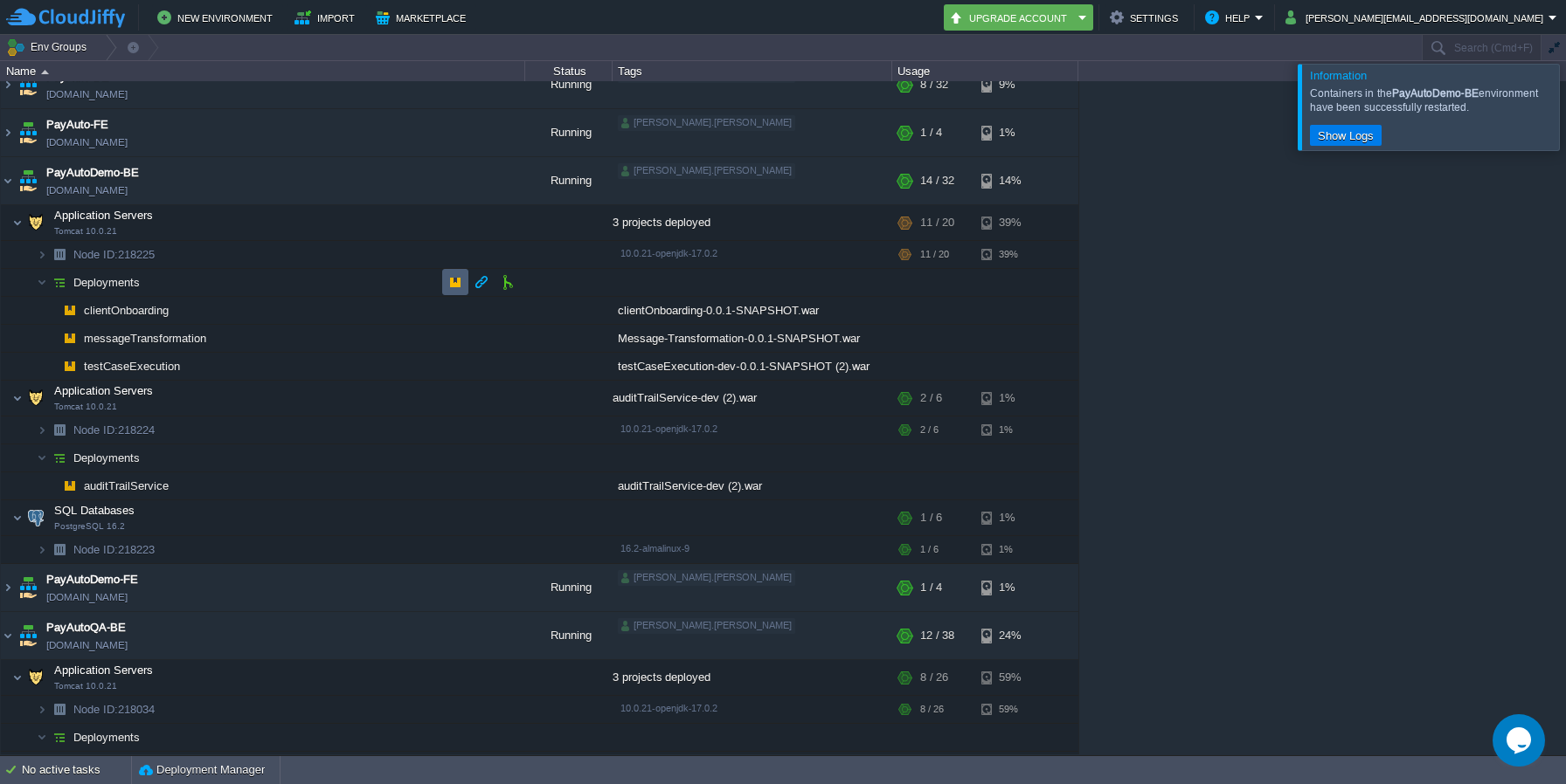
click at [446, 276] on td at bounding box center [455, 282] width 26 height 26
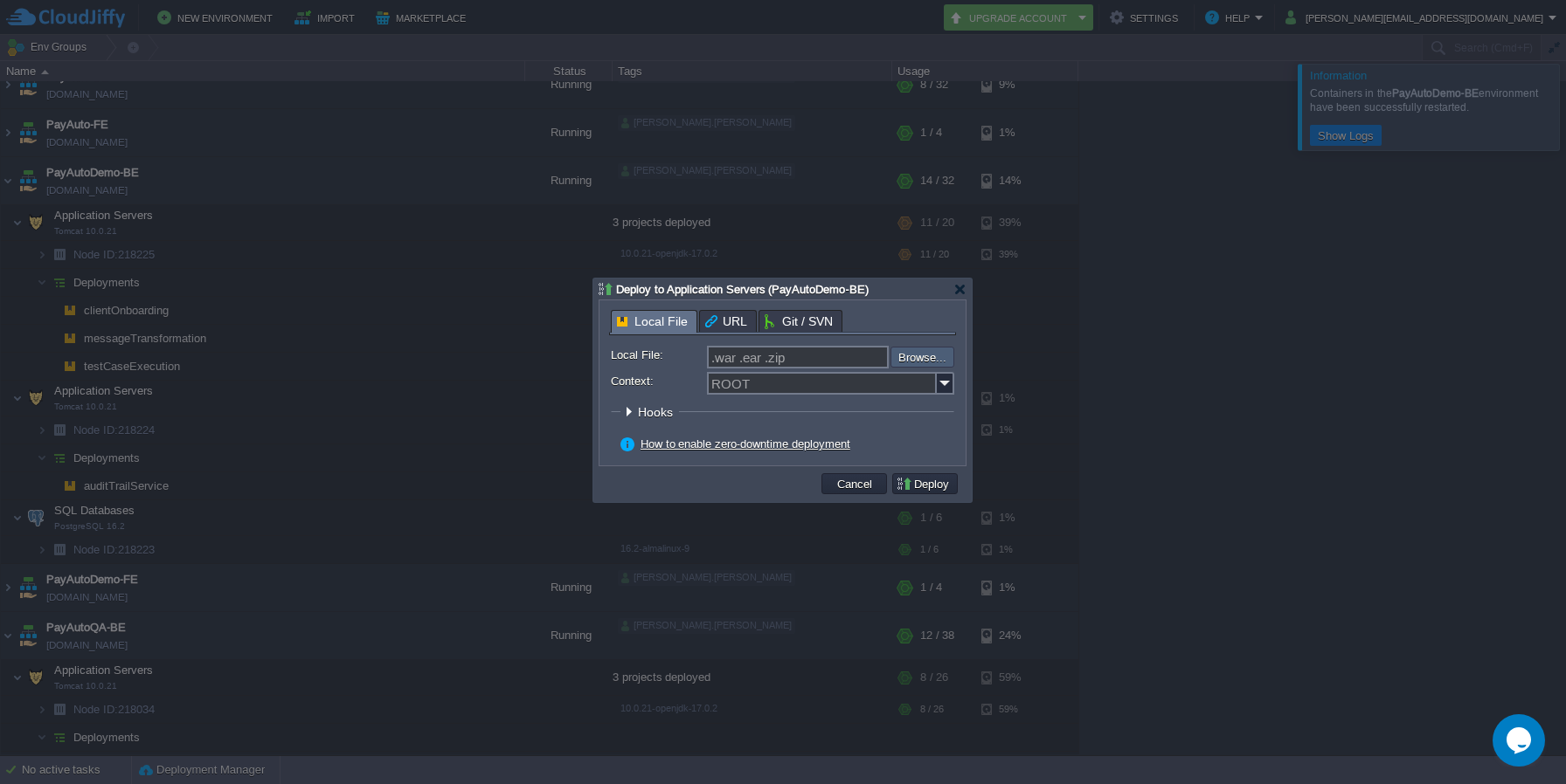
click at [916, 362] on input "file" at bounding box center [844, 357] width 221 height 21
click at [867, 492] on button "Cancel" at bounding box center [855, 483] width 45 height 16
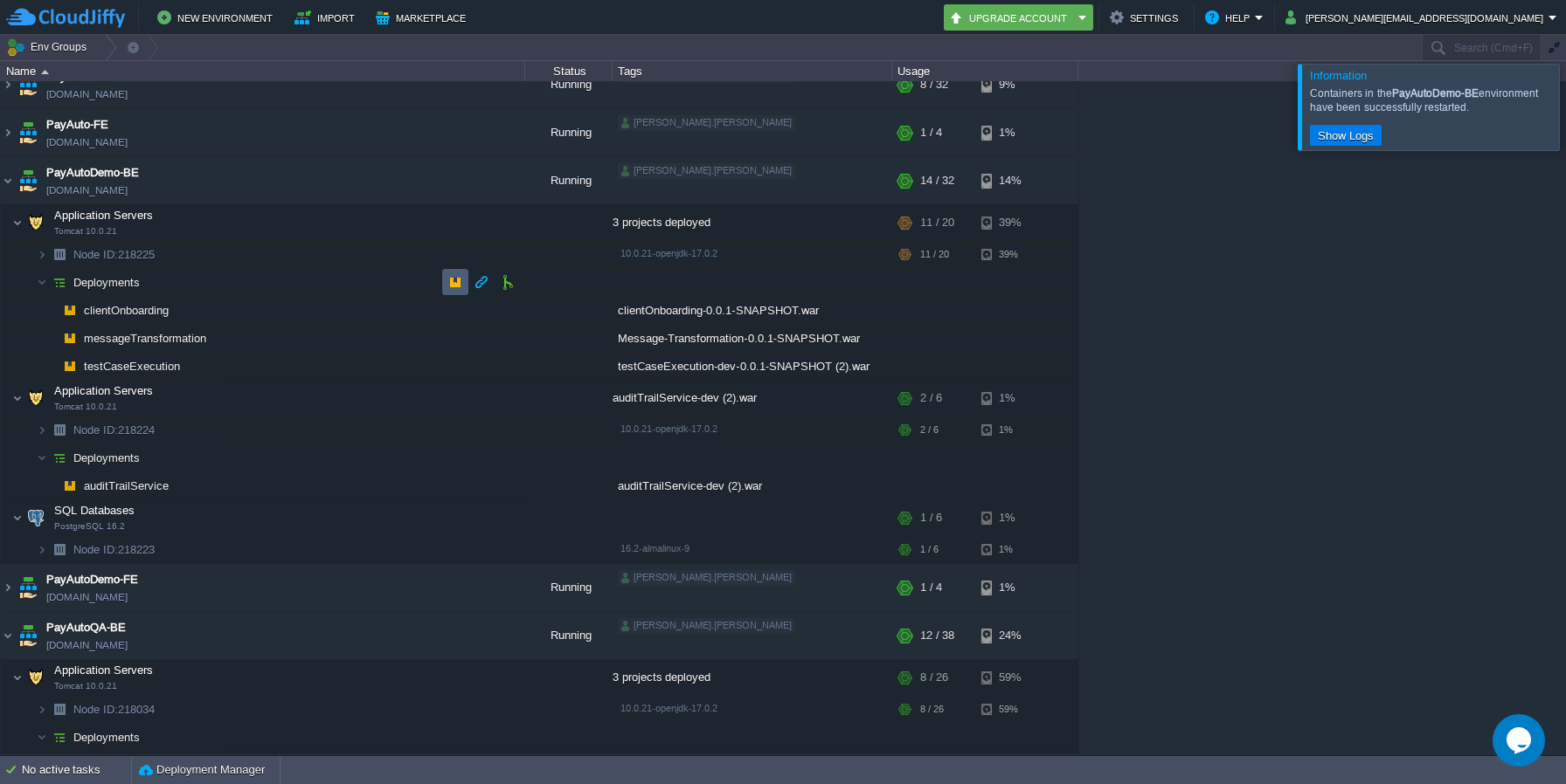
click at [458, 280] on button "button" at bounding box center [455, 281] width 16 height 16
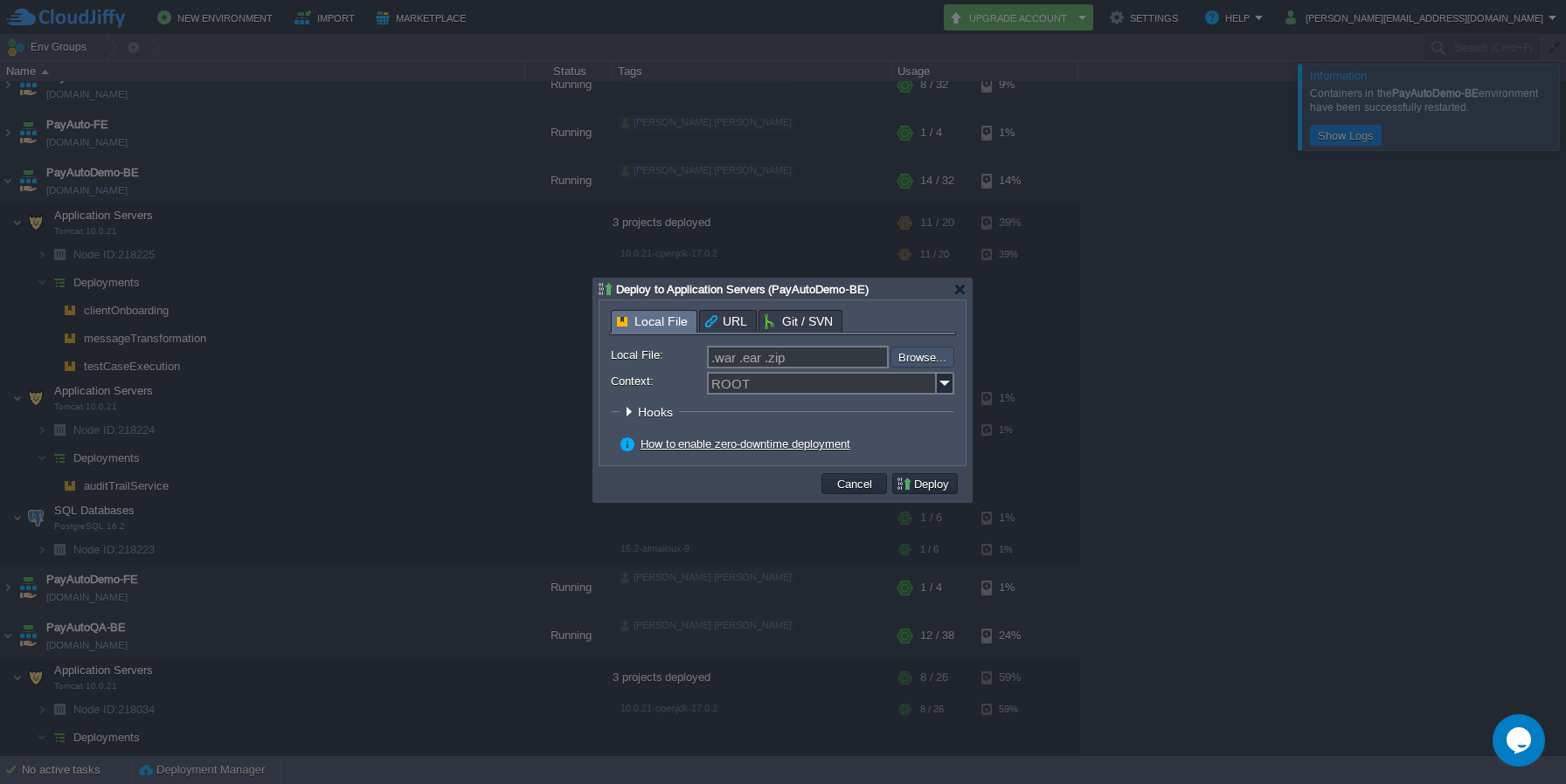
click at [926, 366] on input "file" at bounding box center [844, 357] width 221 height 21
type input "C:\fakepath\autoverify-0.0.1-SNAPSHOT.war"
type input "autoverify-0.0.1-SNAPSHOT.war"
click at [773, 382] on input "Context:" at bounding box center [821, 383] width 230 height 23
type input "testPlanning"
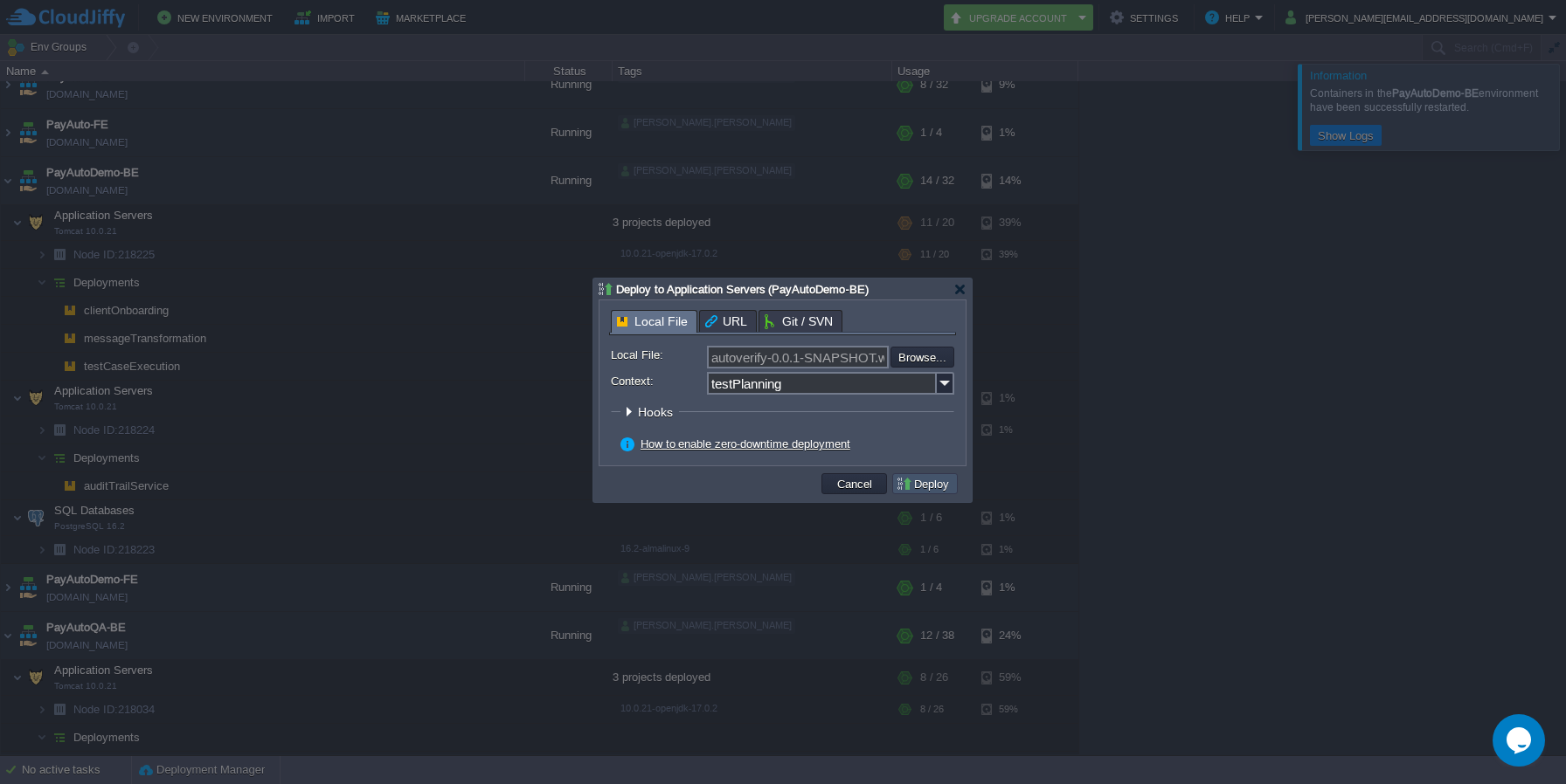
click at [929, 488] on button "Deploy" at bounding box center [925, 483] width 58 height 16
